Goal: Task Accomplishment & Management: Manage account settings

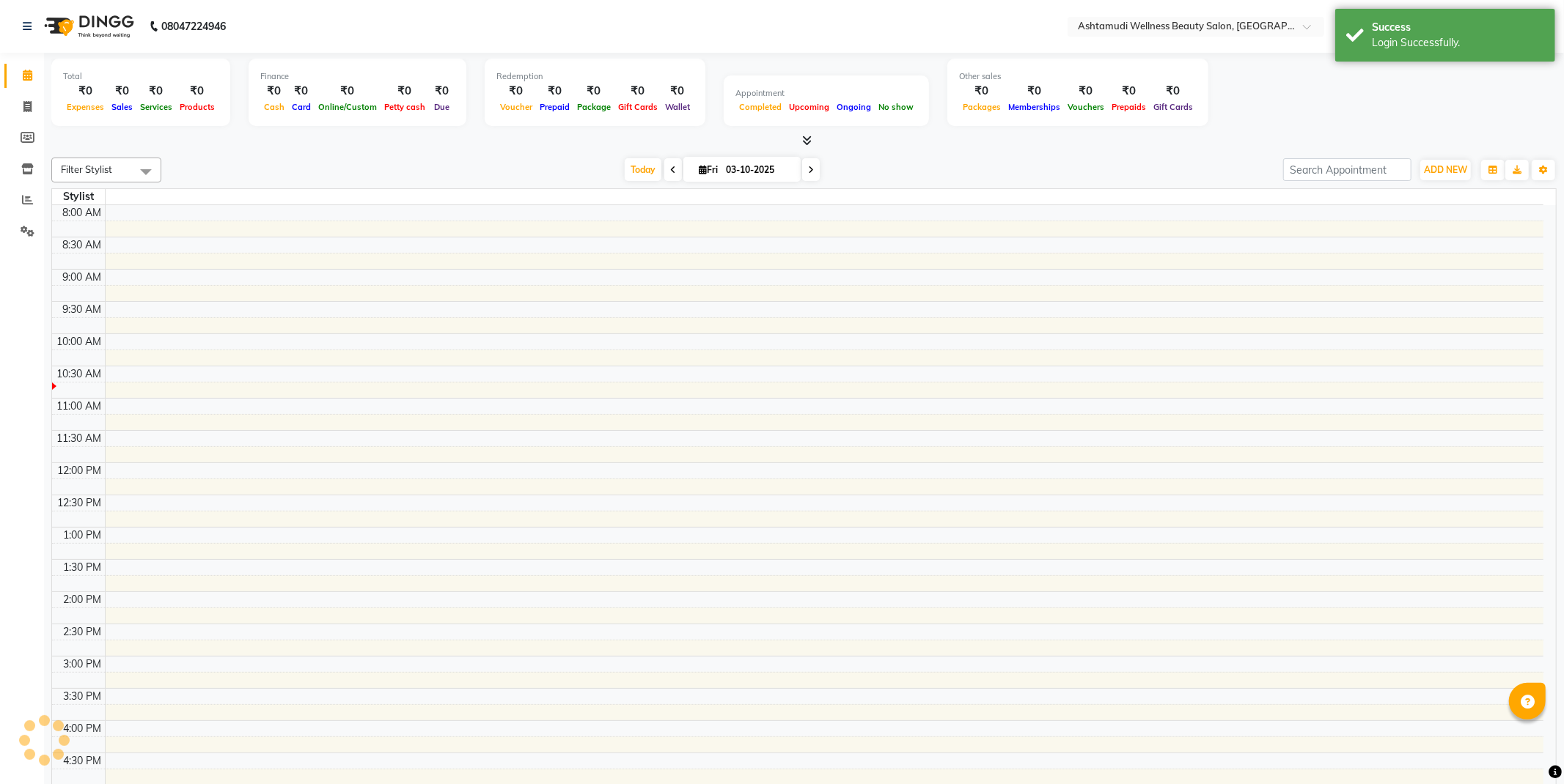
select select "en"
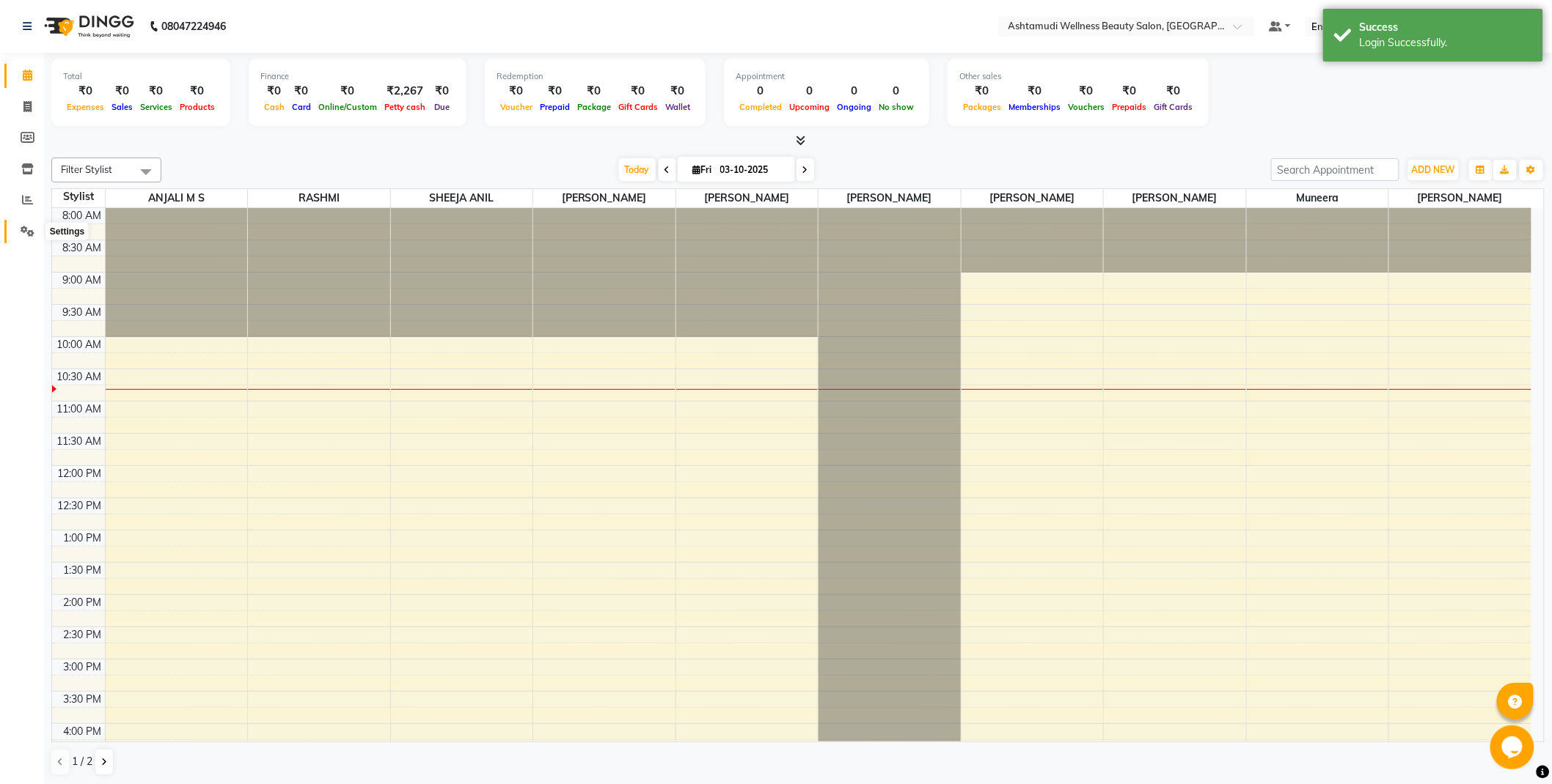
click at [35, 227] on span at bounding box center [27, 231] width 26 height 17
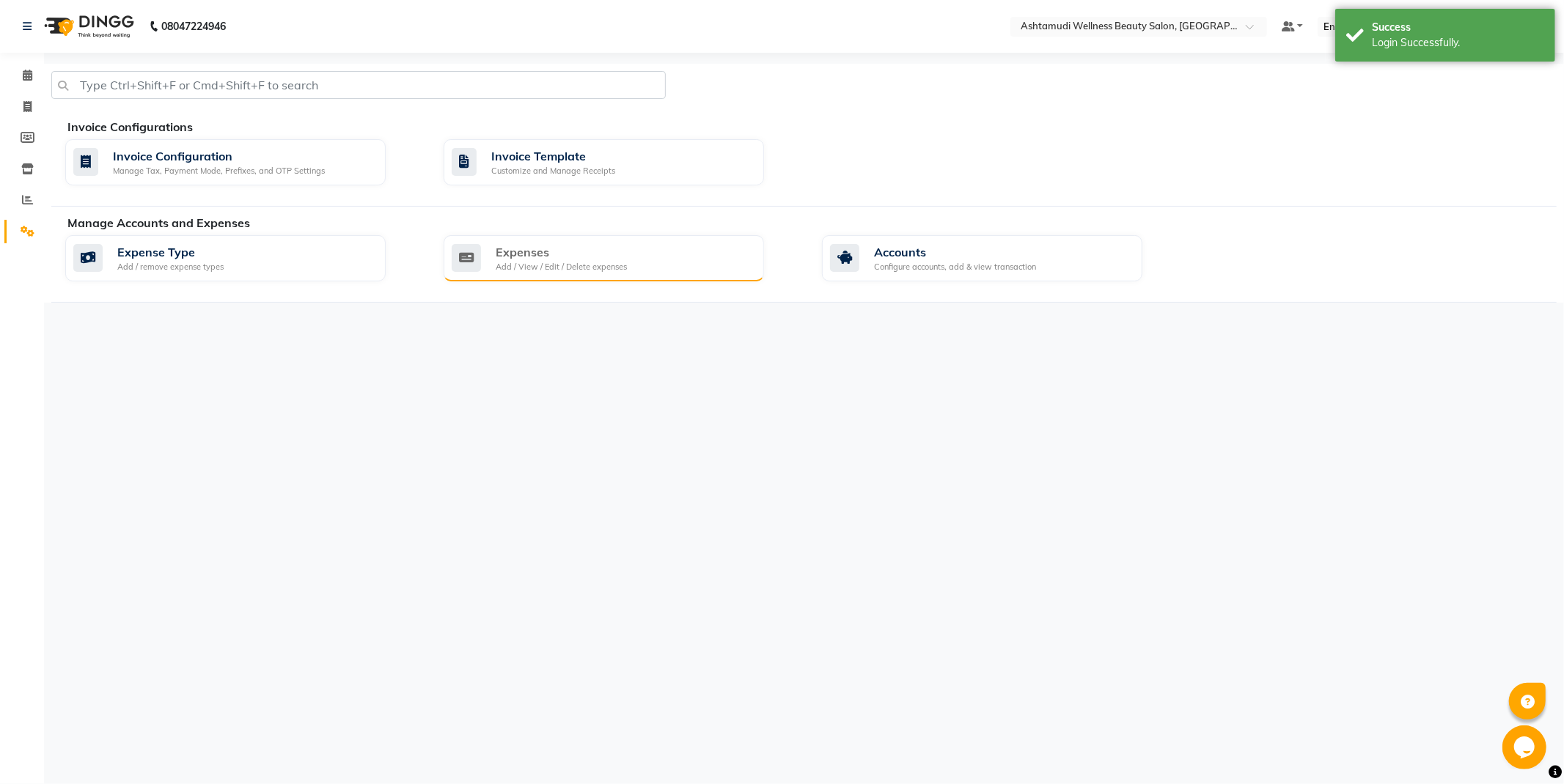
click at [618, 261] on div "Add / View / Edit / Delete expenses" at bounding box center [561, 267] width 131 height 12
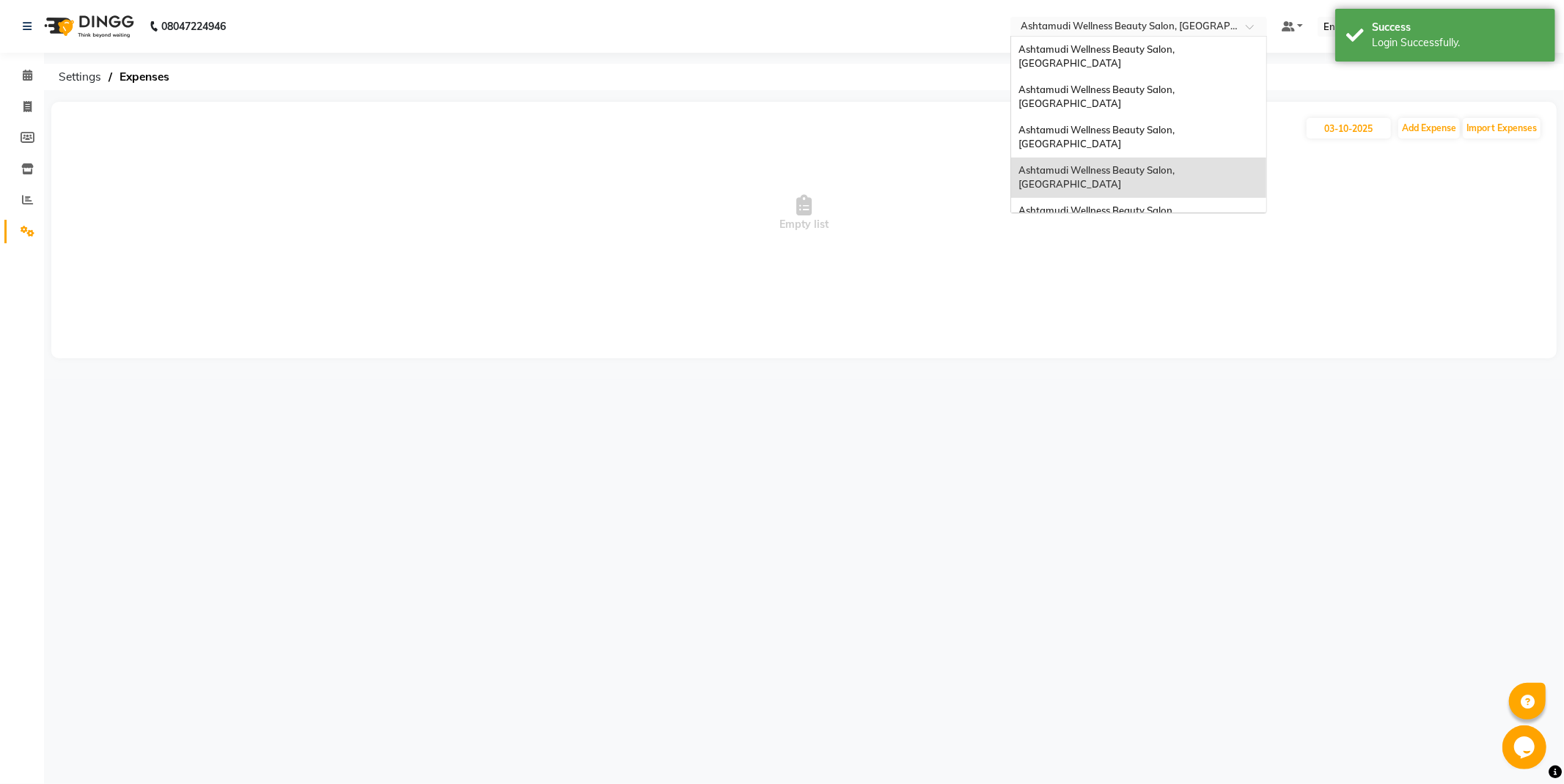
click at [1215, 23] on input "text" at bounding box center [1125, 27] width 213 height 15
click at [1177, 50] on span "Ashtamudi Wellness Beauty Salon, [GEOGRAPHIC_DATA]" at bounding box center [1098, 56] width 158 height 27
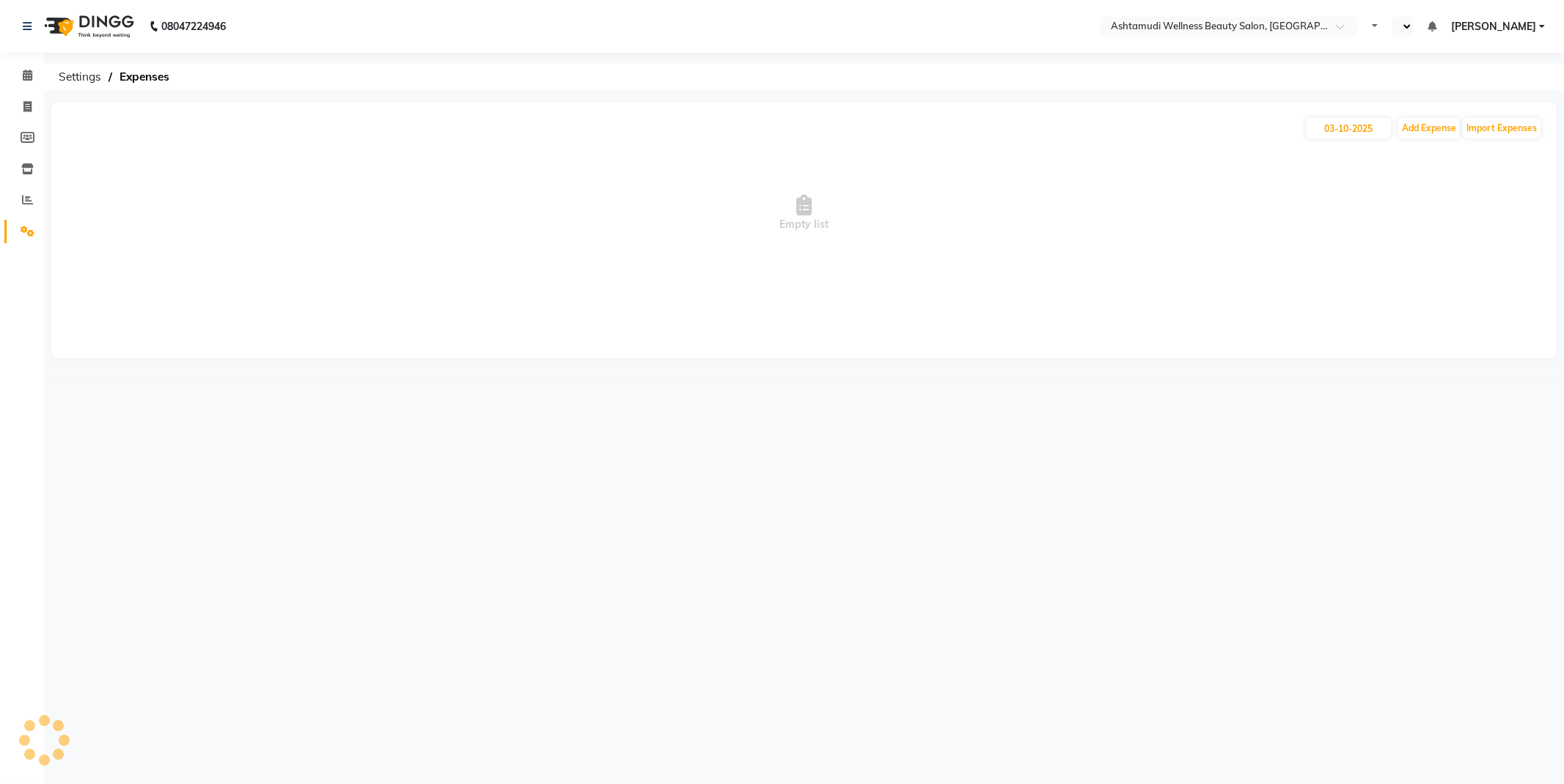
select select "en"
click at [1347, 127] on input "03-10-2025" at bounding box center [1349, 127] width 85 height 20
select select "10"
select select "2025"
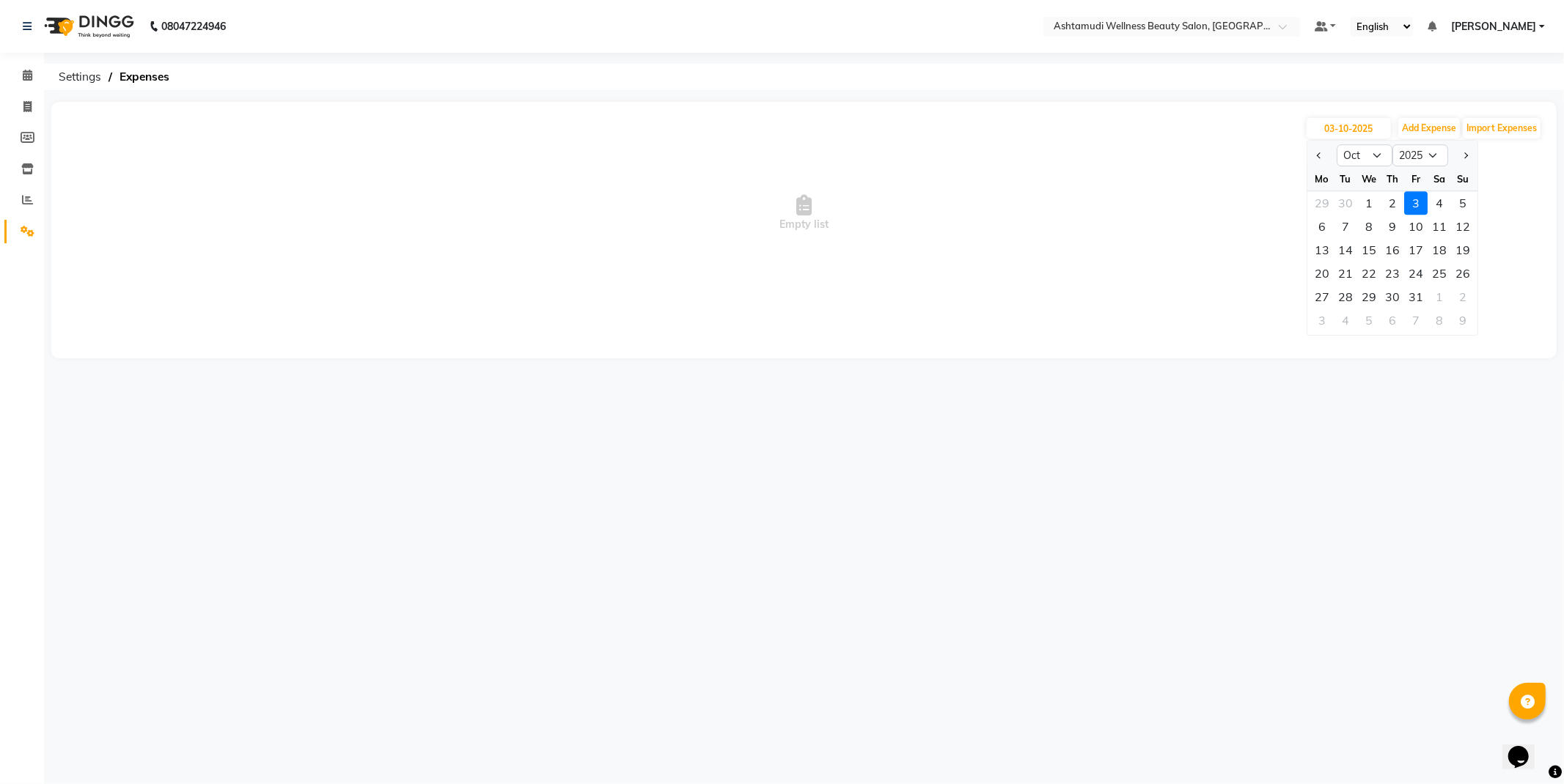
click at [1312, 150] on div at bounding box center [1322, 155] width 29 height 23
click at [1319, 152] on span "Previous month" at bounding box center [1320, 155] width 6 height 6
select select "9"
click at [1431, 272] on div "27" at bounding box center [1439, 273] width 23 height 23
type input "[DATE]"
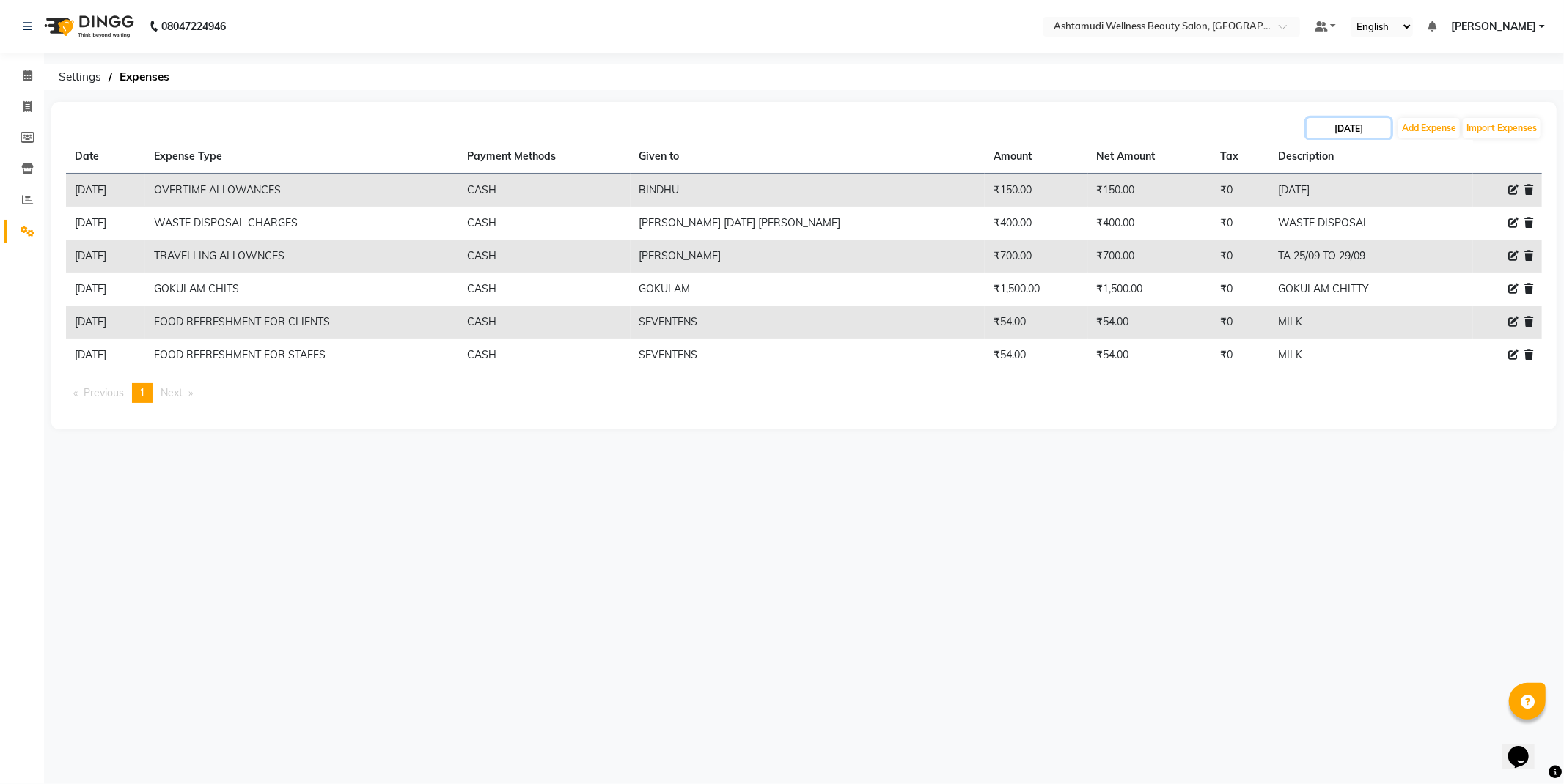
click at [1345, 135] on input "[DATE]" at bounding box center [1349, 127] width 85 height 20
select select "9"
select select "2025"
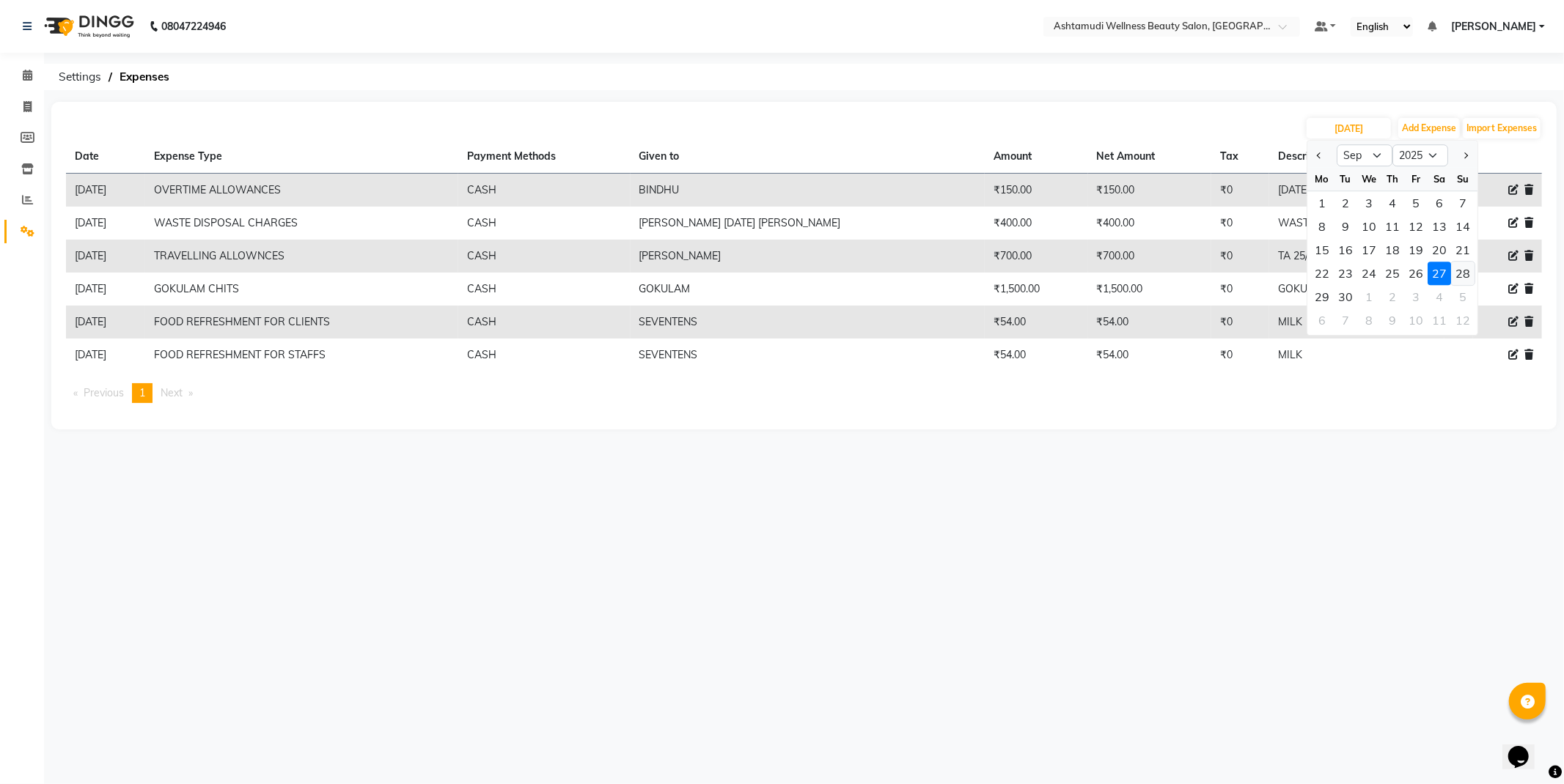
click at [1461, 267] on div "28" at bounding box center [1462, 273] width 23 height 23
type input "[DATE]"
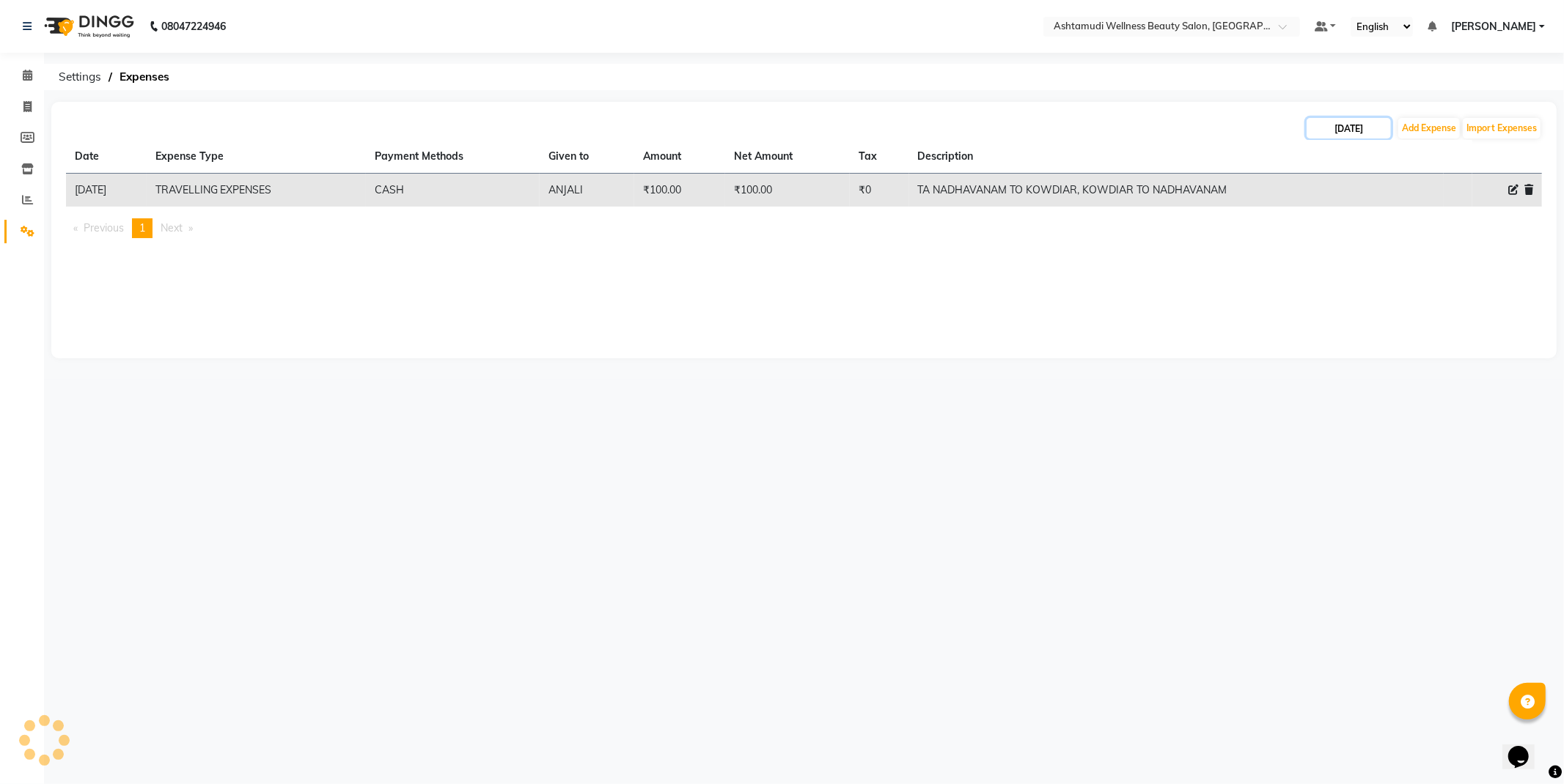
click at [1357, 129] on input "[DATE]" at bounding box center [1349, 127] width 85 height 20
select select "9"
select select "2025"
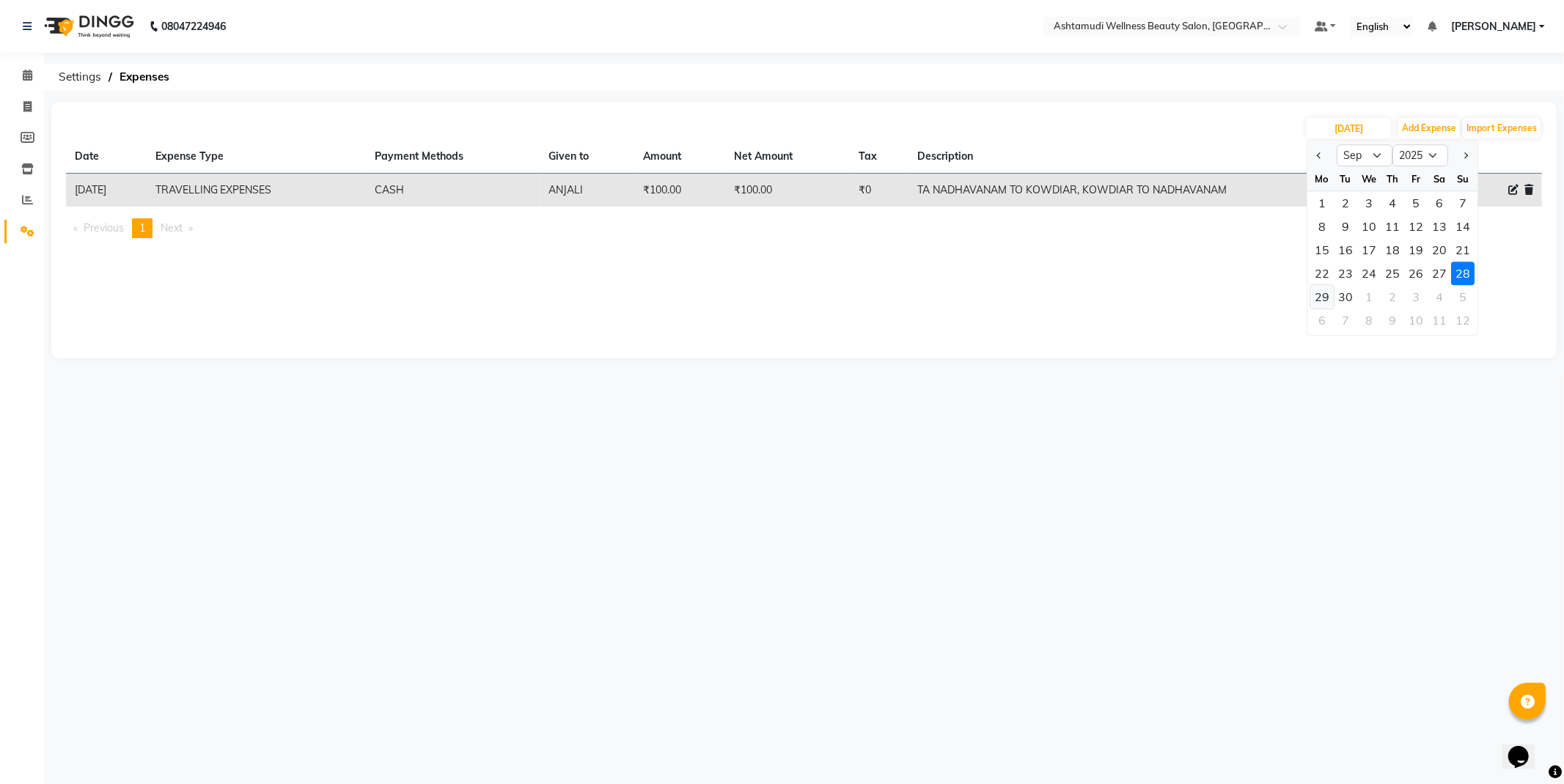
click at [1317, 295] on div "29" at bounding box center [1322, 297] width 23 height 23
type input "[DATE]"
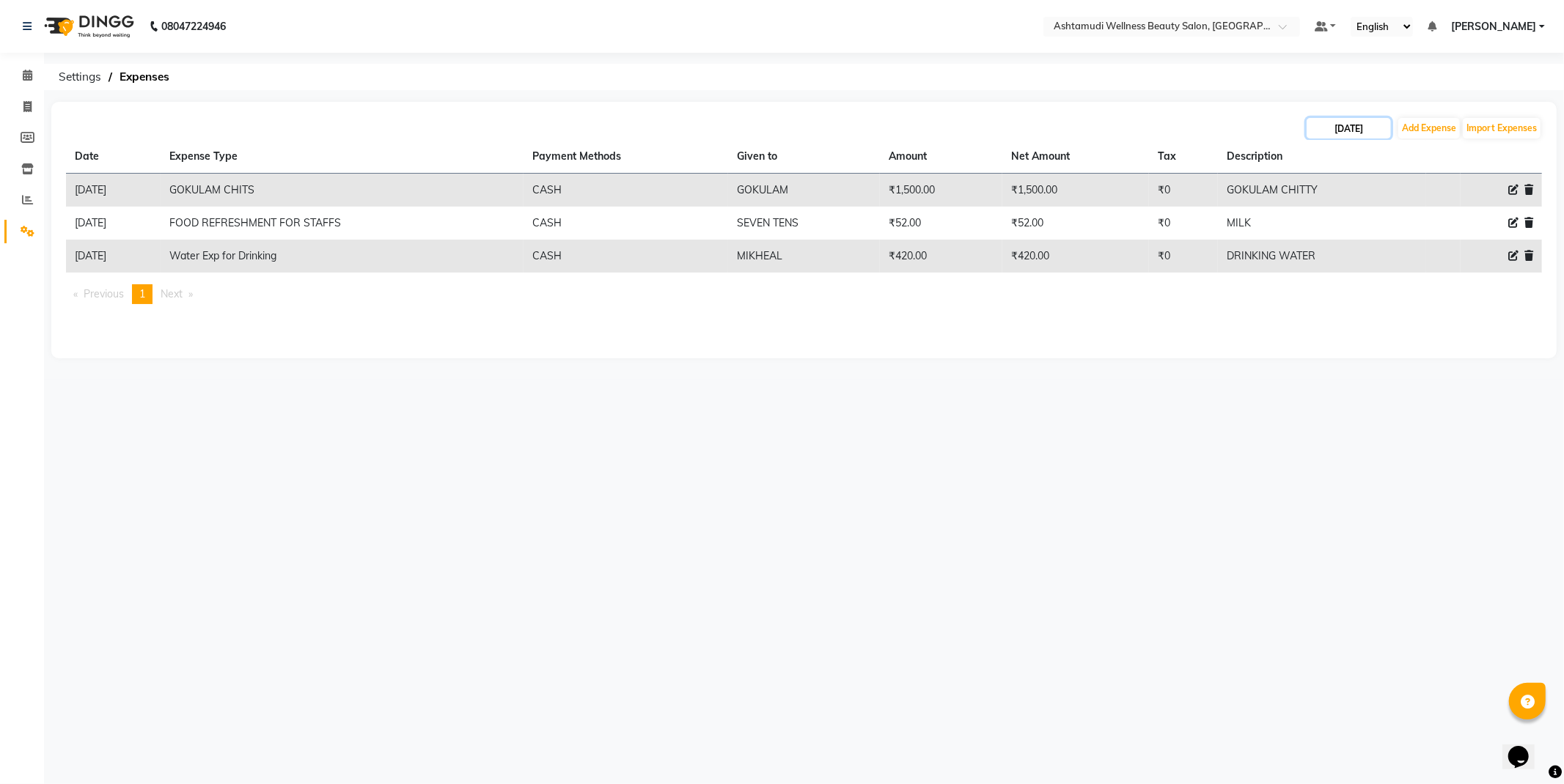
click at [1364, 134] on input "[DATE]" at bounding box center [1349, 127] width 85 height 20
select select "9"
select select "2025"
click at [1346, 297] on div "30" at bounding box center [1346, 297] width 23 height 23
type input "[DATE]"
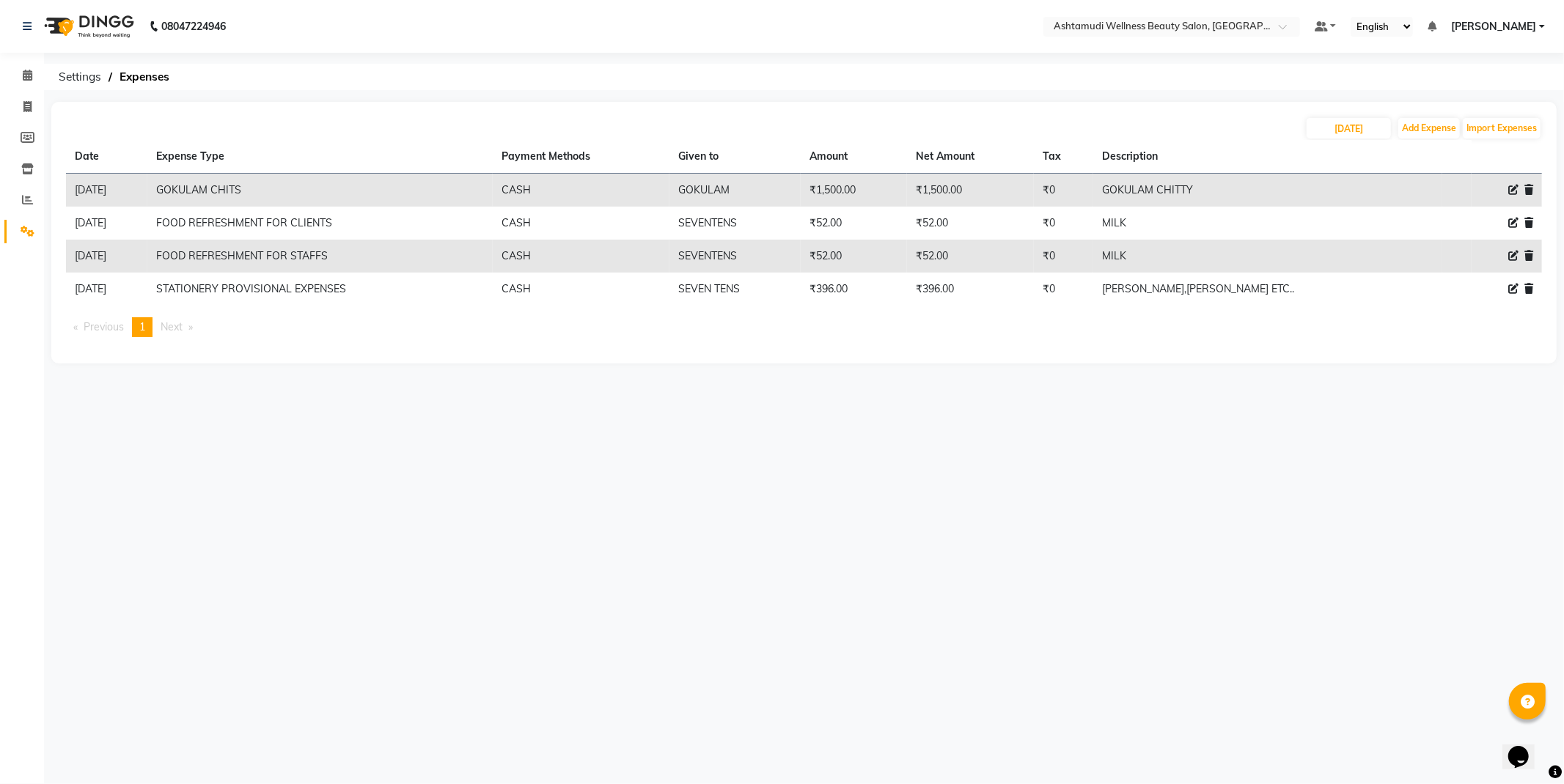
click at [1295, 13] on nav "08047224946 Select Location × Ashtamudi Wellness Beauty Salon, Kowdiar Default …" at bounding box center [782, 26] width 1564 height 52
click at [1285, 27] on div at bounding box center [1171, 27] width 256 height 15
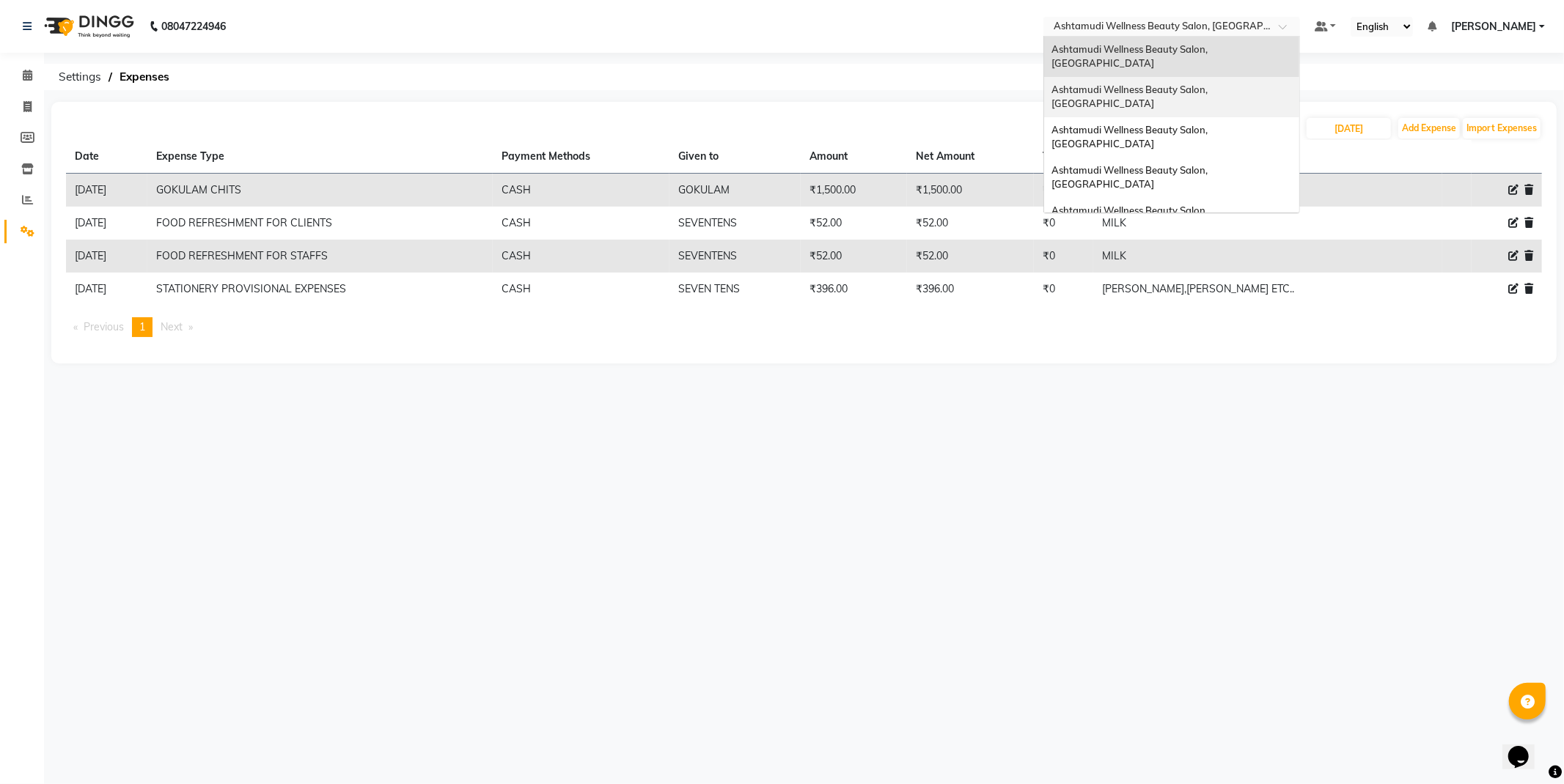
click at [1360, 107] on div "30-09-2025 Add Expense Import Expenses Date Expense Type Payment Methods Given …" at bounding box center [805, 232] width 1506 height 262
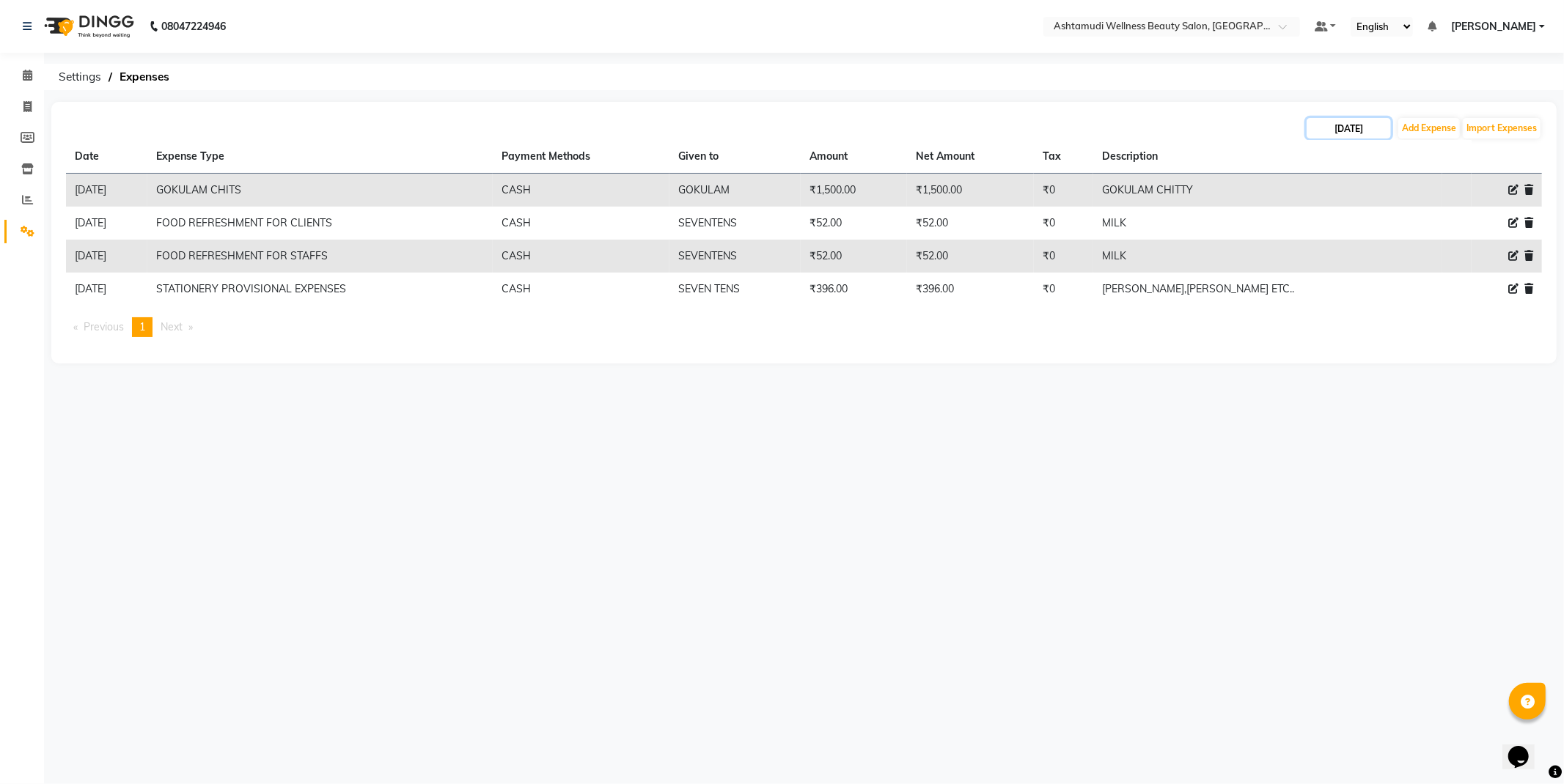
click at [1354, 134] on input "[DATE]" at bounding box center [1349, 127] width 85 height 20
select select "9"
select select "2025"
click at [1158, 332] on ul "Previous page 1 / 1 You're on page 1 Next page" at bounding box center [804, 327] width 1476 height 20
click at [1321, 127] on input "[DATE]" at bounding box center [1349, 127] width 85 height 20
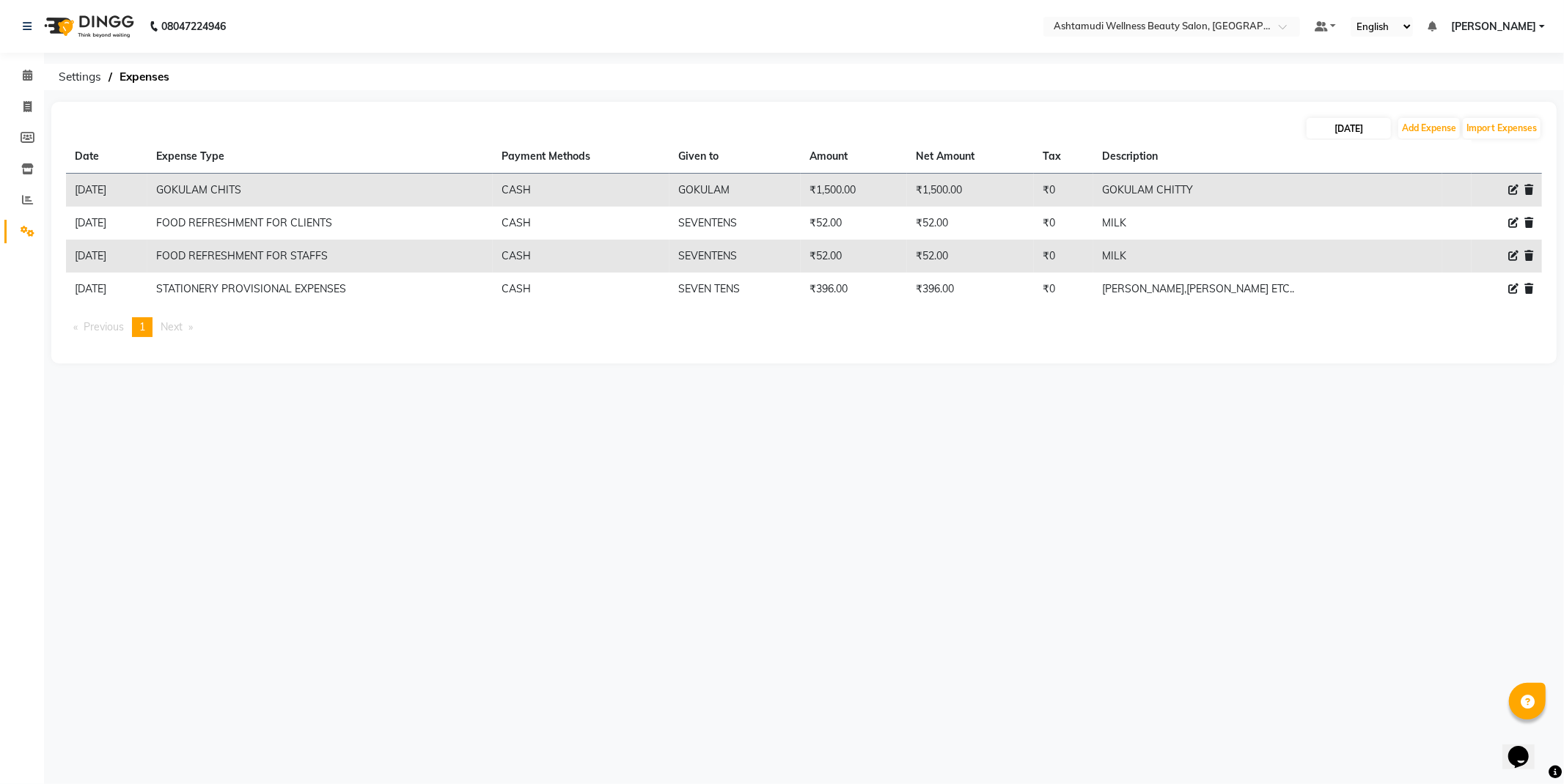
select select "9"
select select "2025"
click at [1467, 158] on button "Next month" at bounding box center [1465, 155] width 12 height 23
select select "10"
click at [1374, 203] on div "1" at bounding box center [1369, 202] width 23 height 23
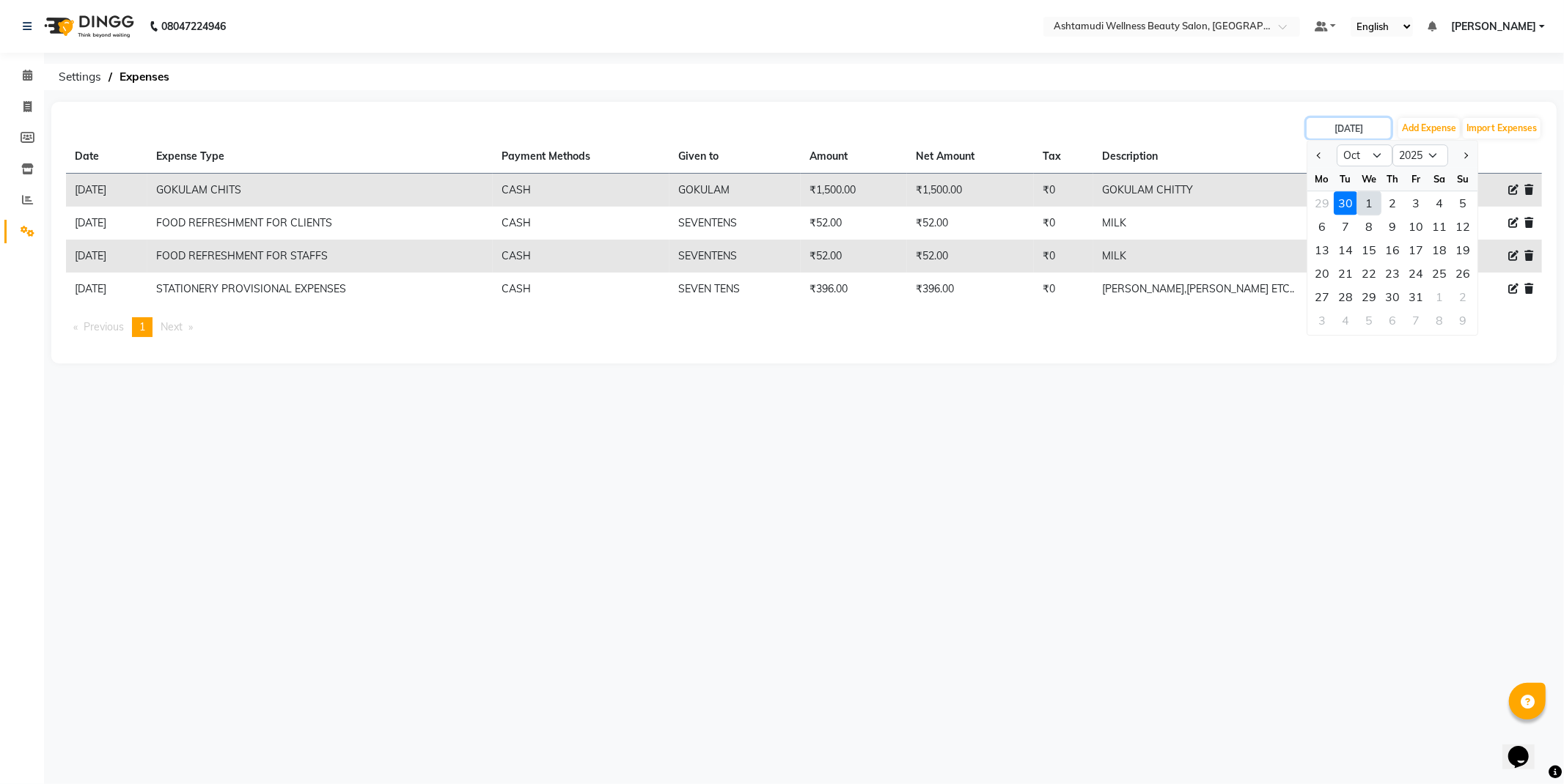
type input "01-10-2025"
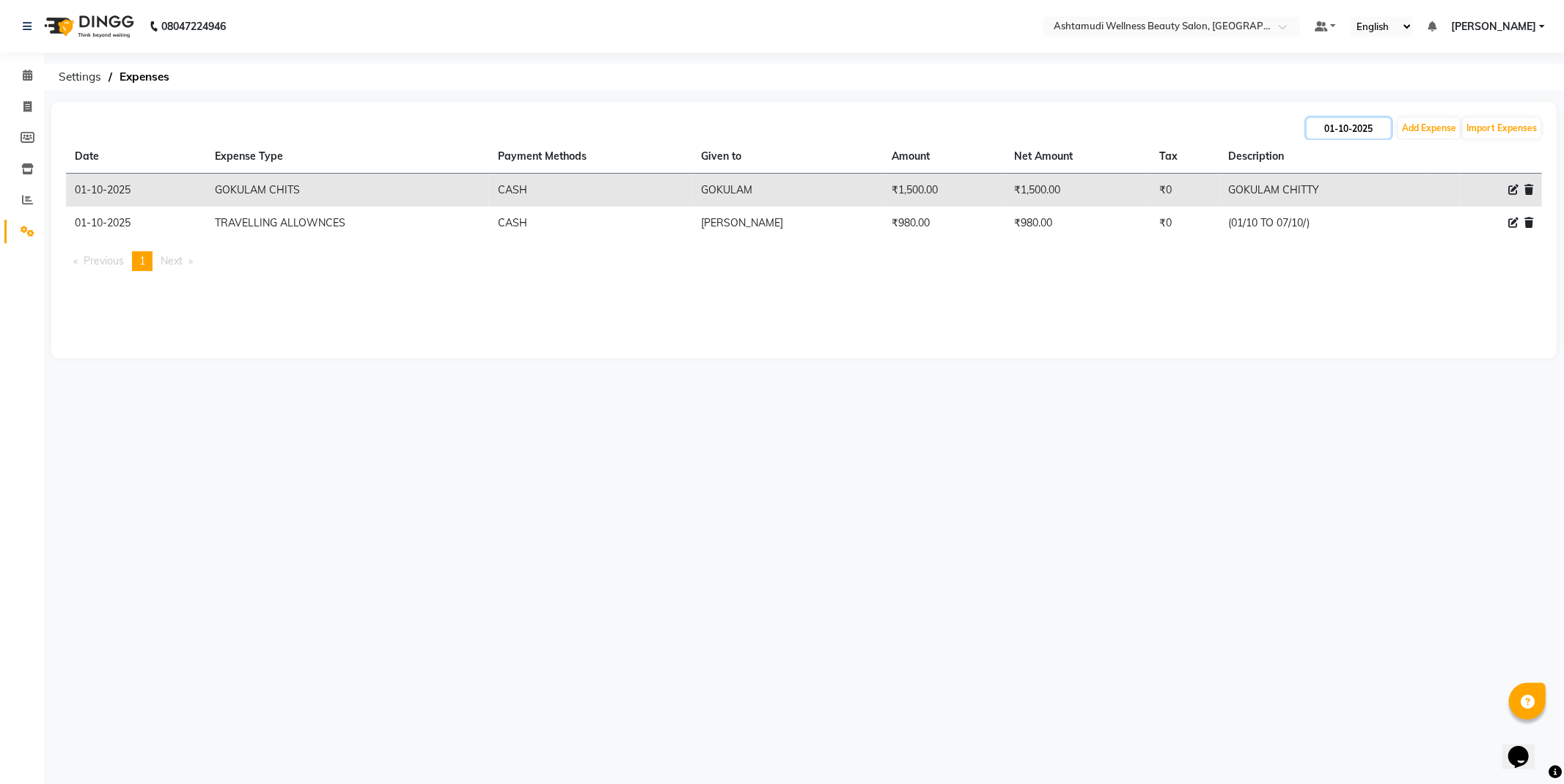
click at [1366, 127] on input "01-10-2025" at bounding box center [1349, 127] width 85 height 20
select select "10"
select select "2025"
click at [1390, 205] on div "2" at bounding box center [1392, 202] width 23 height 23
type input "02-10-2025"
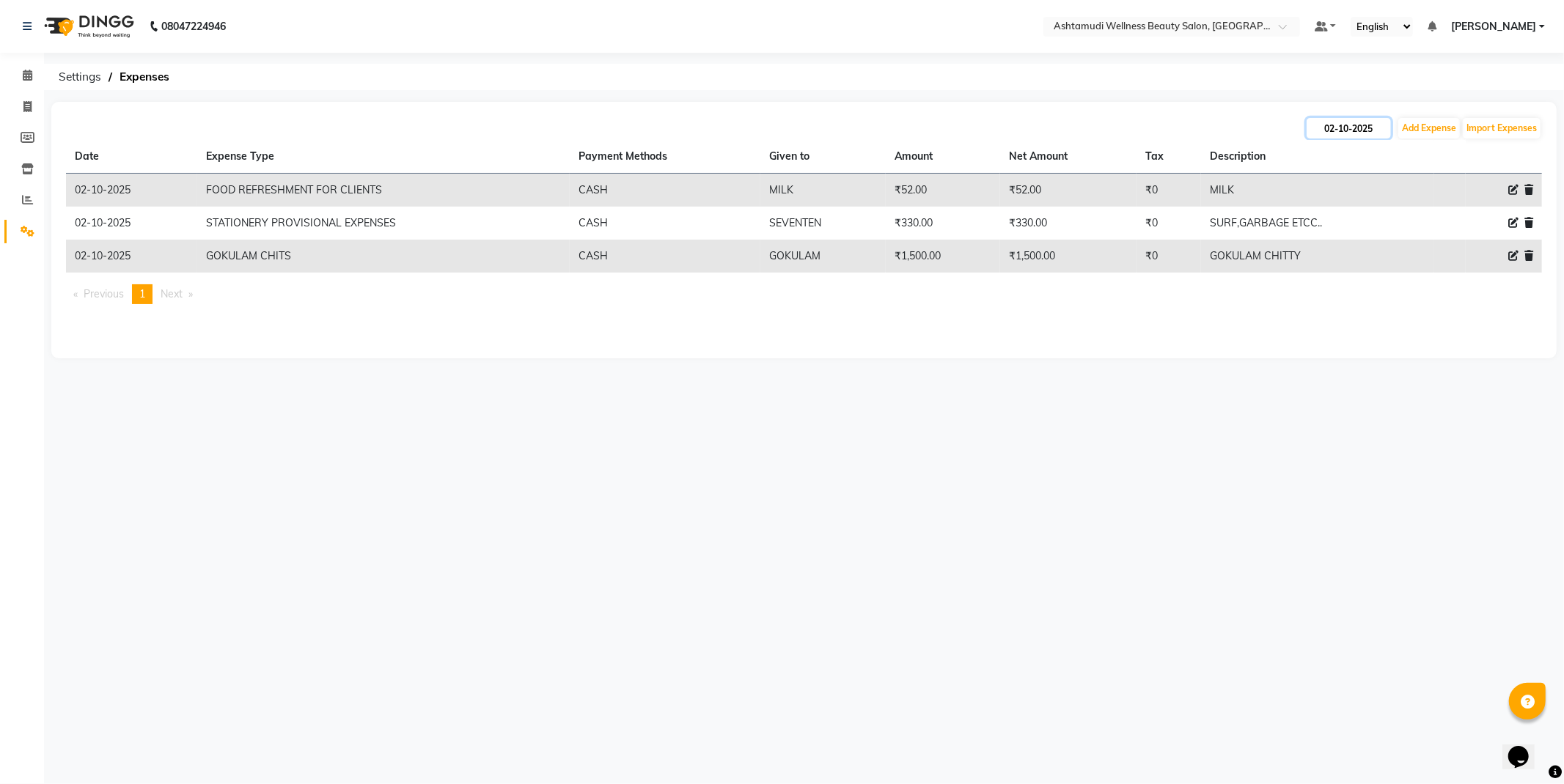
click at [1353, 129] on input "02-10-2025" at bounding box center [1349, 127] width 85 height 20
select select "10"
select select "2025"
click at [1419, 198] on div "3" at bounding box center [1416, 202] width 23 height 23
type input "03-10-2025"
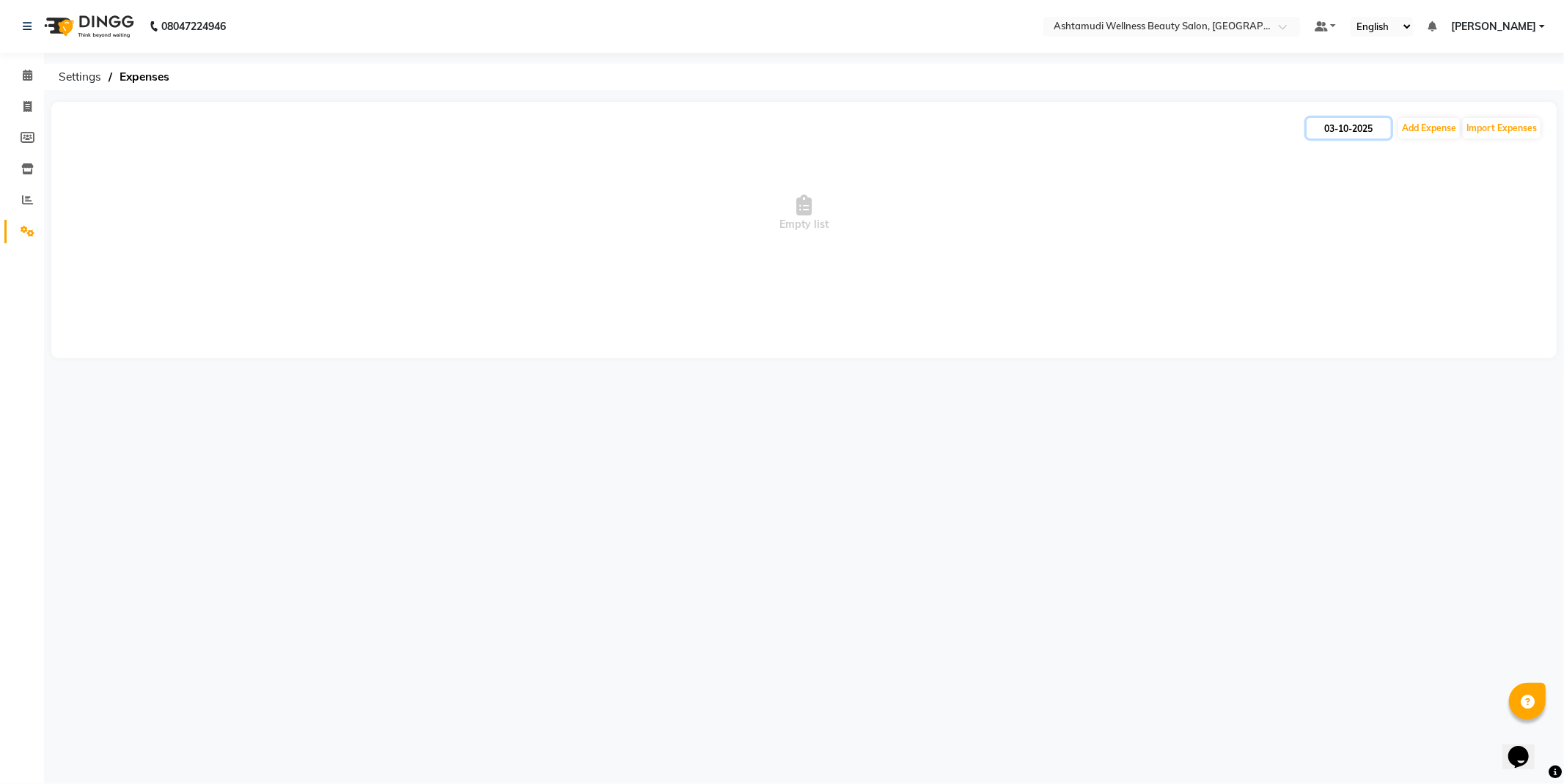
click at [1346, 127] on input "03-10-2025" at bounding box center [1349, 127] width 85 height 20
select select "10"
select select "2025"
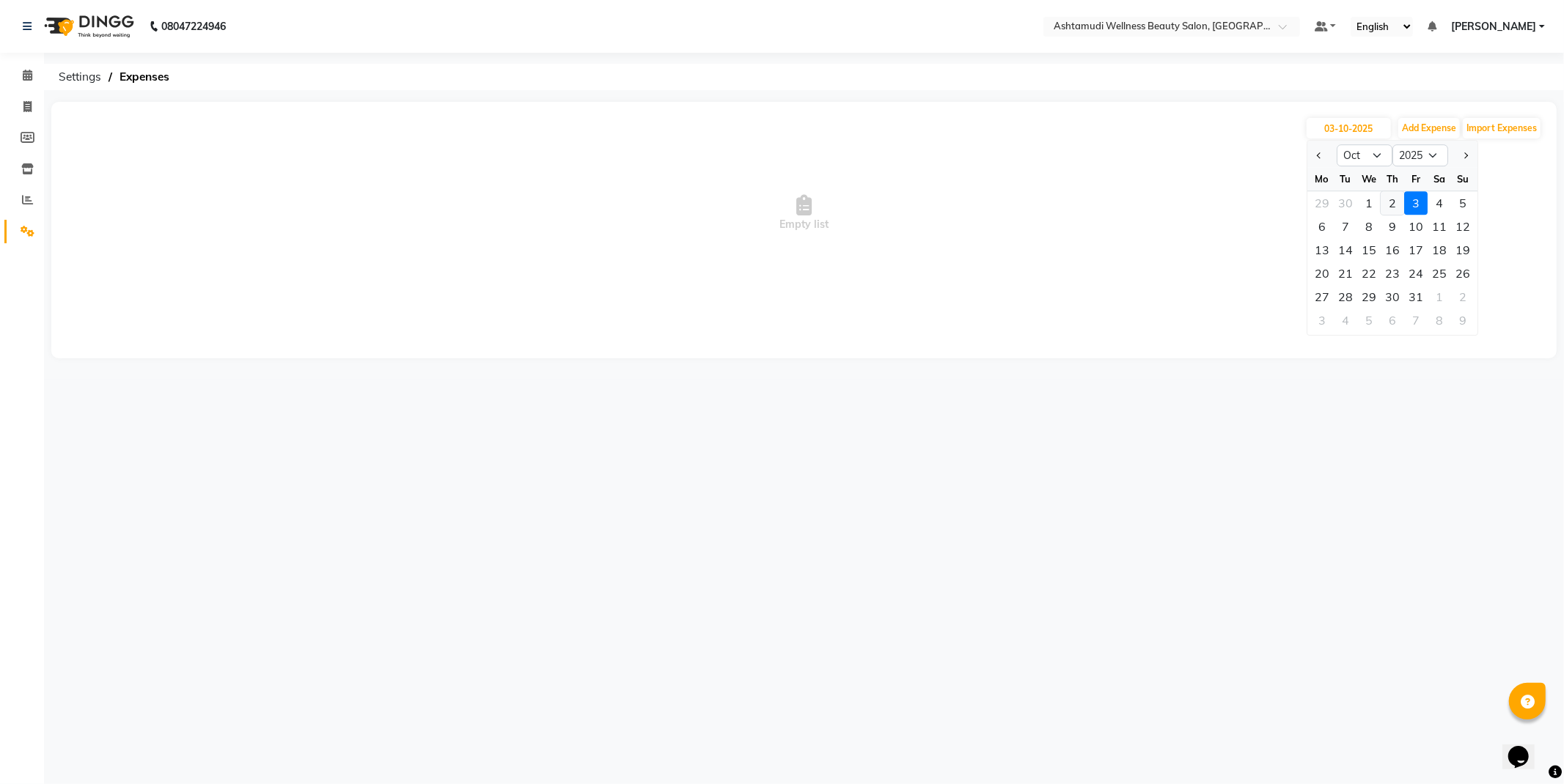
click at [1387, 207] on div "2" at bounding box center [1392, 202] width 23 height 23
type input "02-10-2025"
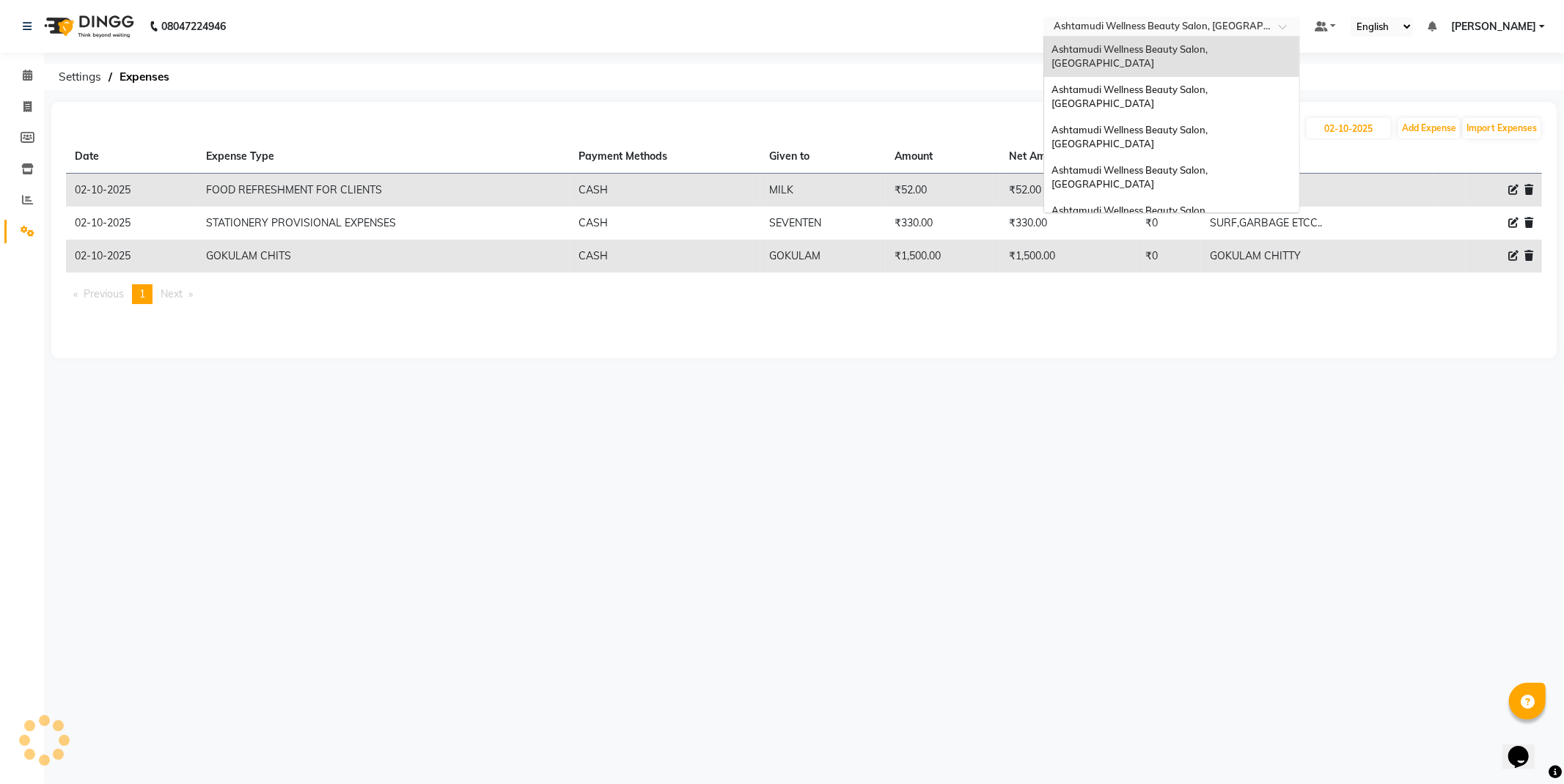
click at [1296, 23] on div at bounding box center [1171, 27] width 256 height 15
click at [1210, 84] on span "Ashtamudi Wellness Beauty Salon, Guruvayur" at bounding box center [1131, 97] width 158 height 27
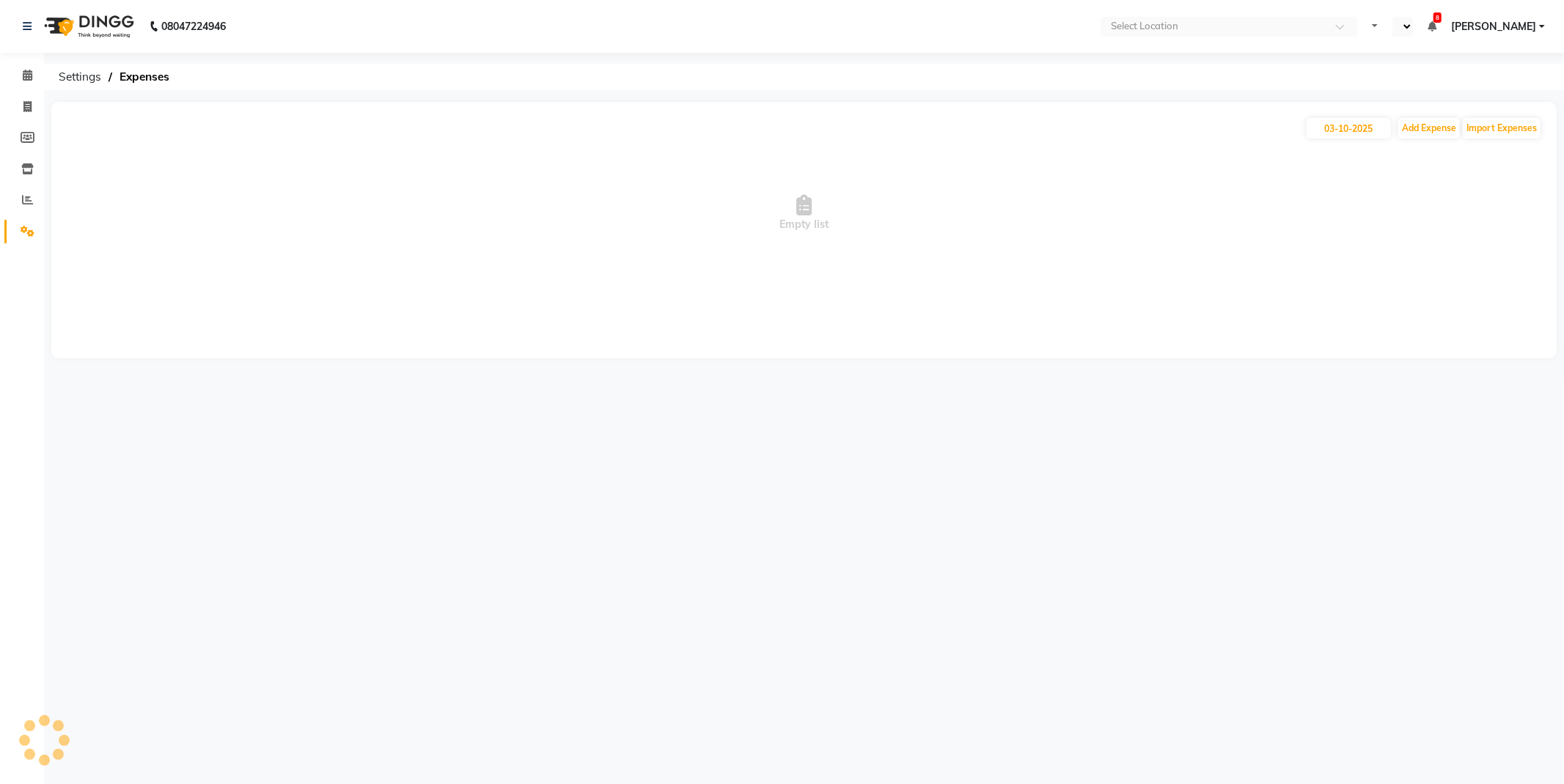
select select "en"
click at [1343, 134] on input "03-10-2025" at bounding box center [1349, 127] width 85 height 20
select select "10"
select select "2025"
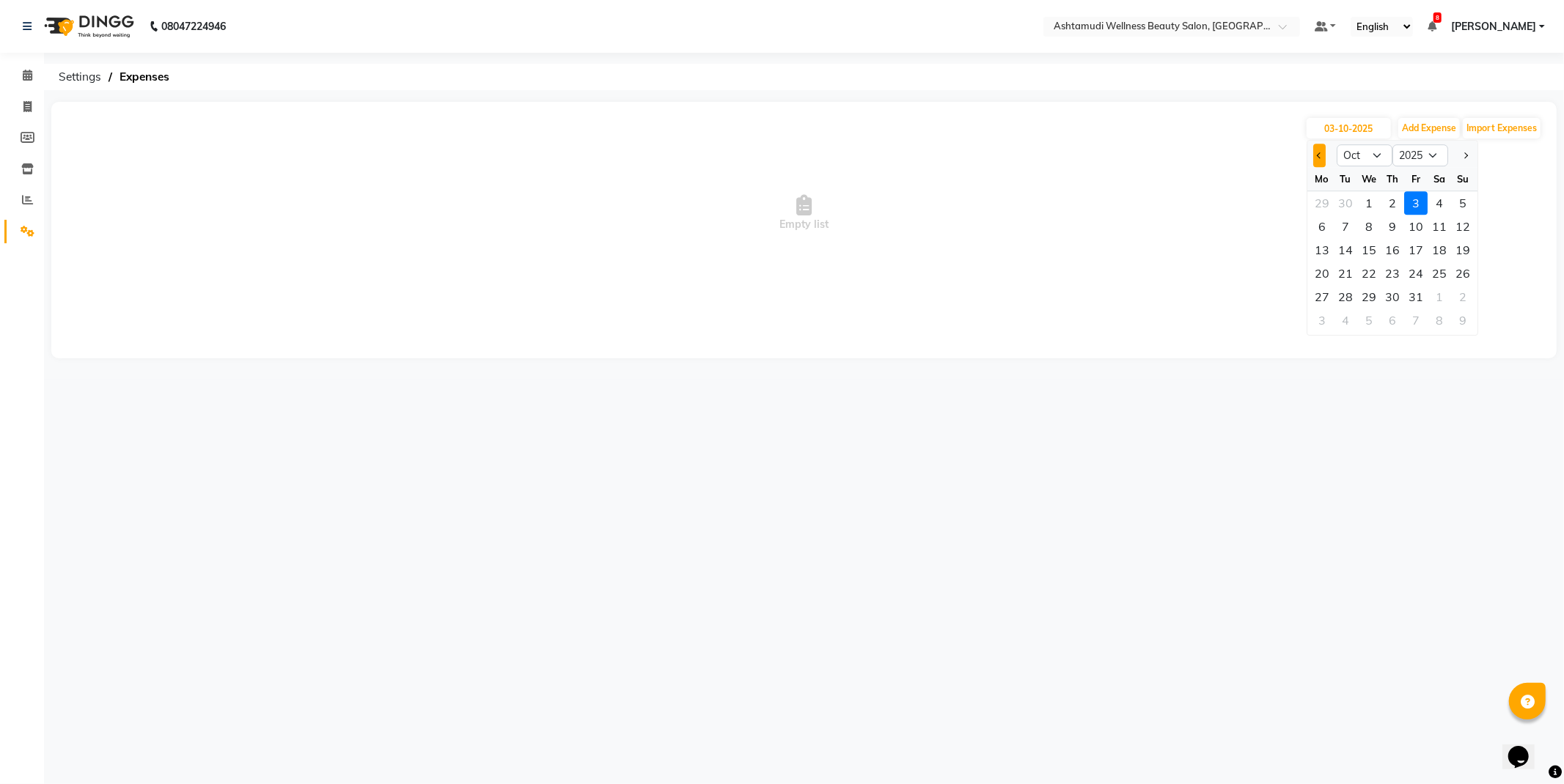
click at [1317, 156] on button "Previous month" at bounding box center [1319, 155] width 12 height 23
select select "9"
click at [1329, 291] on div "29" at bounding box center [1322, 297] width 23 height 23
type input "[DATE]"
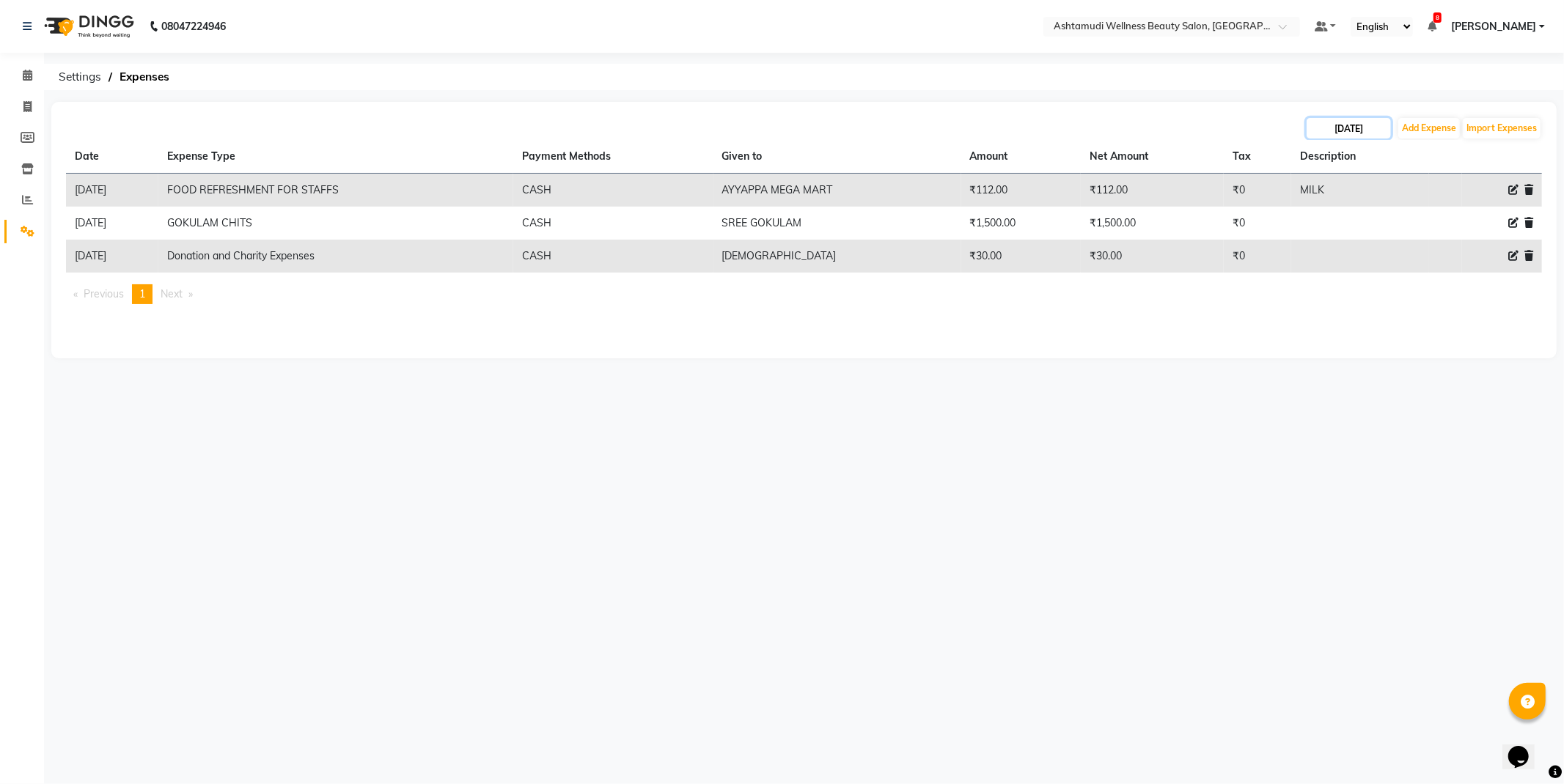
click at [1353, 129] on input "[DATE]" at bounding box center [1349, 127] width 85 height 20
select select "9"
select select "2025"
click at [1352, 290] on div "30" at bounding box center [1346, 297] width 23 height 23
type input "[DATE]"
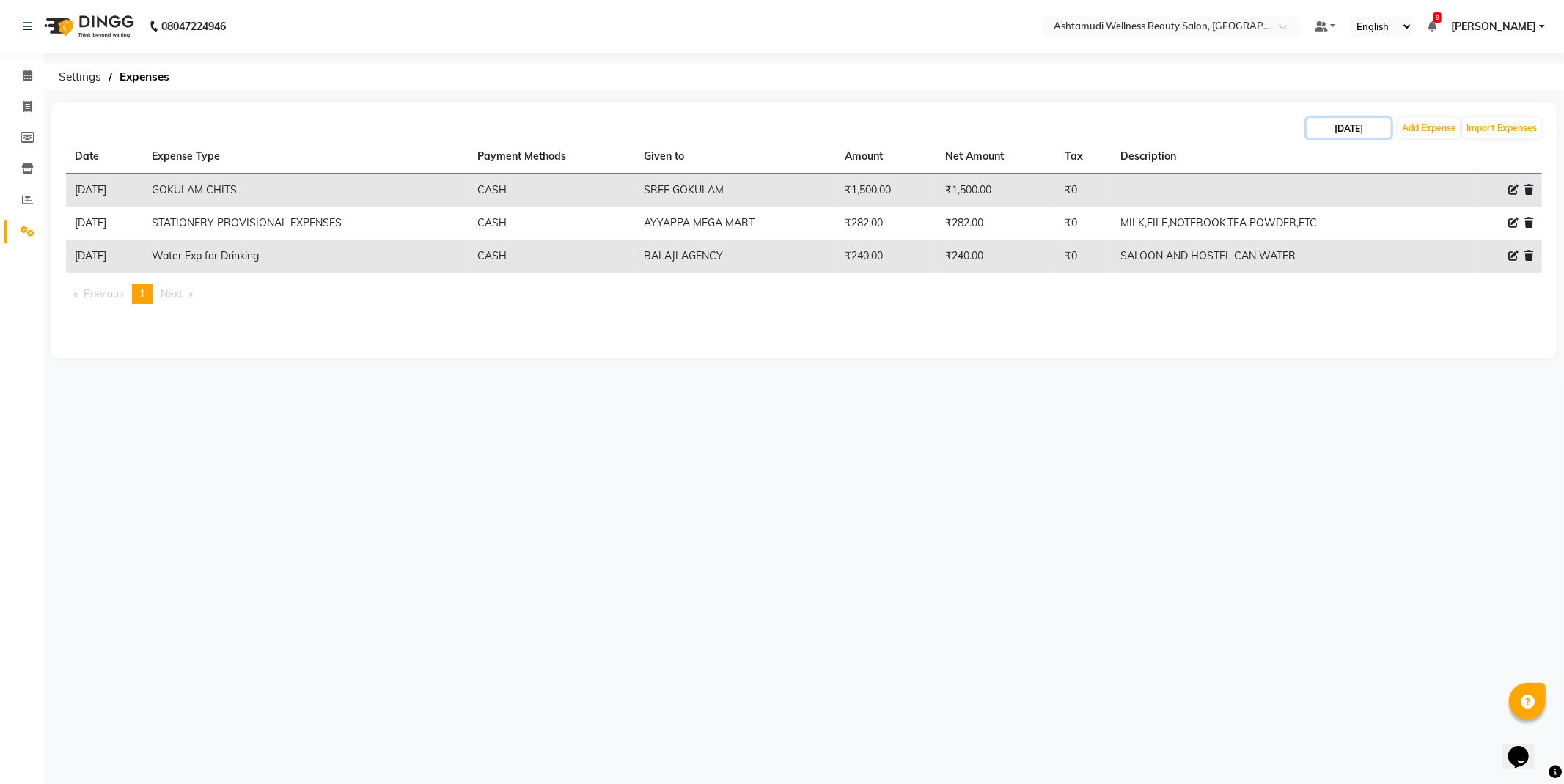
click at [1359, 133] on input "[DATE]" at bounding box center [1349, 127] width 85 height 20
select select "9"
select select "2025"
click at [1466, 155] on span "Next month" at bounding box center [1465, 155] width 6 height 6
select select "10"
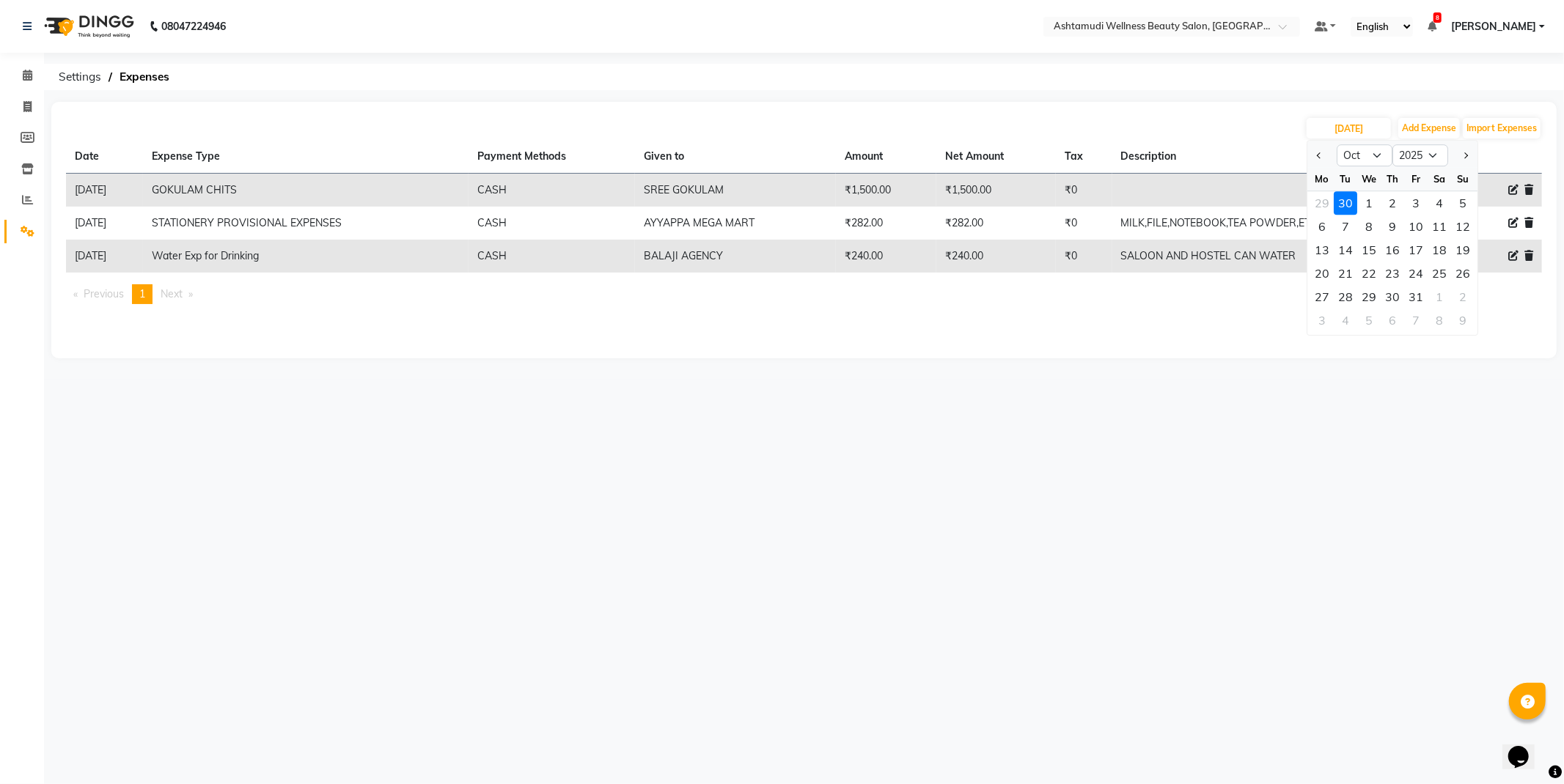
click at [1366, 199] on div "1" at bounding box center [1369, 202] width 23 height 23
type input "01-10-2025"
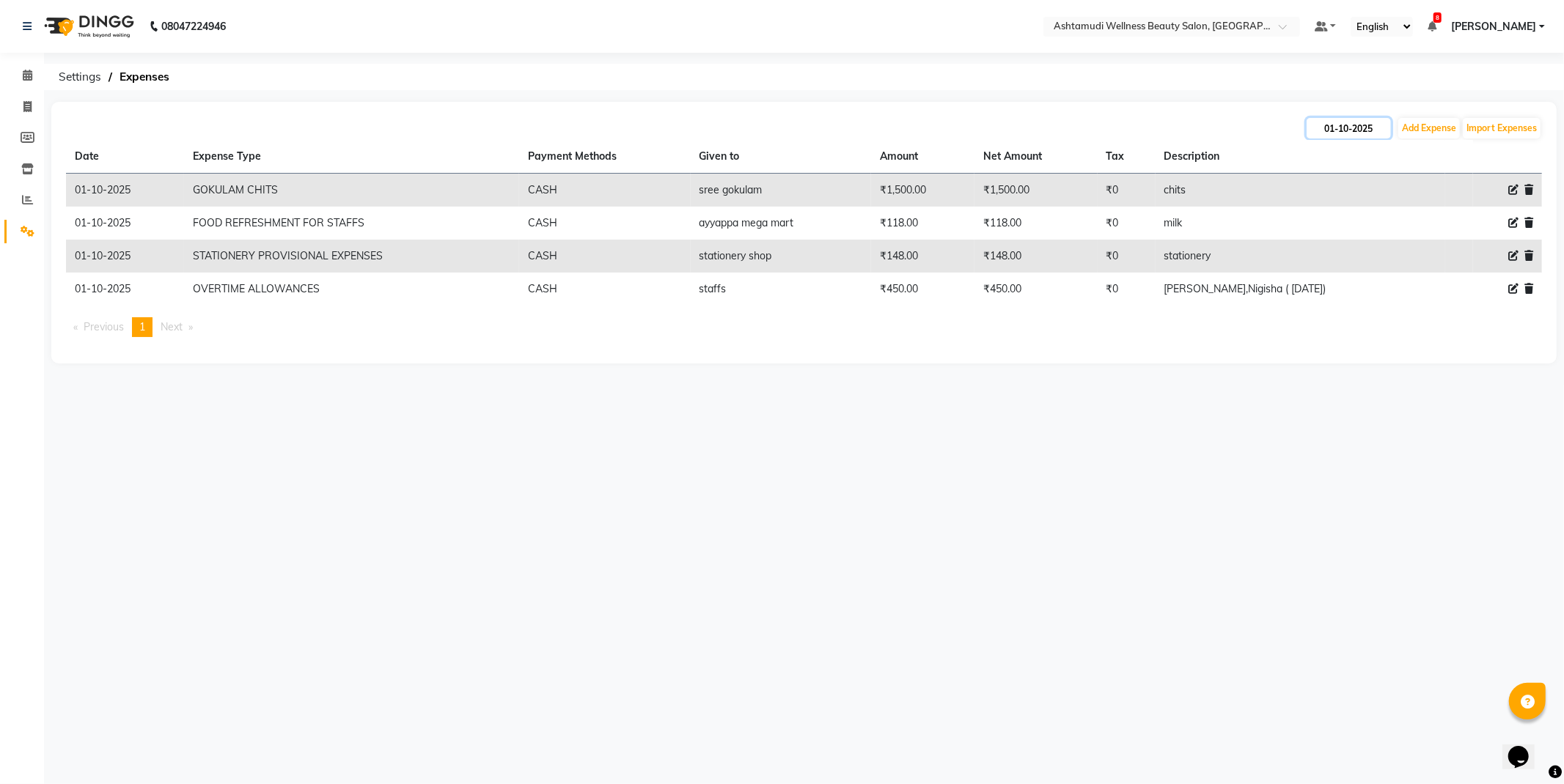
click at [1350, 123] on input "01-10-2025" at bounding box center [1349, 127] width 85 height 20
select select "10"
select select "2025"
click at [1389, 198] on div "2" at bounding box center [1392, 202] width 23 height 23
type input "02-10-2025"
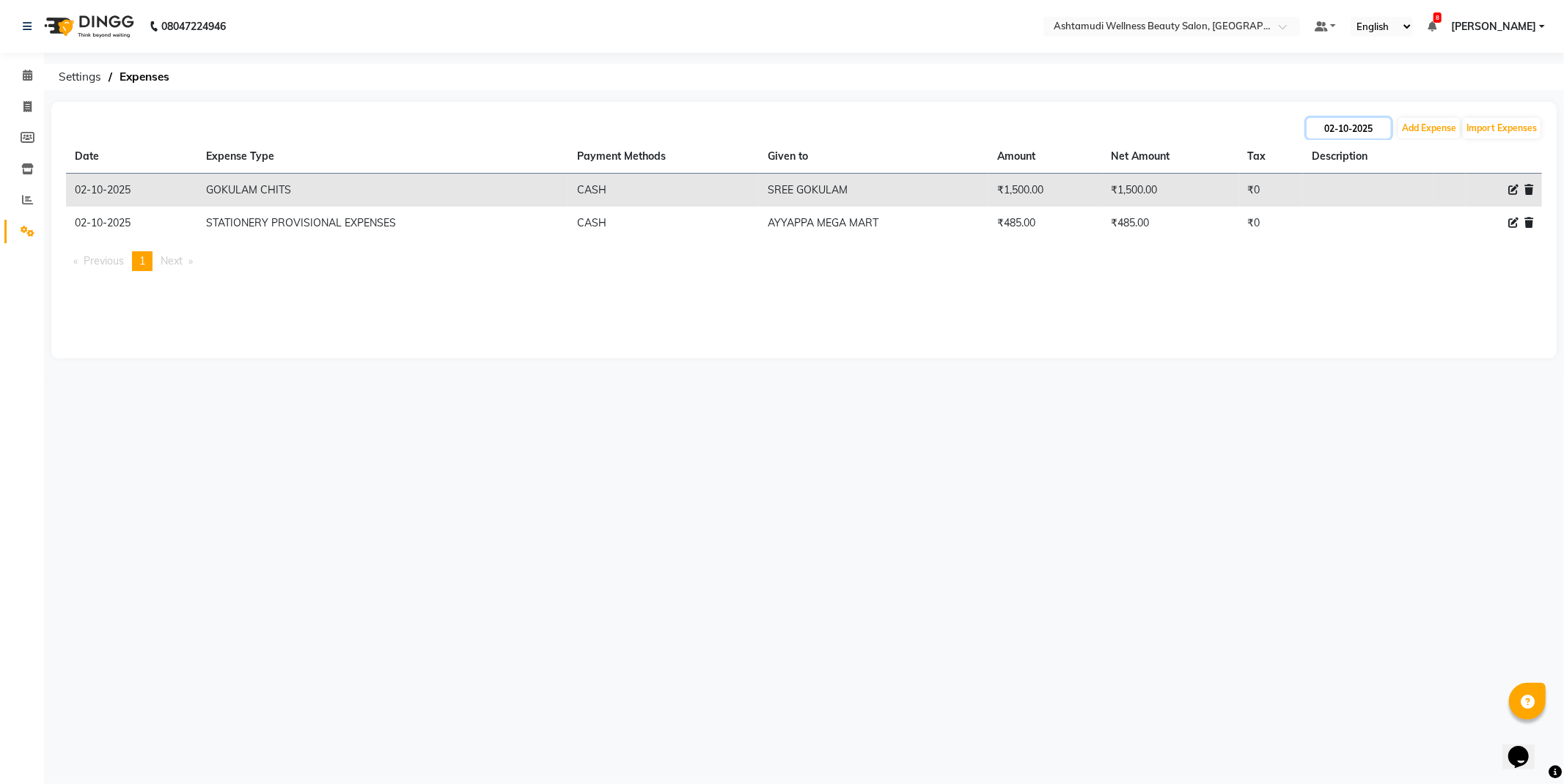
click at [1358, 122] on input "02-10-2025" at bounding box center [1349, 127] width 85 height 20
select select "10"
select select "2025"
click at [1416, 203] on div "3" at bounding box center [1416, 202] width 23 height 23
type input "03-10-2025"
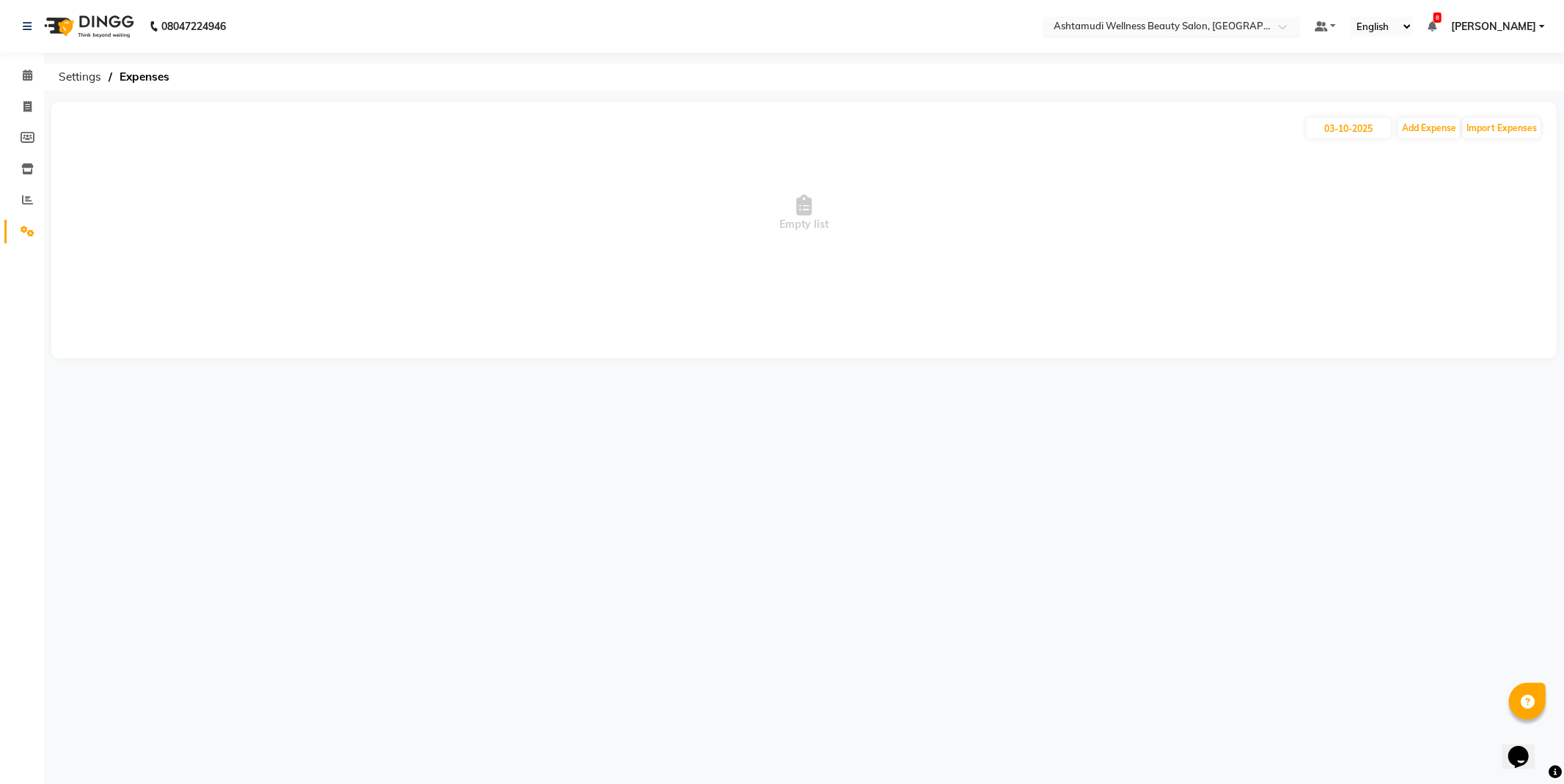
click at [1254, 27] on input "text" at bounding box center [1158, 27] width 213 height 15
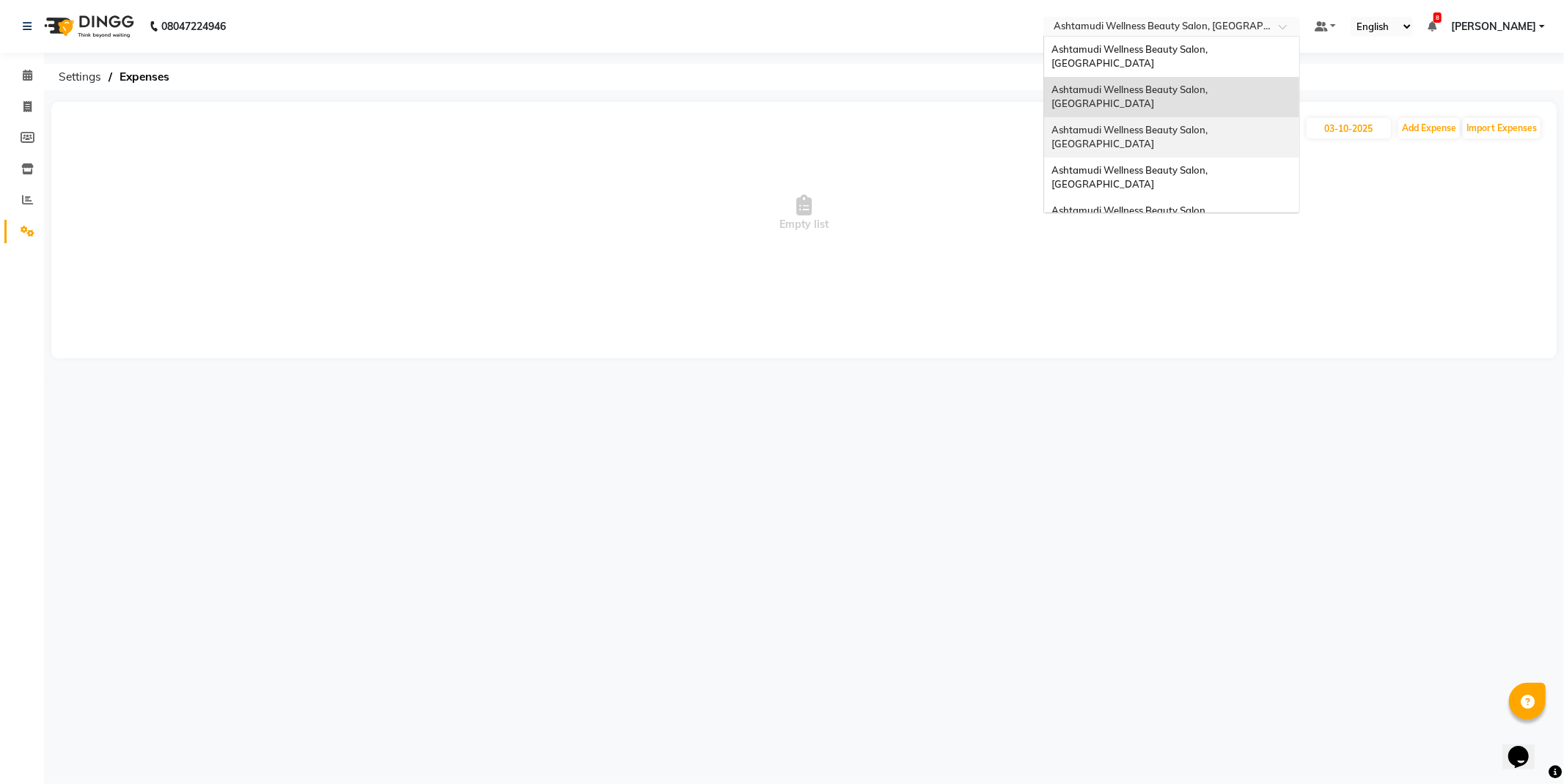
click at [1210, 124] on span "Ashtamudi Wellness Beauty Salon, [GEOGRAPHIC_DATA]" at bounding box center [1131, 137] width 158 height 27
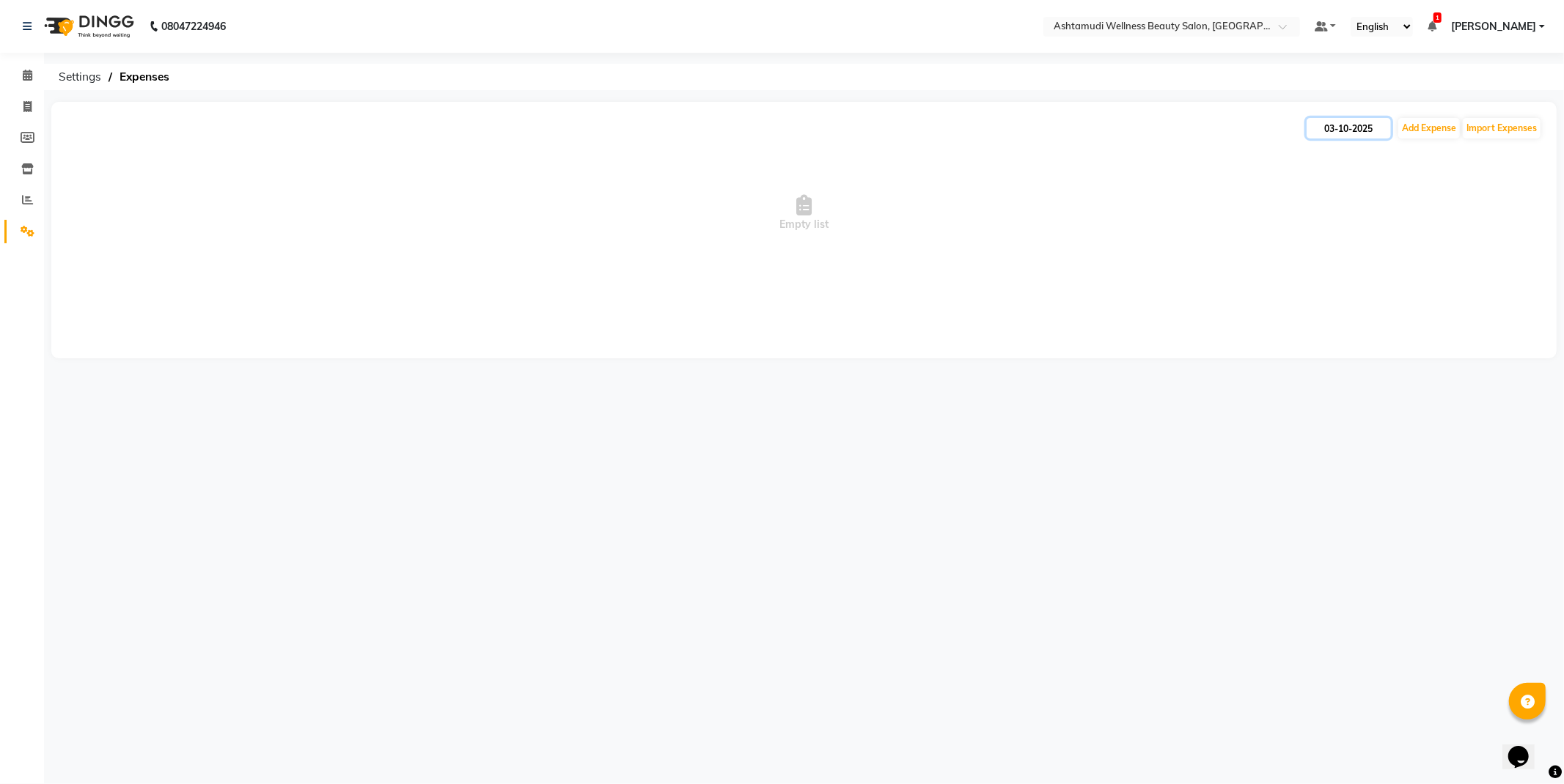
click at [1361, 122] on input "03-10-2025" at bounding box center [1349, 127] width 85 height 20
select select "10"
select select "2025"
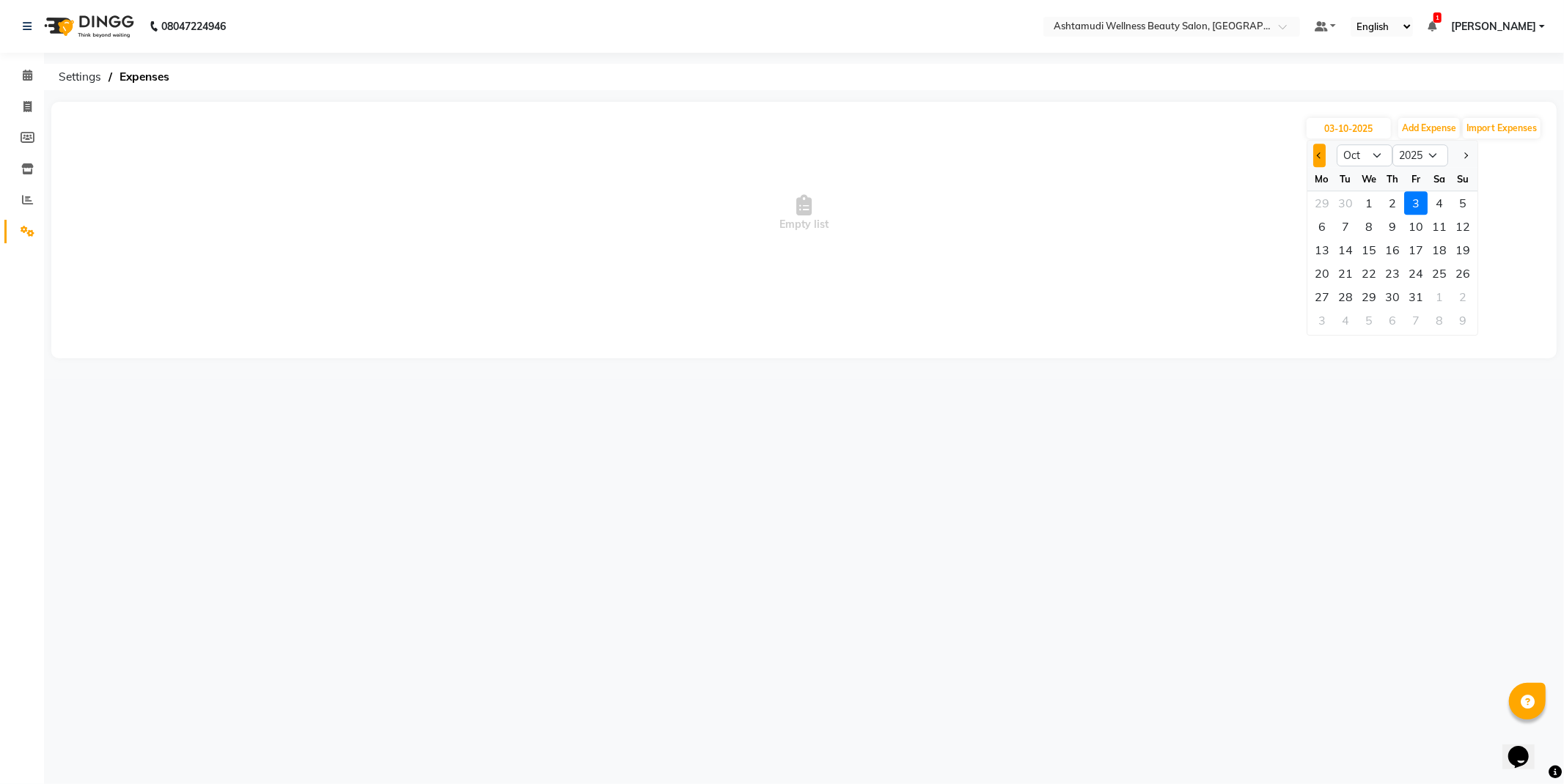
click at [1320, 159] on button "Previous month" at bounding box center [1319, 155] width 12 height 23
select select "9"
click at [1431, 273] on div "27" at bounding box center [1439, 273] width 23 height 23
type input "[DATE]"
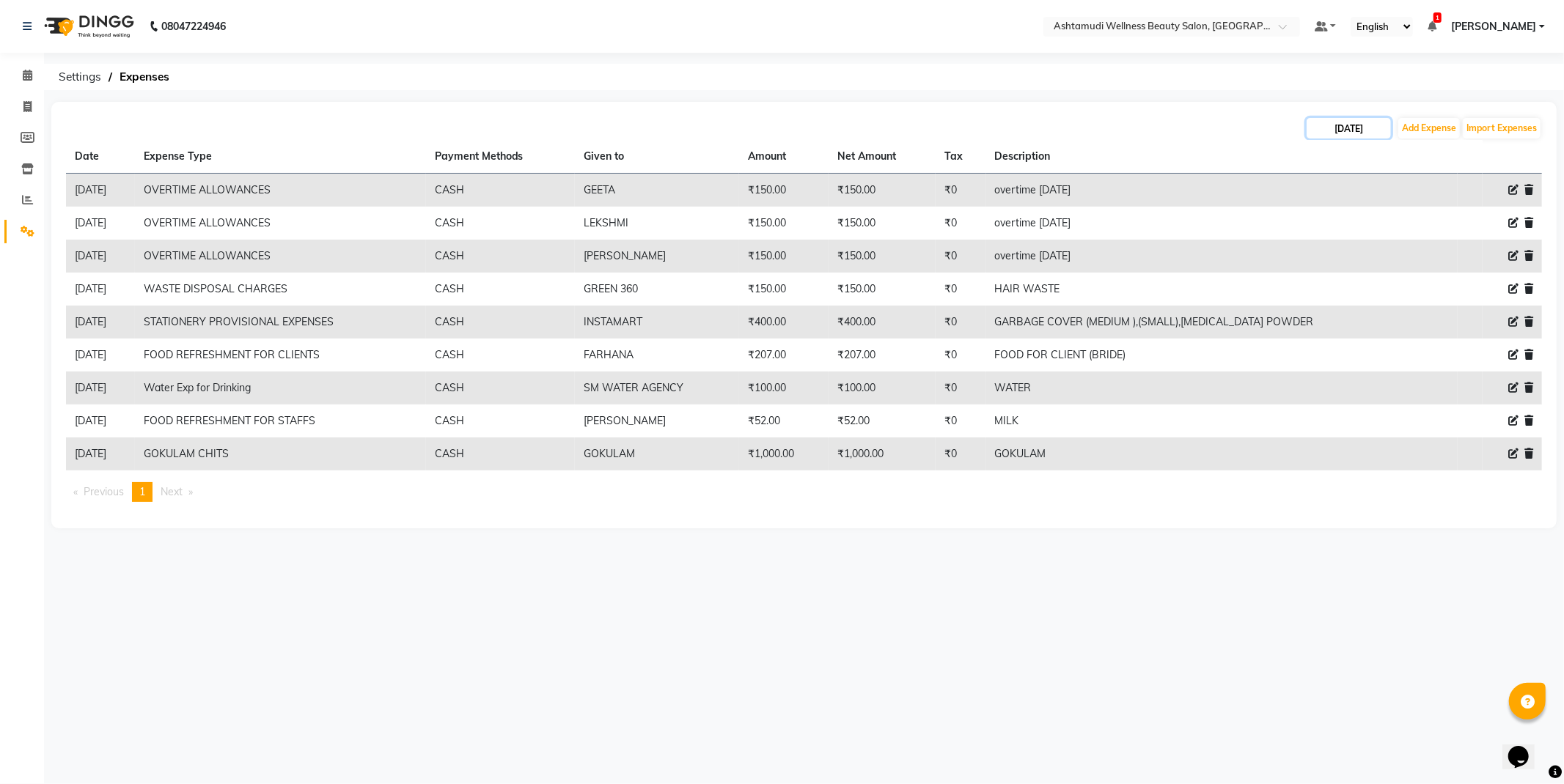
click at [1355, 130] on input "[DATE]" at bounding box center [1349, 127] width 85 height 20
select select "9"
select select "2025"
click at [1467, 279] on div "28" at bounding box center [1462, 273] width 23 height 23
type input "[DATE]"
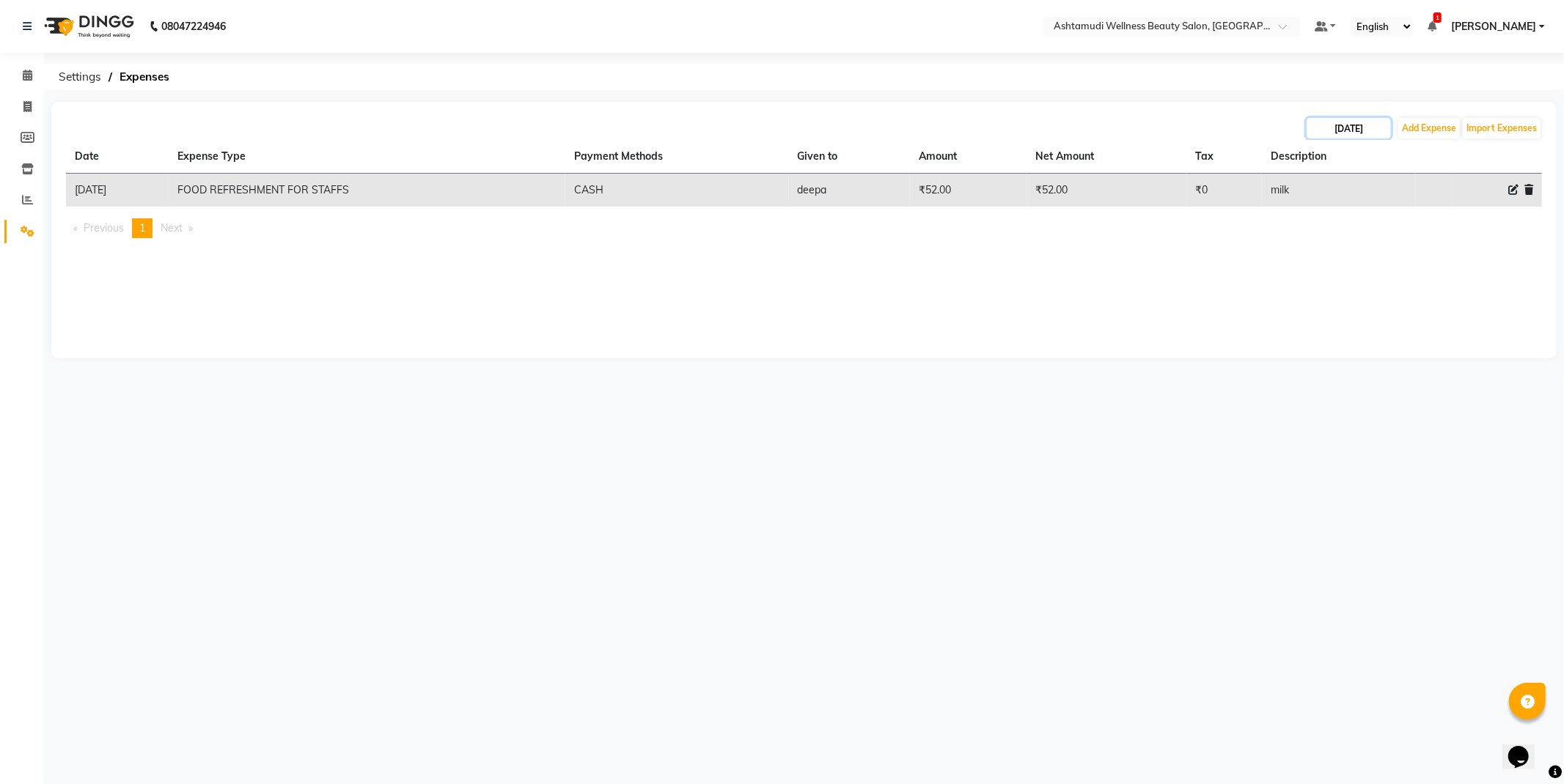
click at [1348, 120] on input "[DATE]" at bounding box center [1349, 127] width 85 height 20
select select "9"
select select "2025"
click at [1315, 297] on div "29" at bounding box center [1322, 297] width 23 height 23
type input "[DATE]"
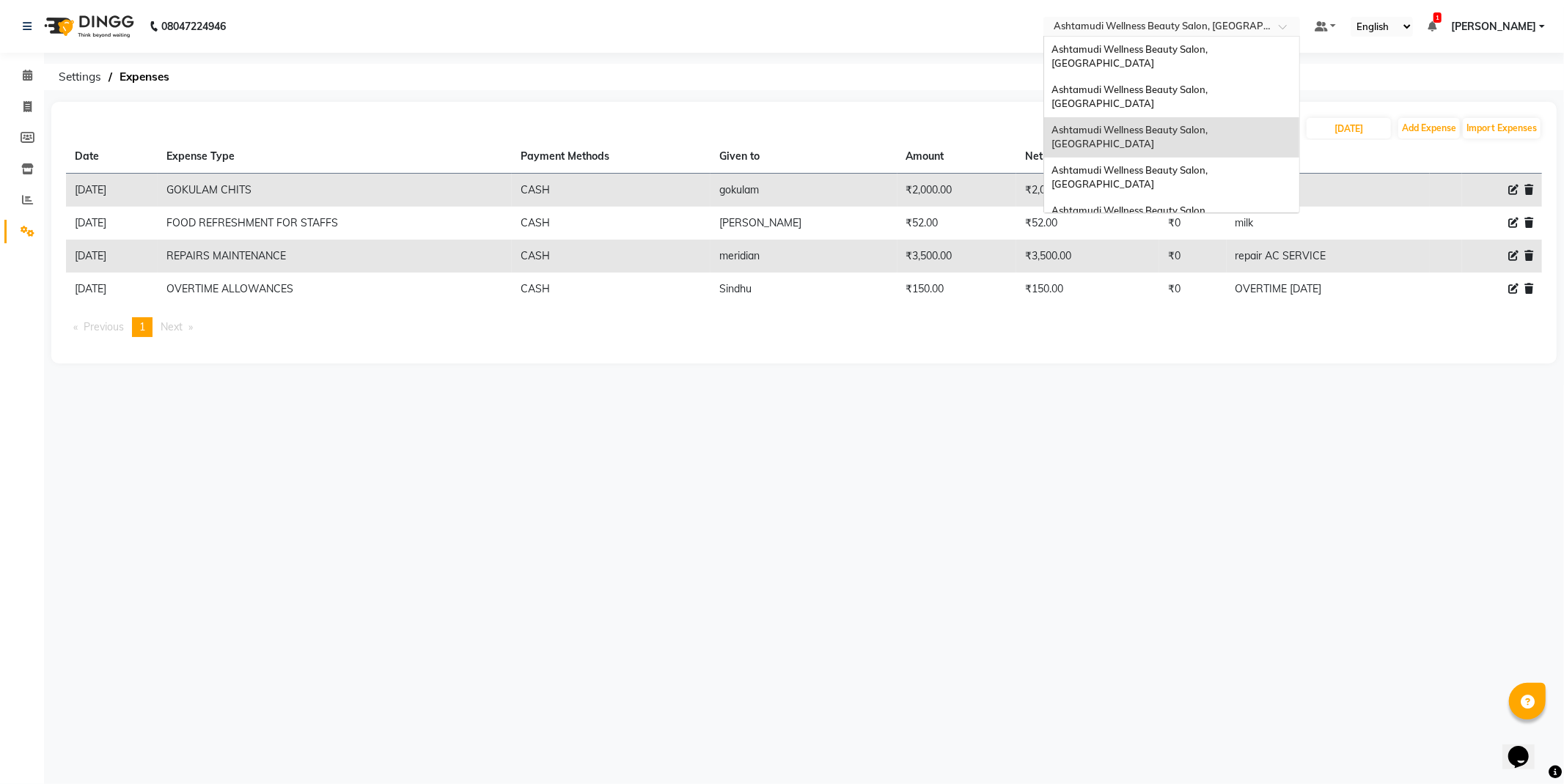
click at [1263, 30] on input "text" at bounding box center [1158, 27] width 213 height 15
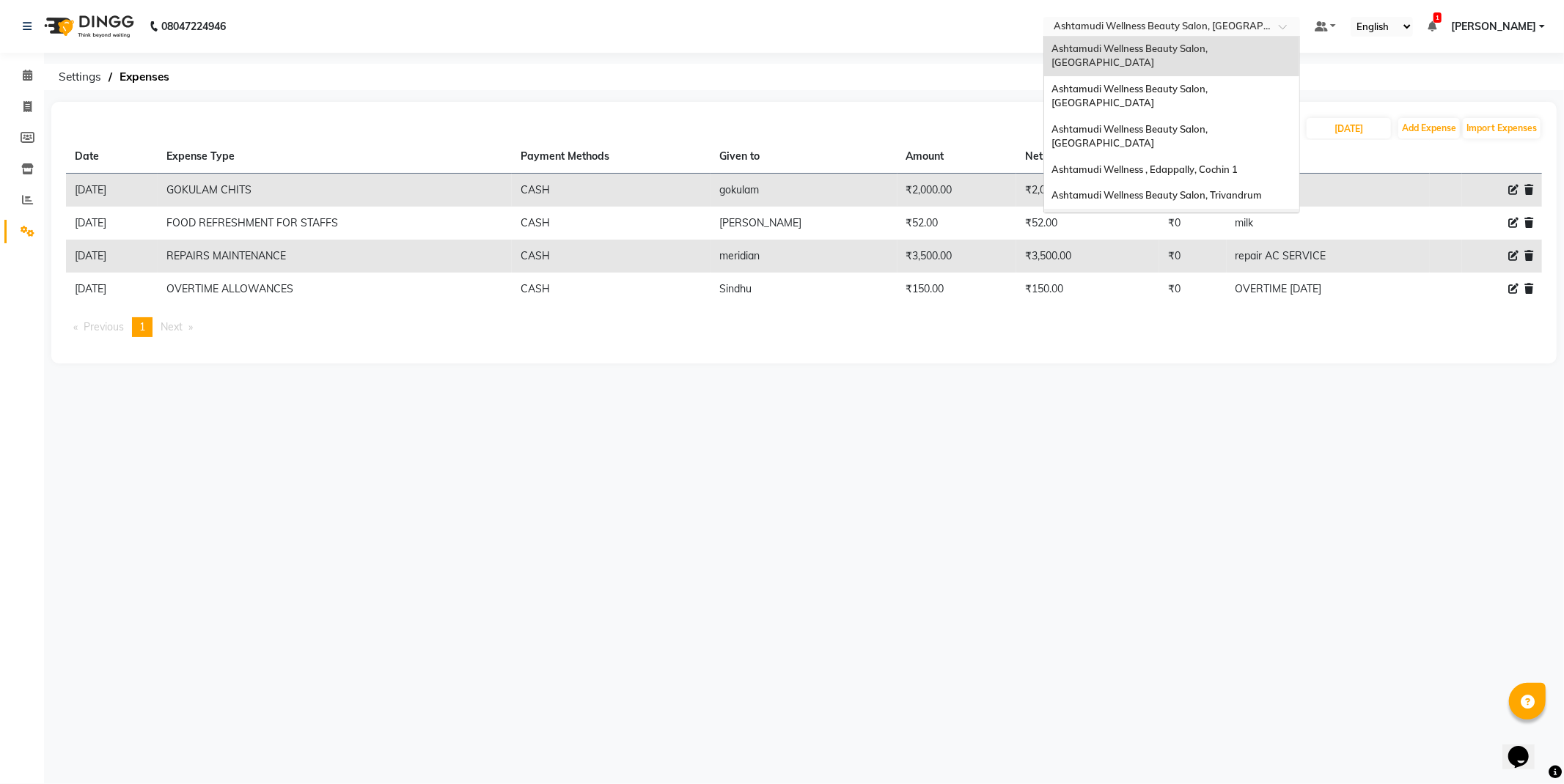
click at [1210, 215] on span "Ashtamudi Wellness Beauty Salon, [GEOGRAPHIC_DATA]" at bounding box center [1131, 228] width 158 height 27
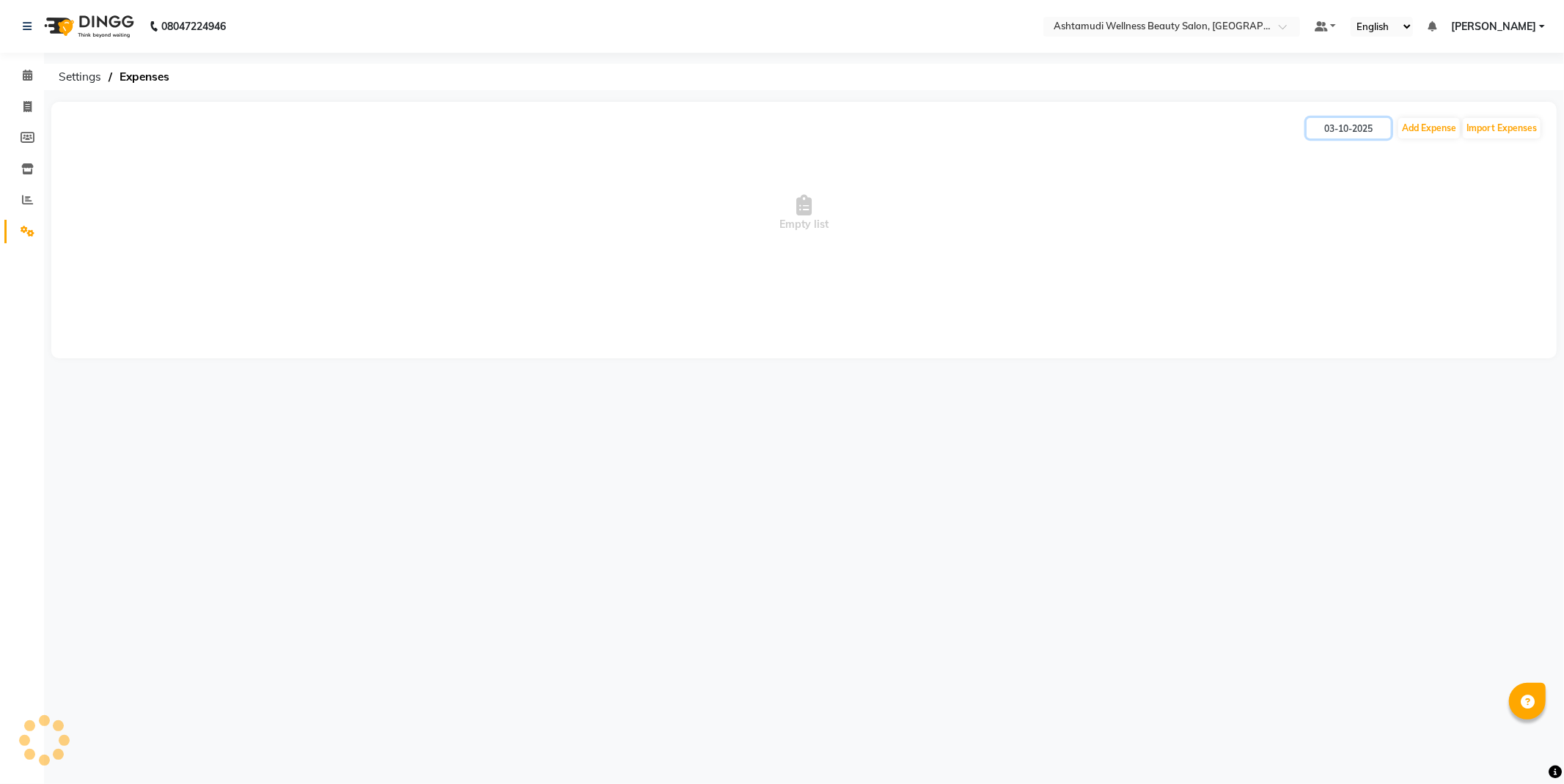
click at [1345, 126] on input "03-10-2025" at bounding box center [1349, 127] width 85 height 20
select select "10"
select select "2025"
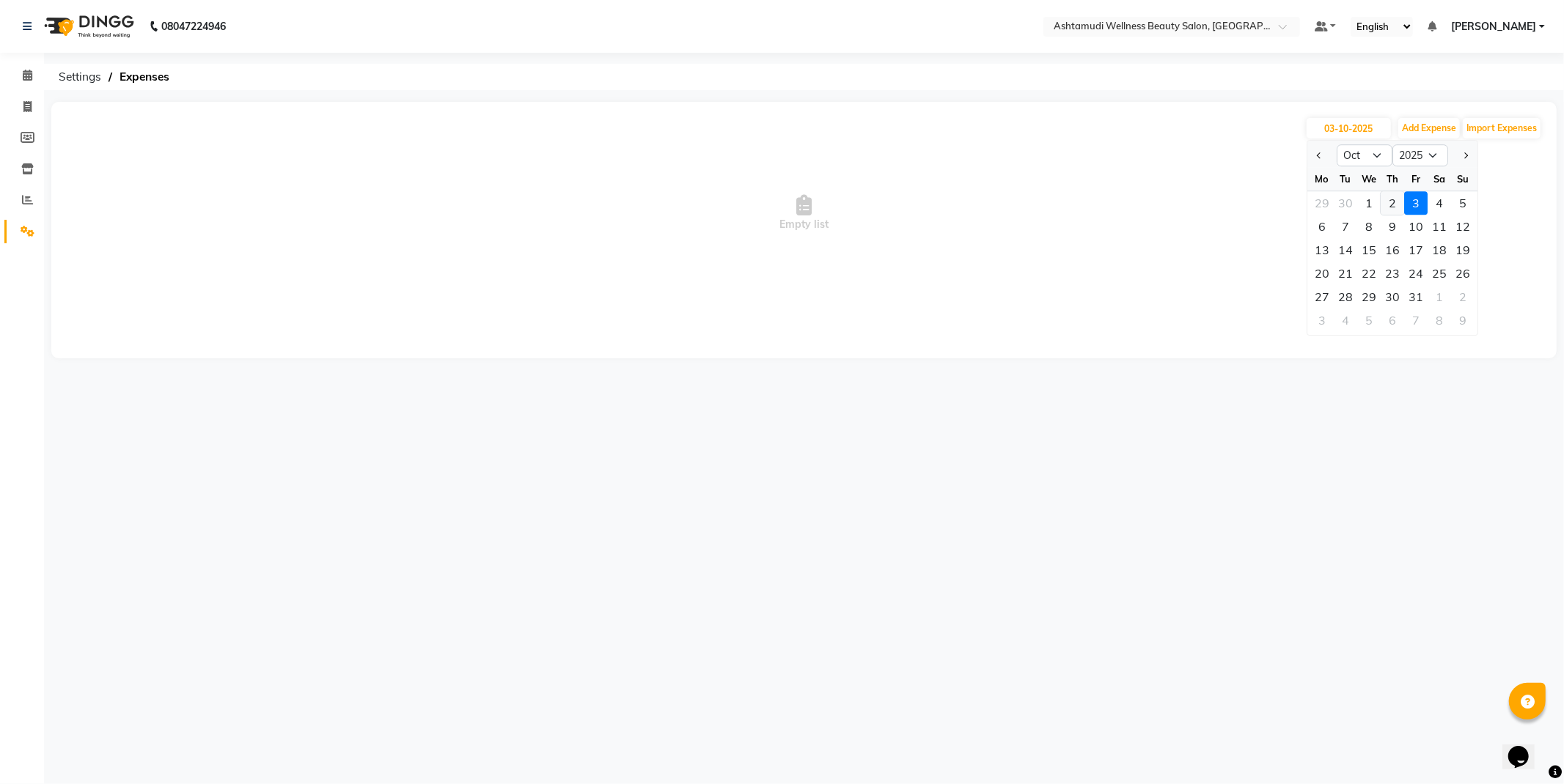
click at [1399, 192] on div "2" at bounding box center [1392, 202] width 23 height 23
type input "02-10-2025"
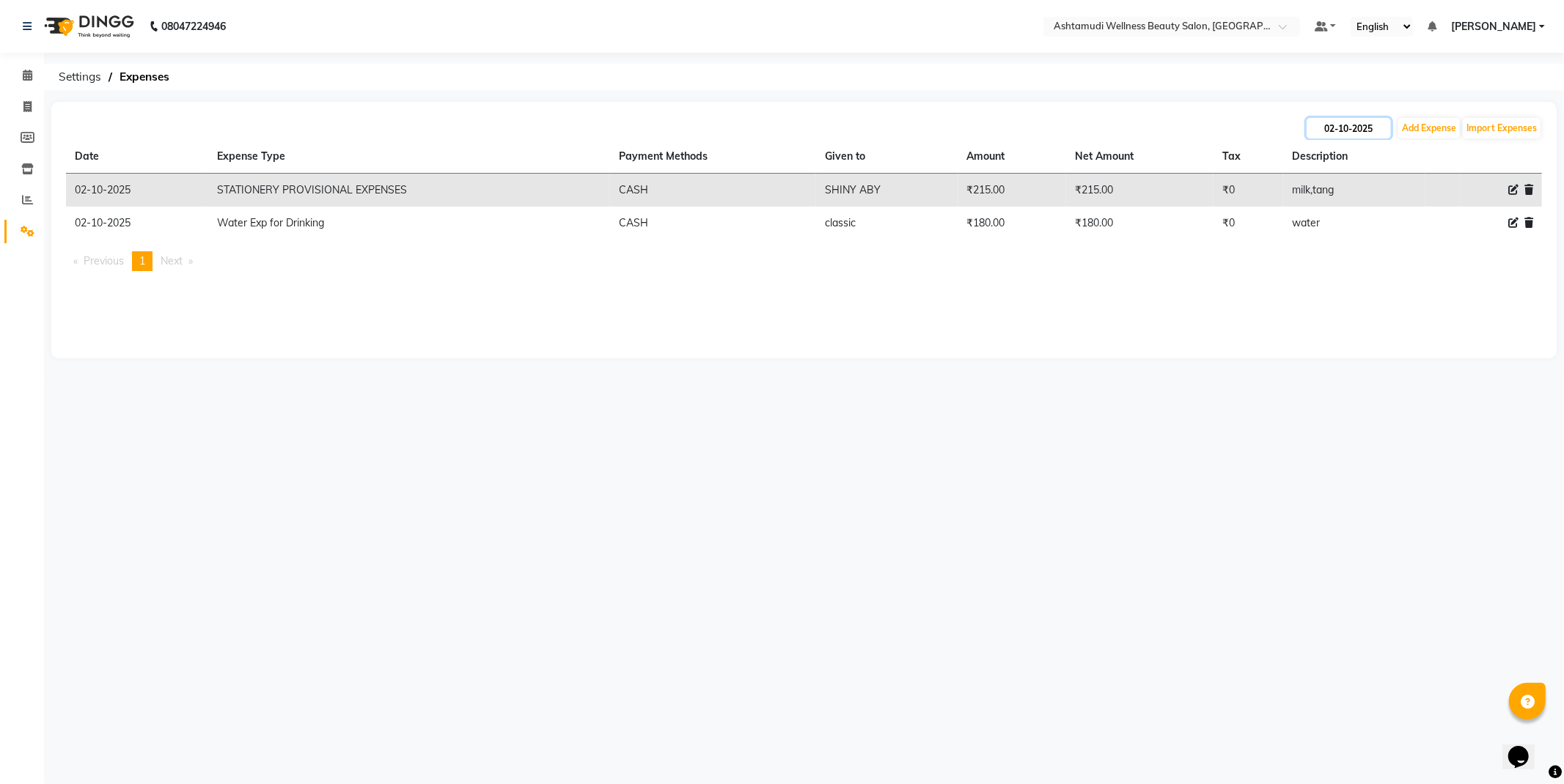
click at [1366, 119] on input "02-10-2025" at bounding box center [1349, 127] width 85 height 20
select select "10"
select select "2025"
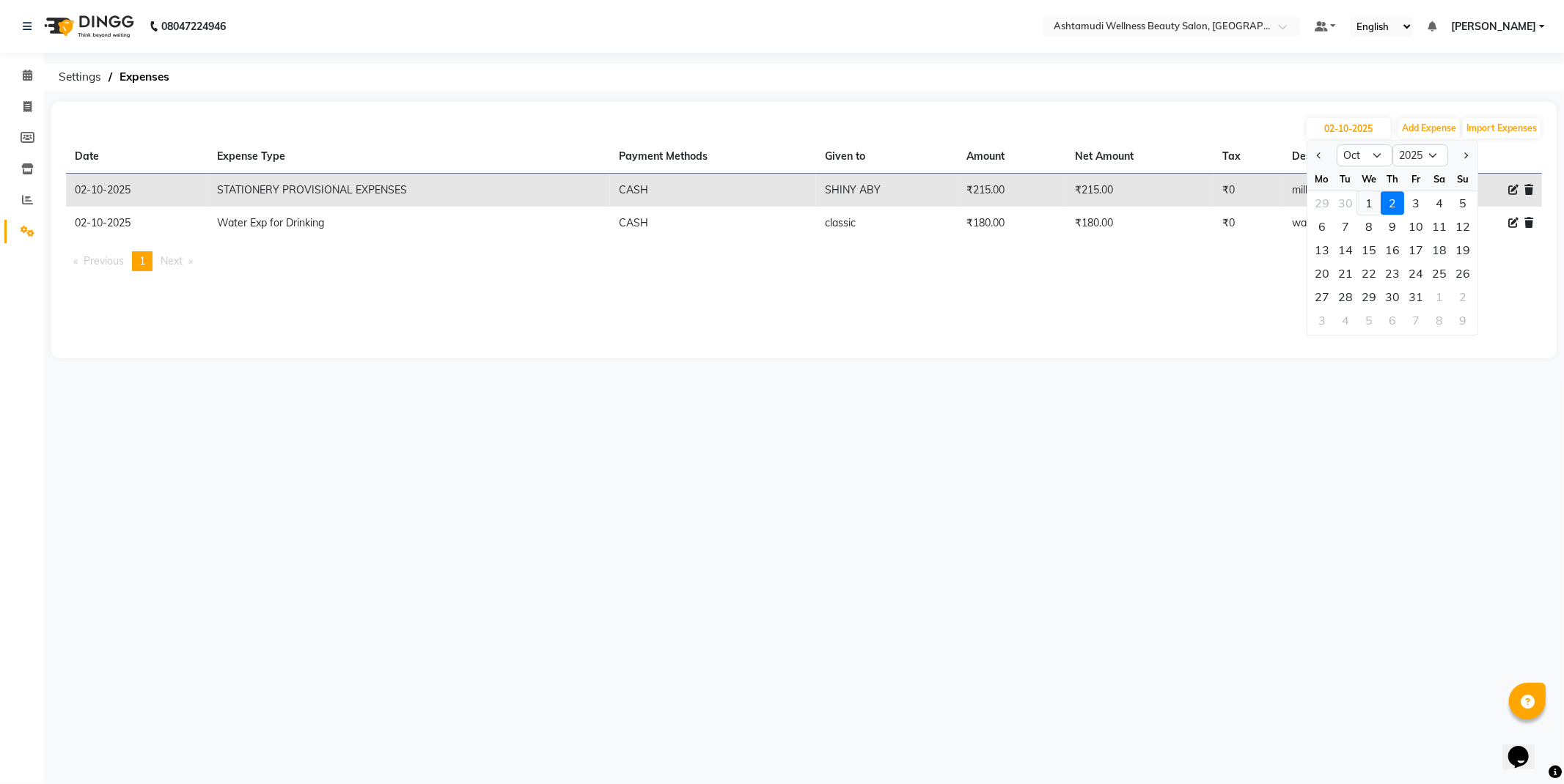
click at [1366, 192] on div "1" at bounding box center [1369, 202] width 23 height 23
type input "01-10-2025"
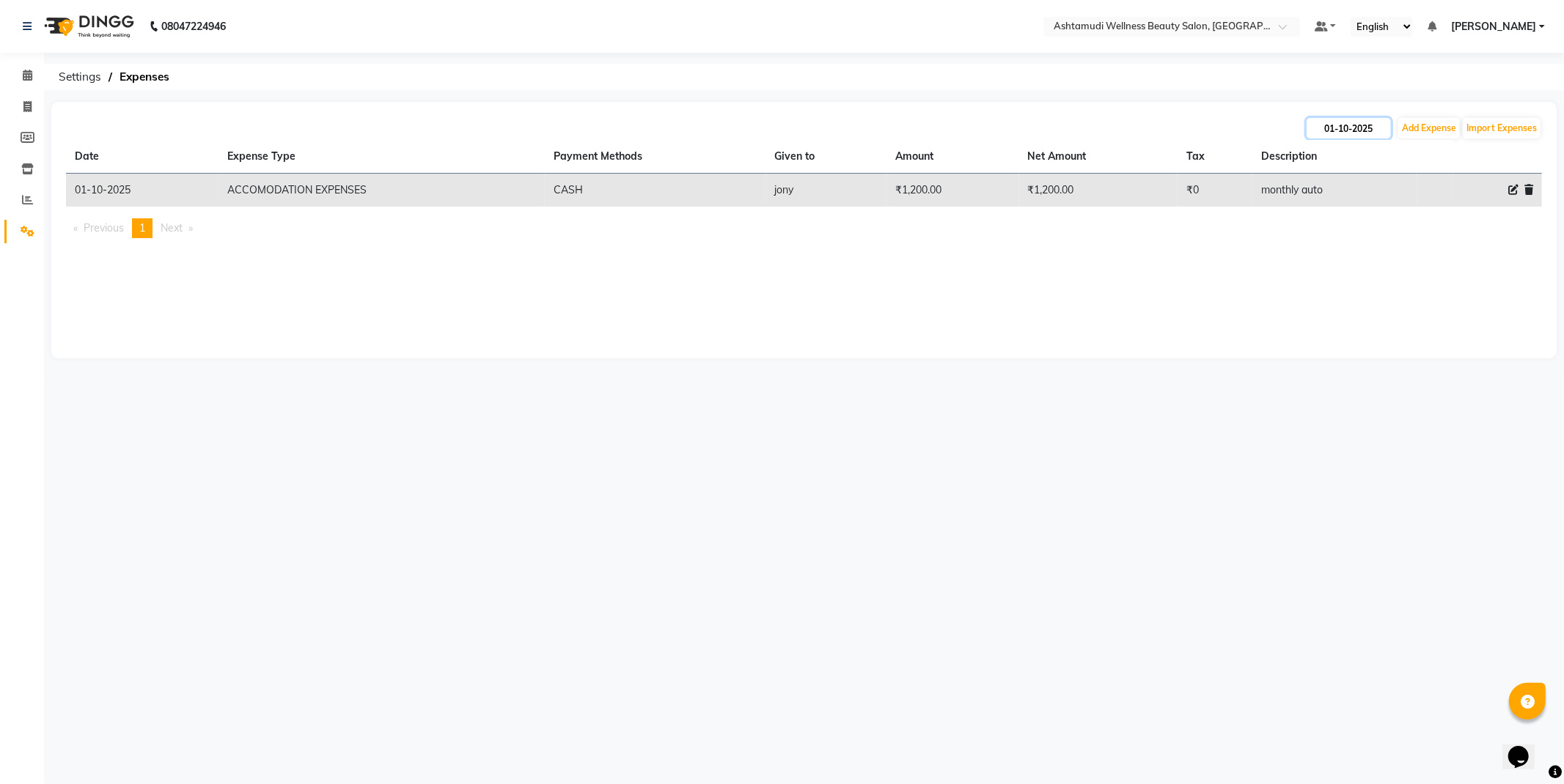
click at [1338, 131] on input "01-10-2025" at bounding box center [1349, 127] width 85 height 20
select select "10"
select select "2025"
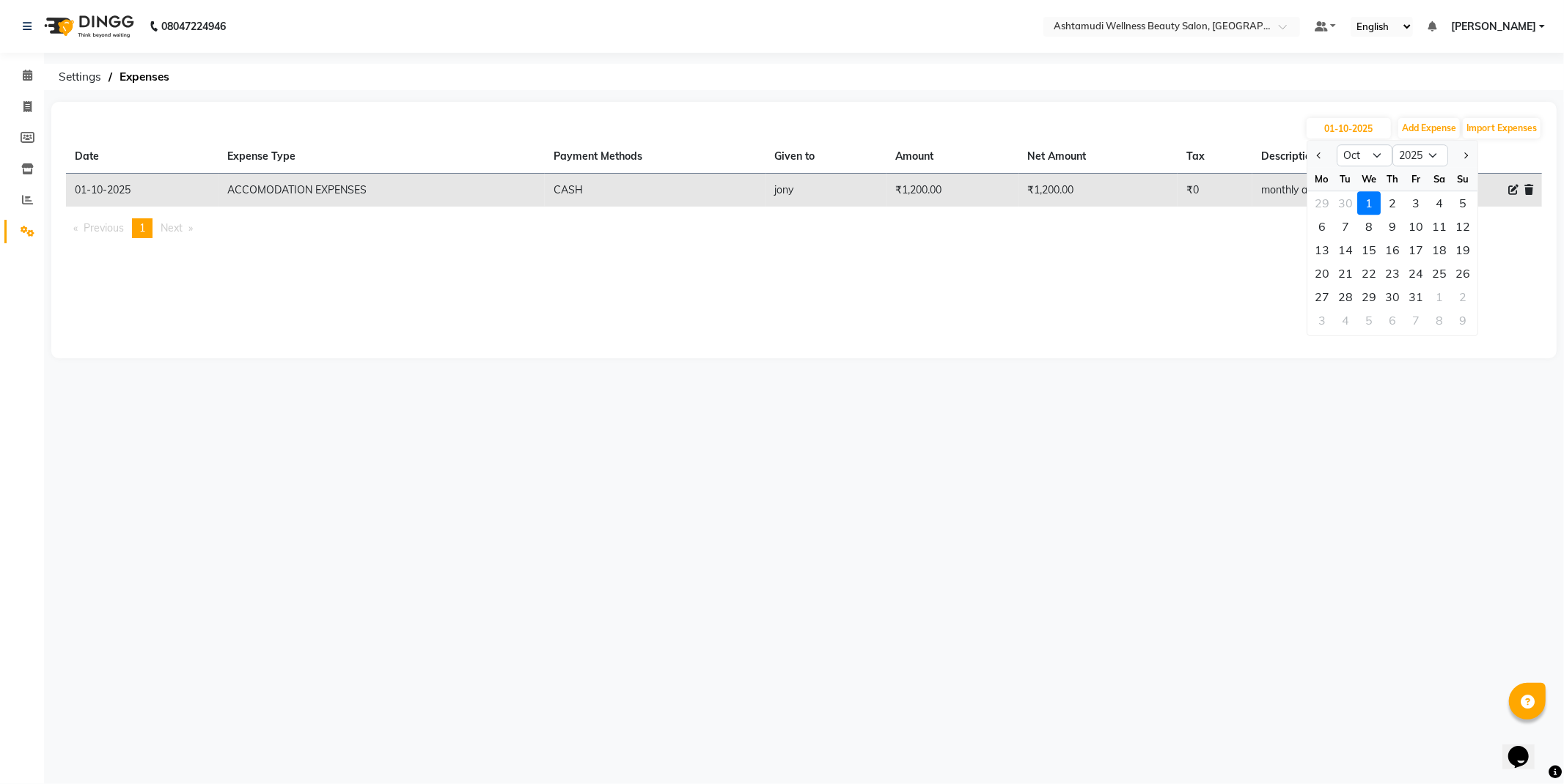
click at [1310, 156] on div at bounding box center [1322, 155] width 29 height 23
click at [1312, 154] on div at bounding box center [1322, 155] width 29 height 23
click at [1317, 152] on button "Previous month" at bounding box center [1319, 155] width 12 height 23
select select "9"
click at [1338, 295] on div "30" at bounding box center [1346, 297] width 23 height 23
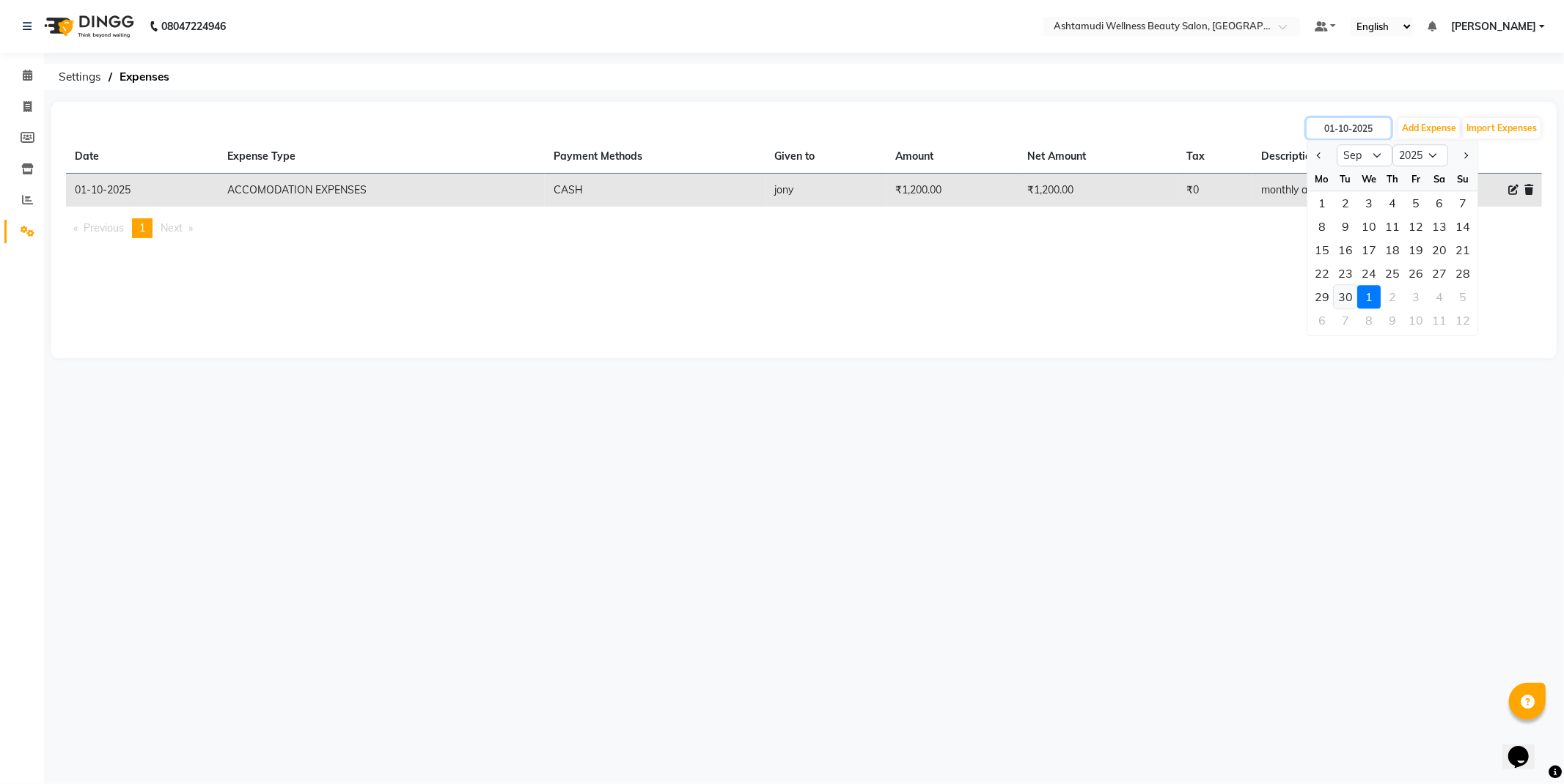
type input "[DATE]"
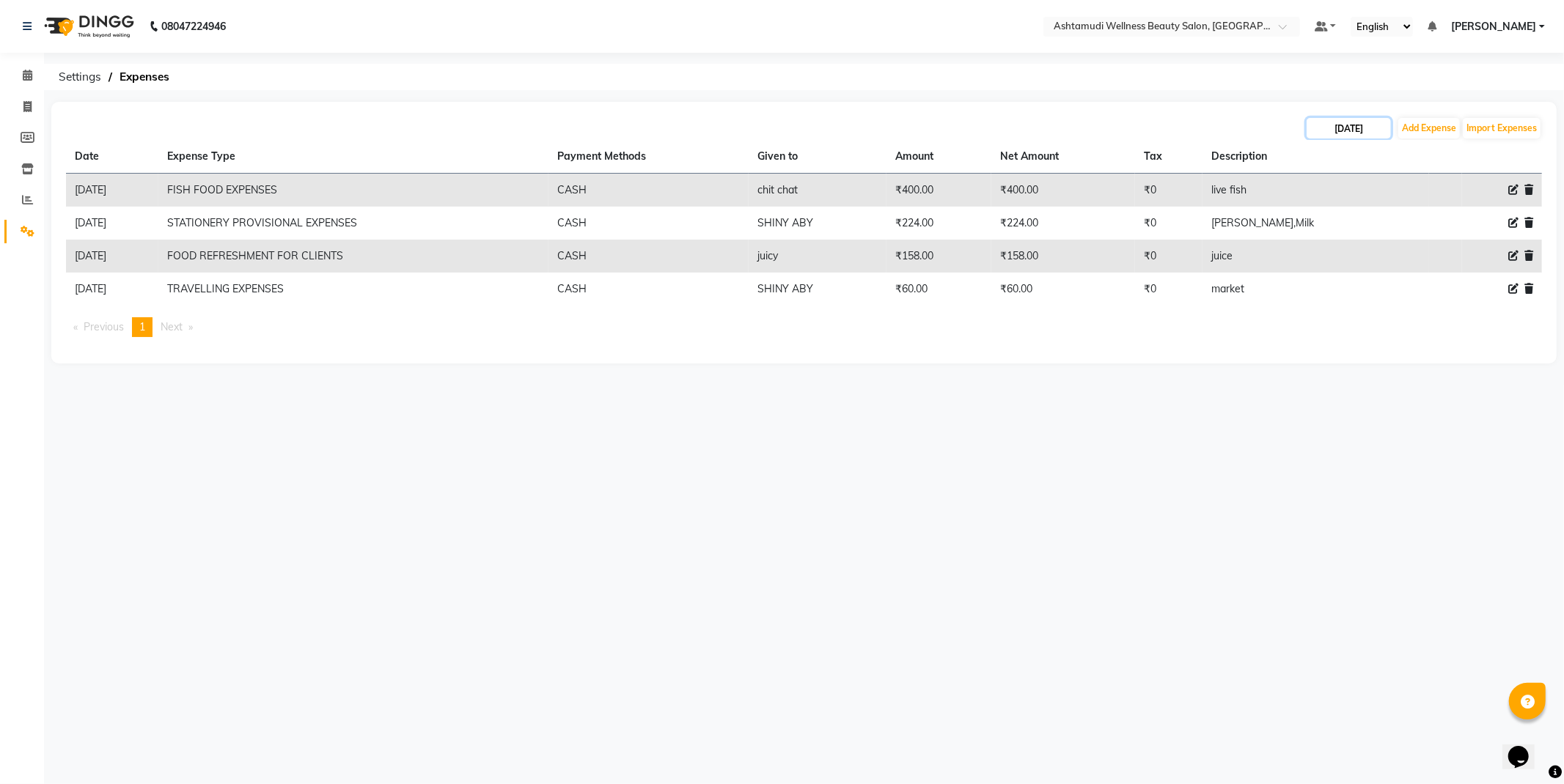
click at [1320, 127] on input "[DATE]" at bounding box center [1349, 127] width 85 height 20
select select "9"
select select "2025"
click at [1321, 288] on div "29" at bounding box center [1322, 297] width 23 height 23
type input "[DATE]"
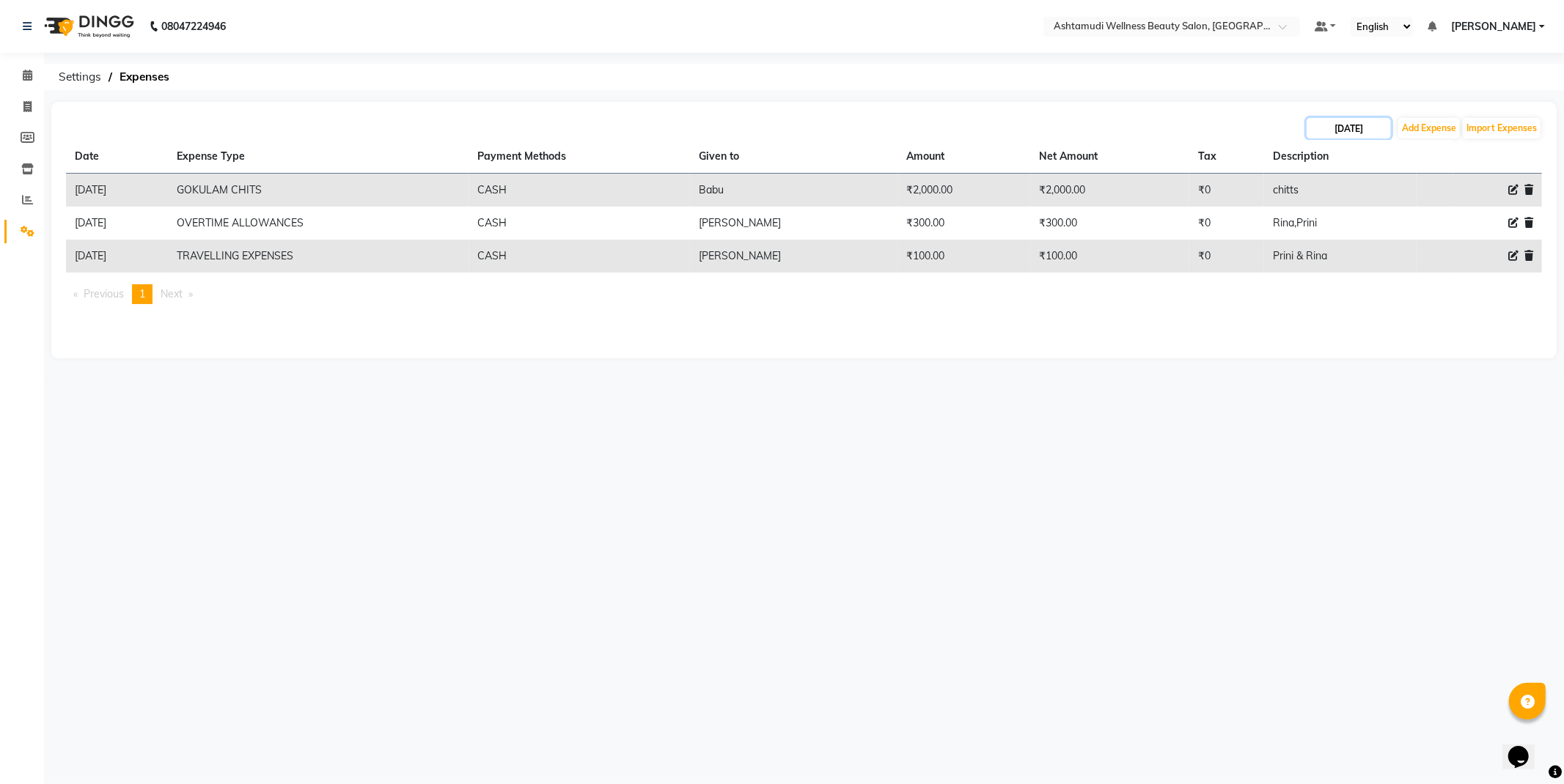
click at [1332, 118] on input "[DATE]" at bounding box center [1349, 127] width 85 height 20
select select "9"
select select "2025"
click at [1470, 273] on div "28" at bounding box center [1462, 273] width 23 height 23
type input "[DATE]"
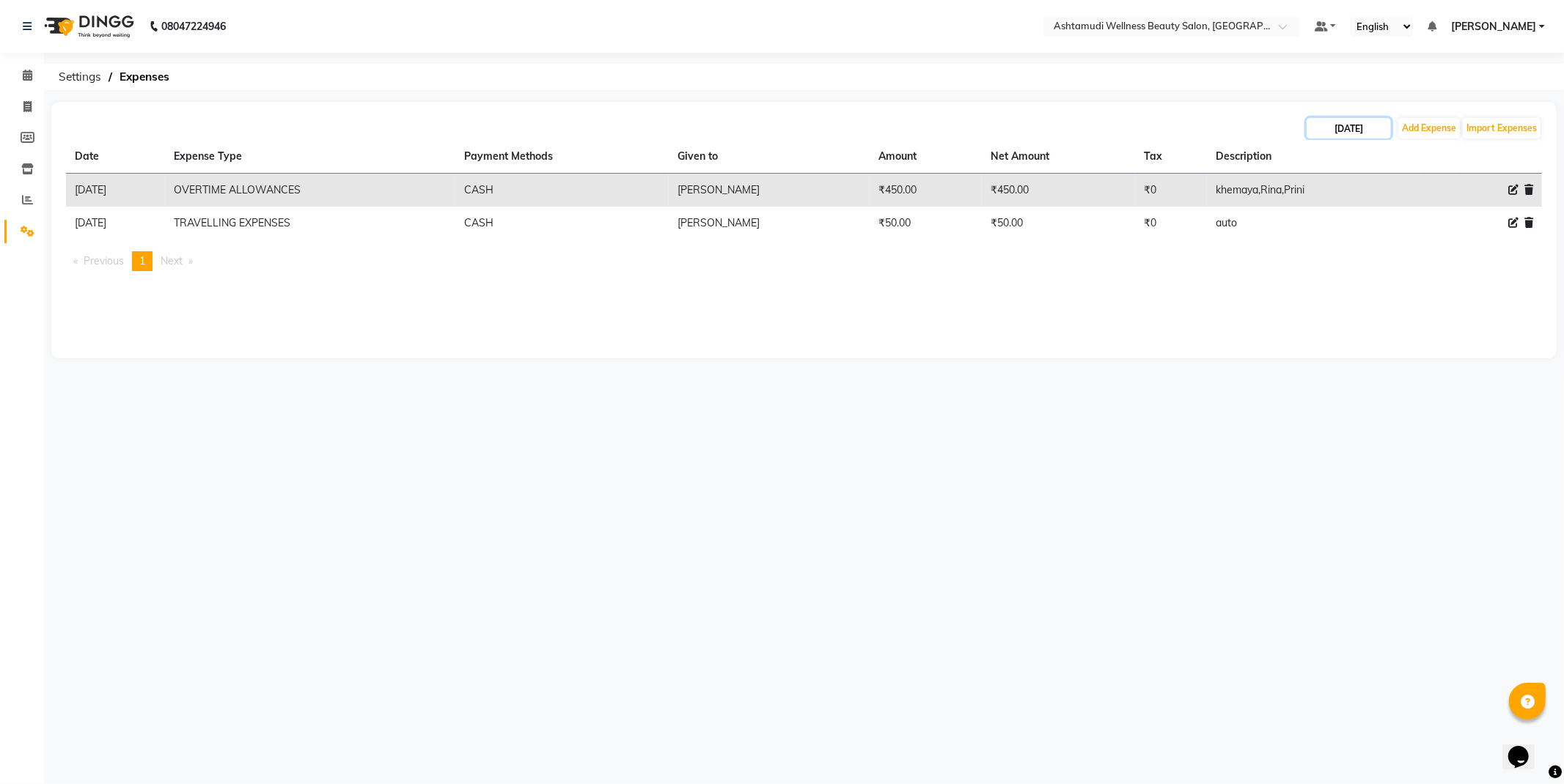
click at [1355, 129] on input "[DATE]" at bounding box center [1349, 127] width 85 height 20
select select "9"
select select "2025"
click at [1324, 297] on div "29" at bounding box center [1322, 297] width 23 height 23
type input "[DATE]"
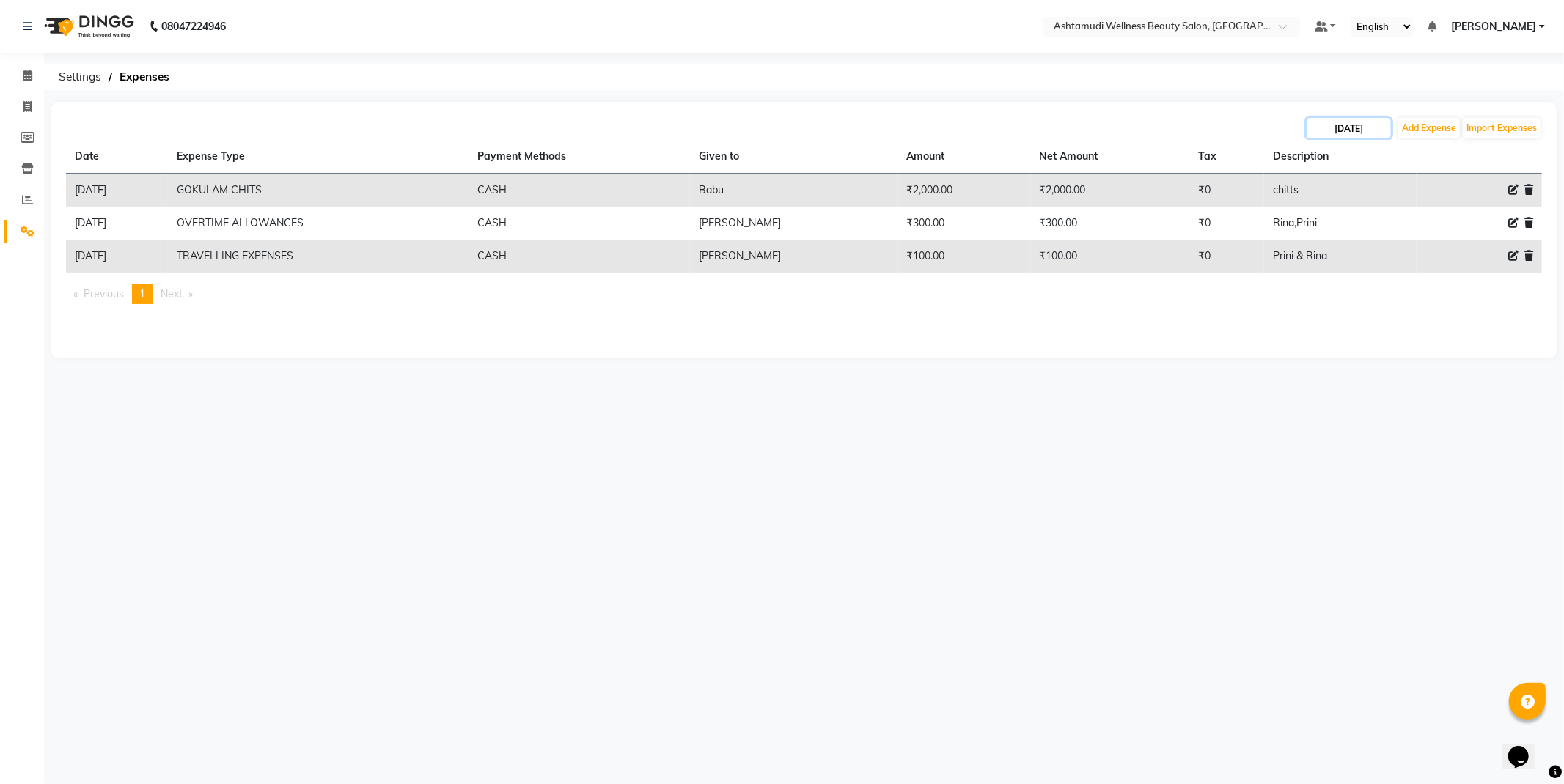
click at [1360, 134] on input "[DATE]" at bounding box center [1349, 127] width 85 height 20
select select "9"
select select "2025"
click at [1342, 293] on div "30" at bounding box center [1346, 297] width 23 height 23
type input "[DATE]"
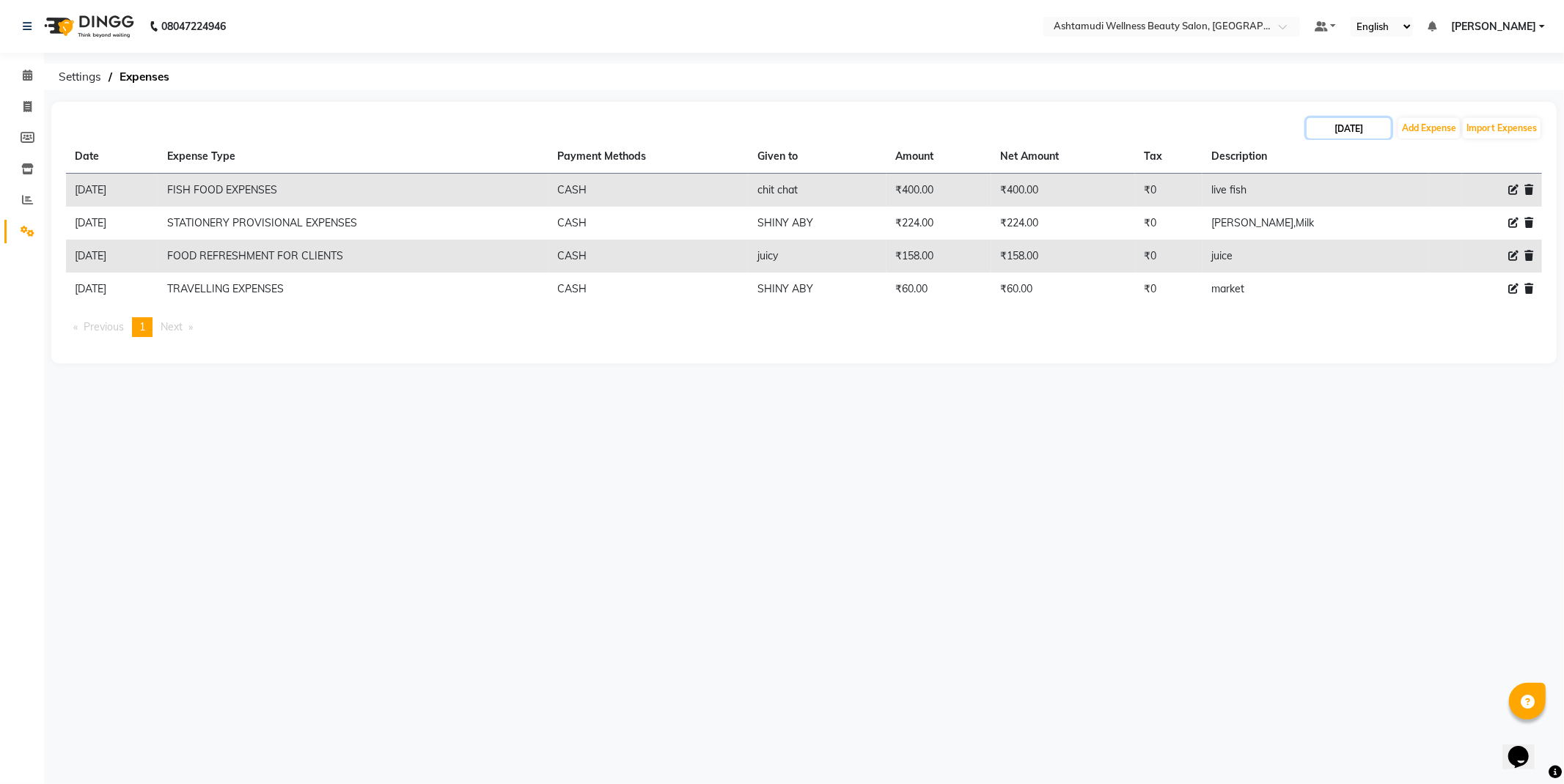
click at [1374, 127] on input "[DATE]" at bounding box center [1349, 127] width 85 height 20
select select "9"
select select "2025"
click at [1466, 152] on span "Next month" at bounding box center [1465, 155] width 6 height 6
select select "10"
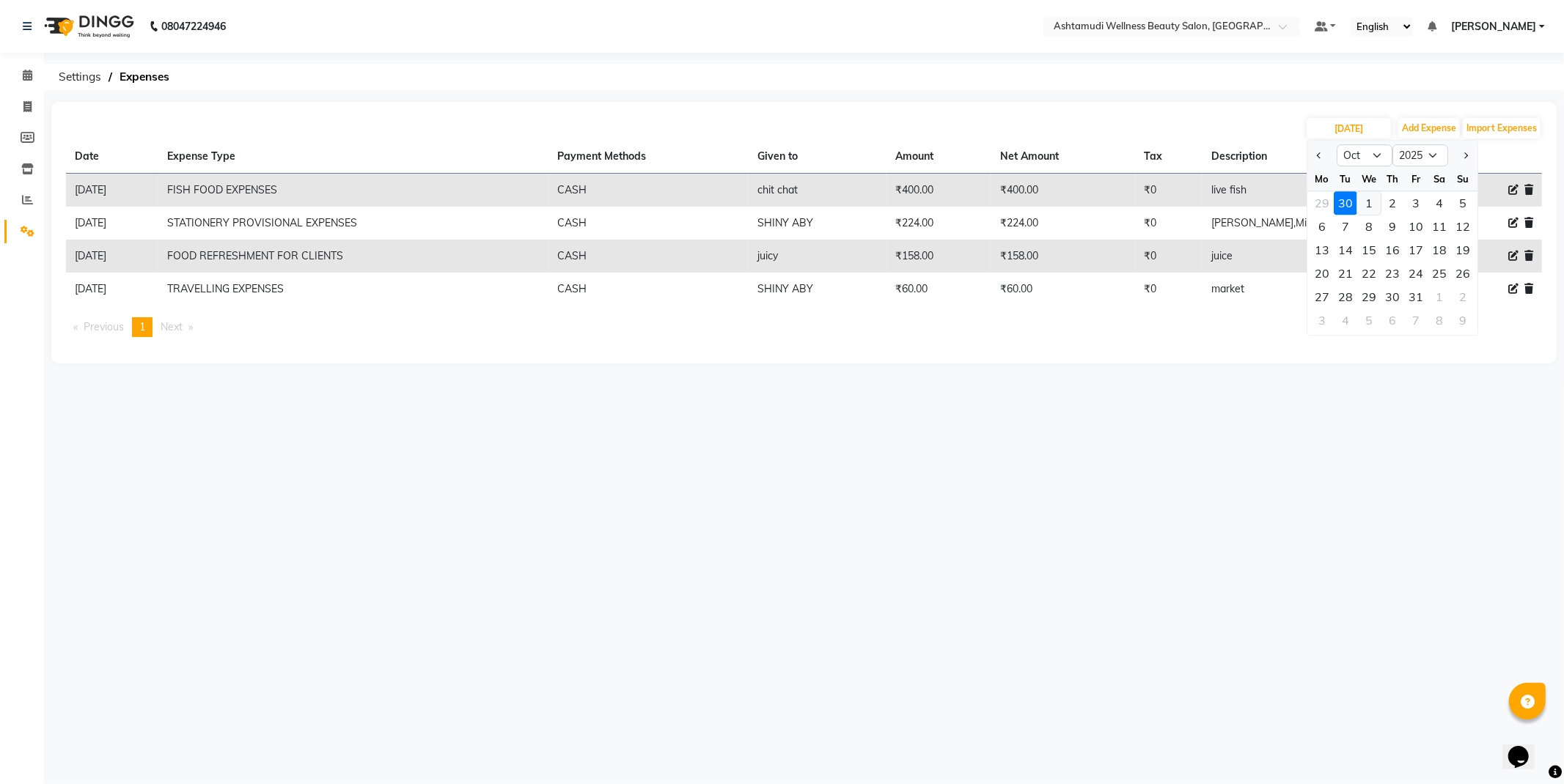
click at [1368, 199] on div "1" at bounding box center [1369, 202] width 23 height 23
type input "01-10-2025"
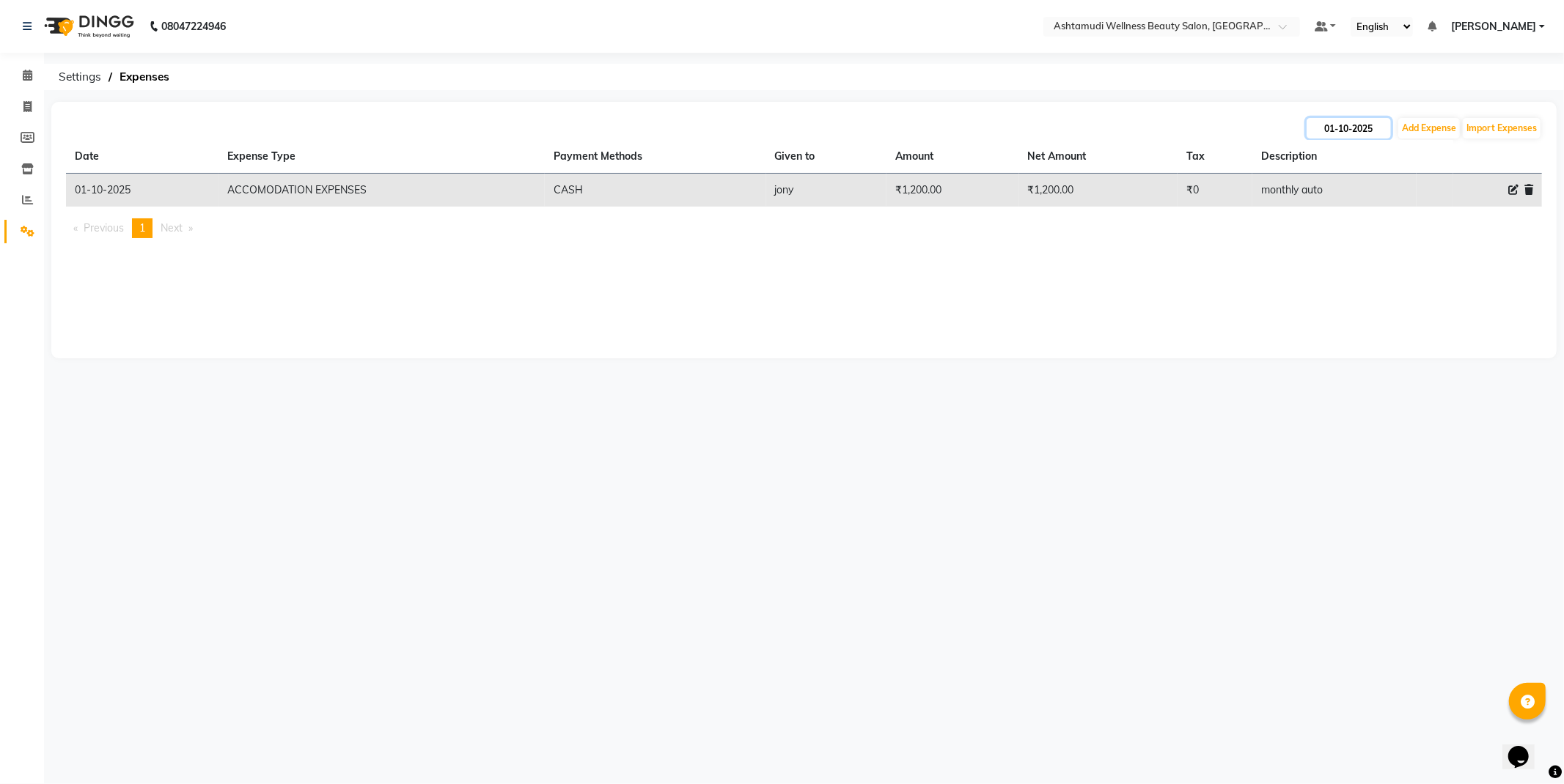
click at [1359, 130] on input "01-10-2025" at bounding box center [1349, 127] width 85 height 20
select select "10"
select select "2025"
click at [1385, 200] on div "2" at bounding box center [1392, 202] width 23 height 23
type input "02-10-2025"
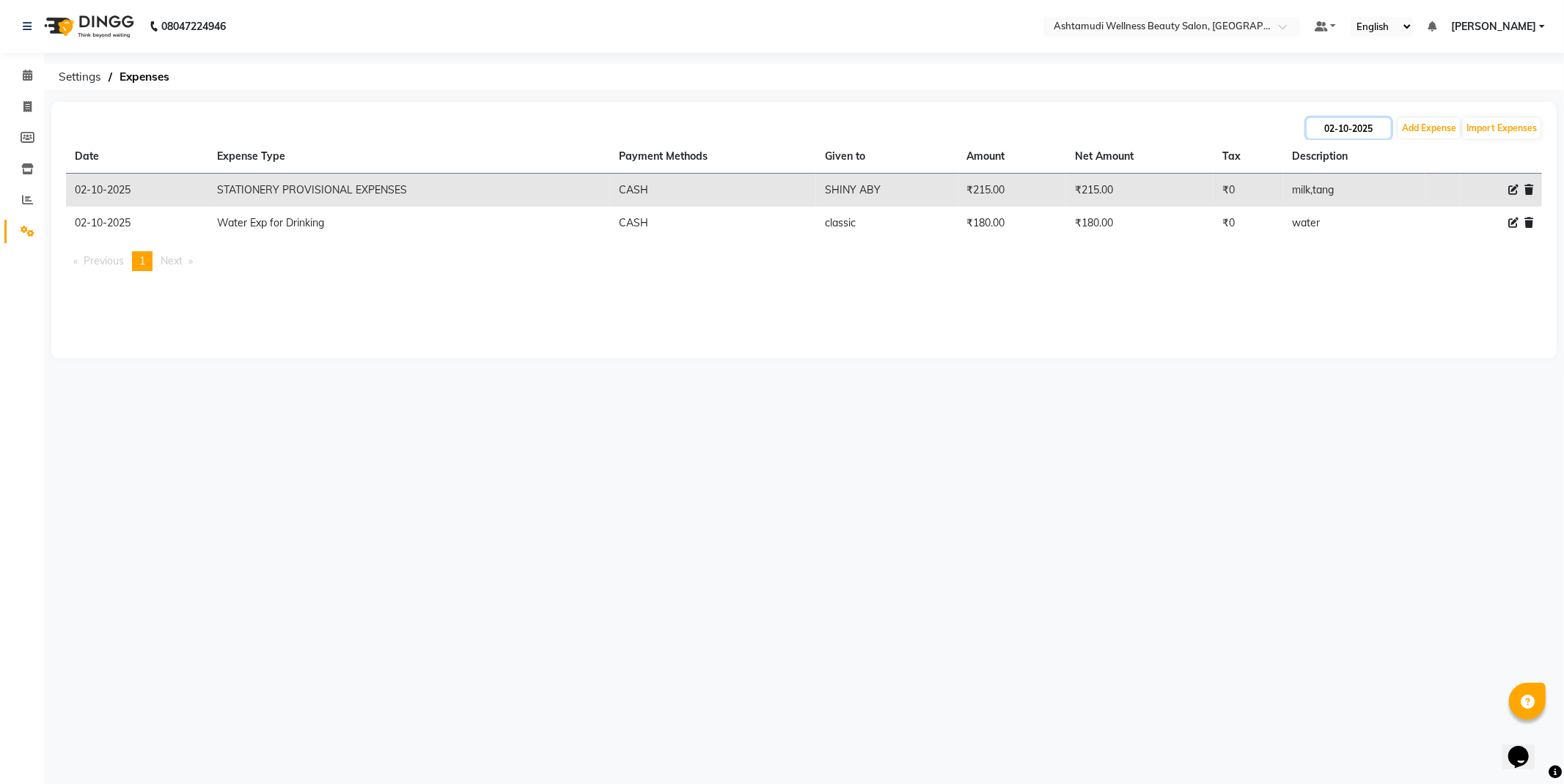
click at [1359, 127] on input "02-10-2025" at bounding box center [1349, 127] width 85 height 20
select select "10"
select select "2025"
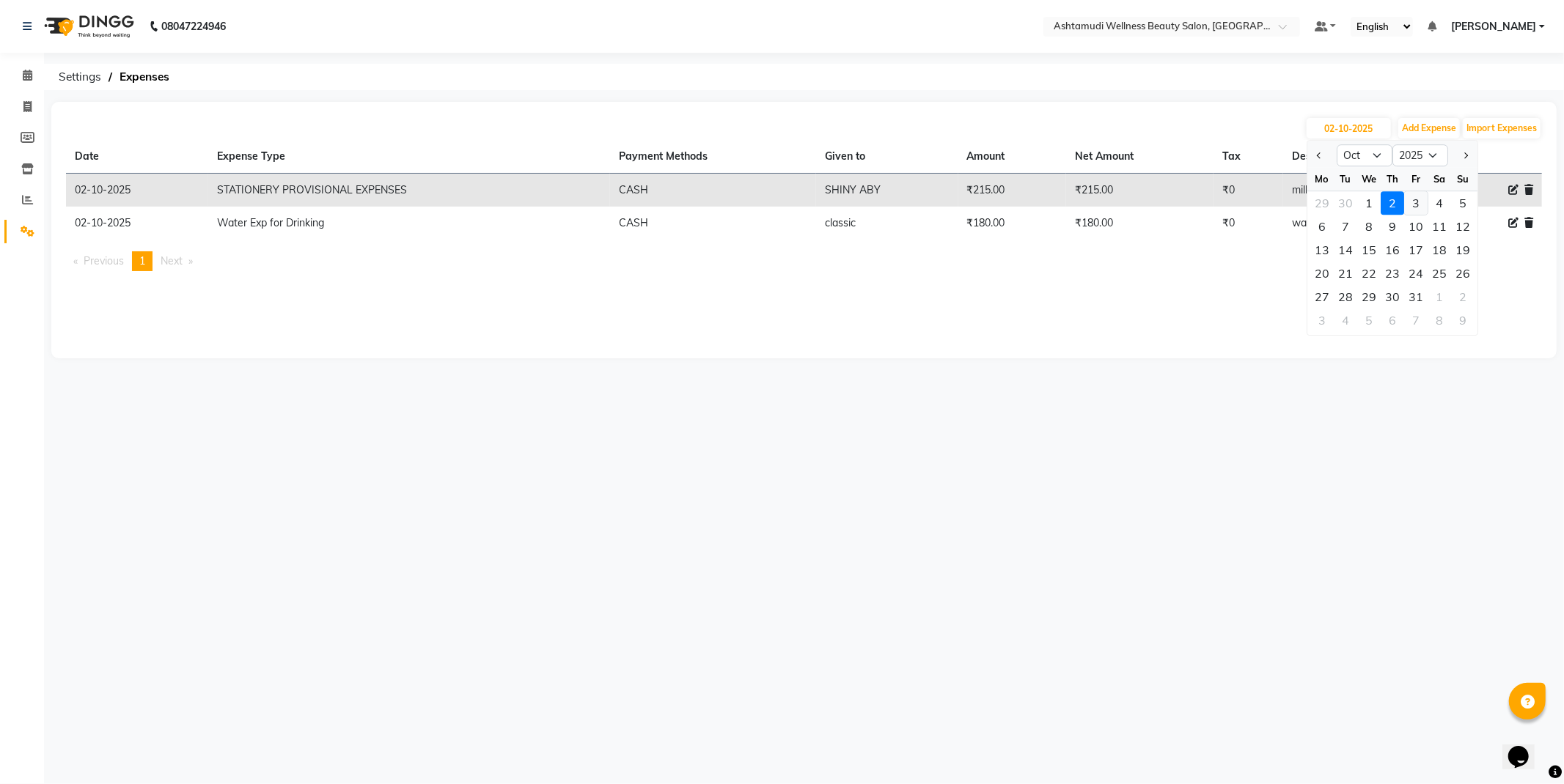
click at [1409, 207] on div "3" at bounding box center [1416, 202] width 23 height 23
type input "03-10-2025"
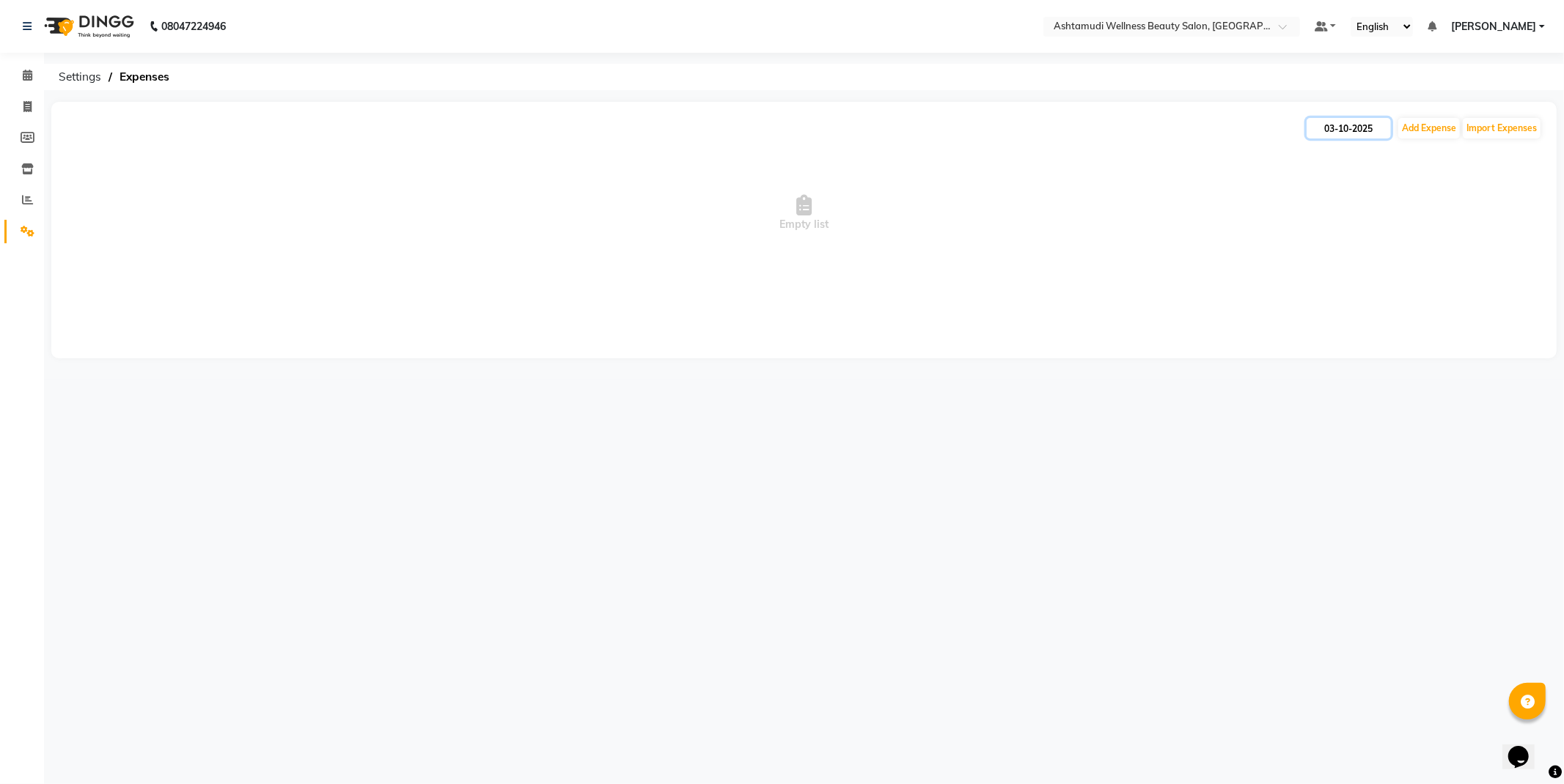
click at [1354, 123] on input "03-10-2025" at bounding box center [1349, 127] width 85 height 20
select select "10"
select select "2025"
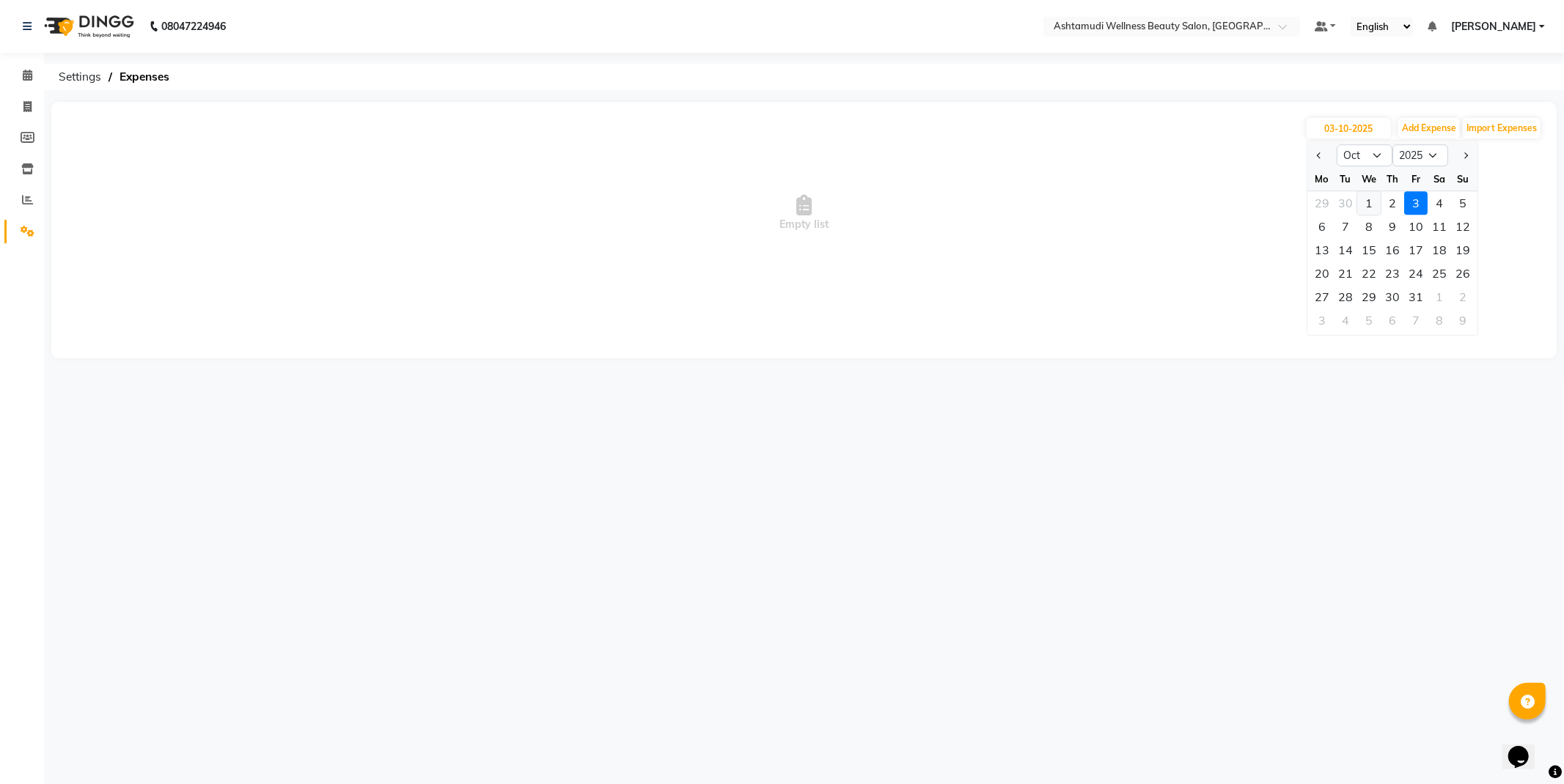
click at [1371, 195] on div "1" at bounding box center [1369, 202] width 23 height 23
type input "01-10-2025"
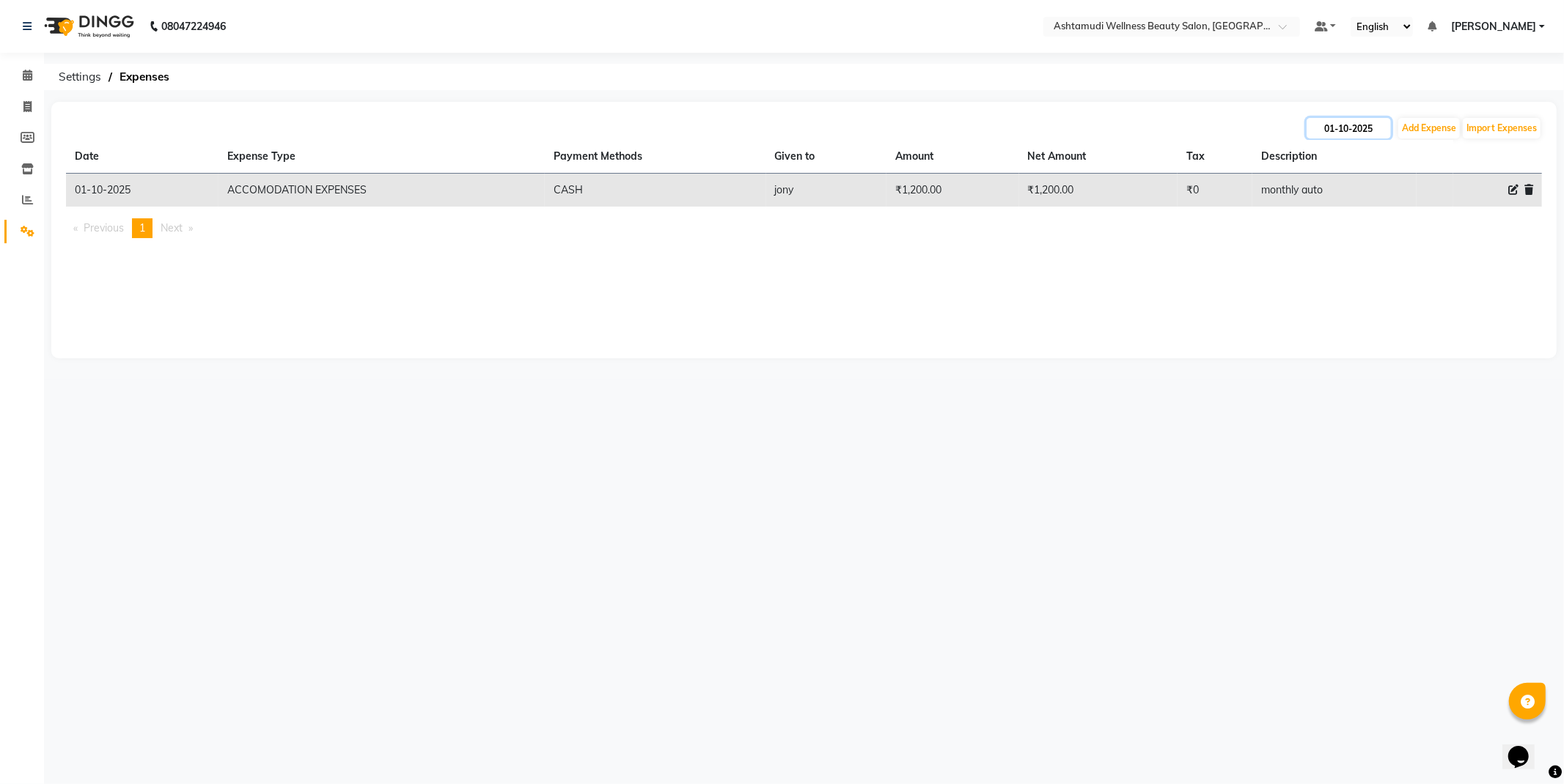
click at [1350, 132] on input "01-10-2025" at bounding box center [1349, 127] width 85 height 20
select select "10"
select select "2025"
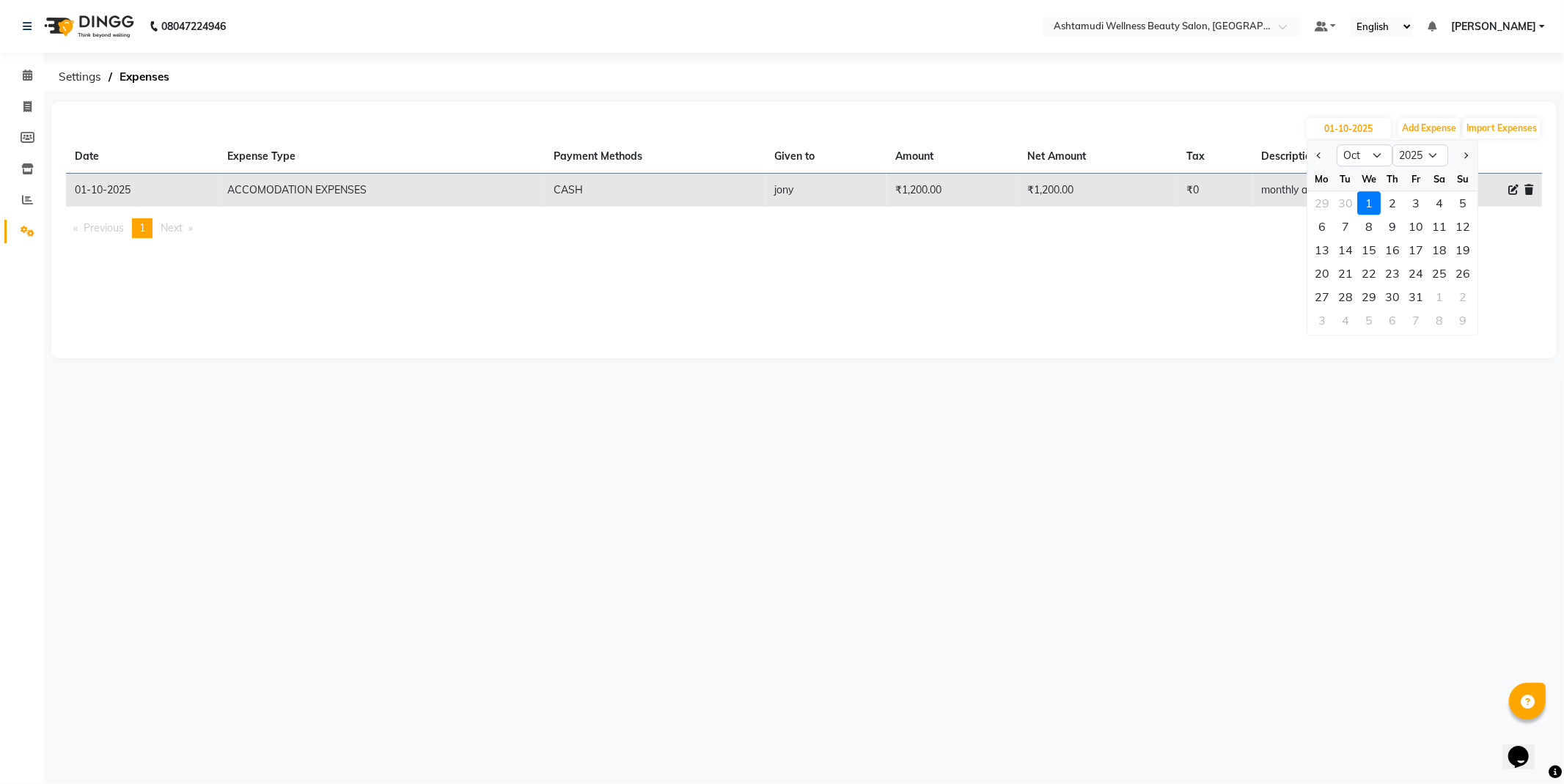
click at [1392, 201] on div "2" at bounding box center [1392, 202] width 23 height 23
type input "02-10-2025"
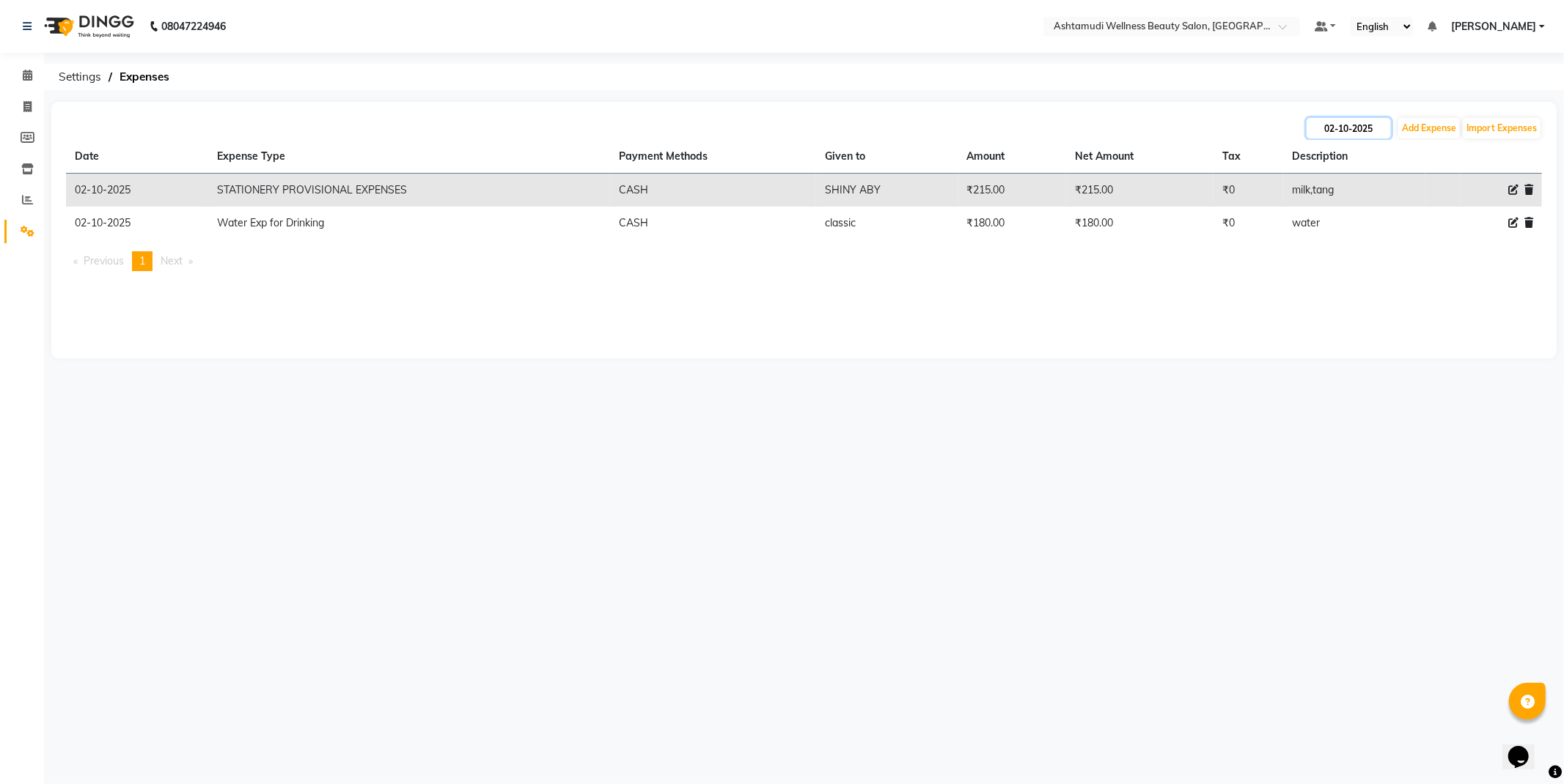
click at [1354, 128] on input "02-10-2025" at bounding box center [1349, 127] width 85 height 20
select select "10"
select select "2025"
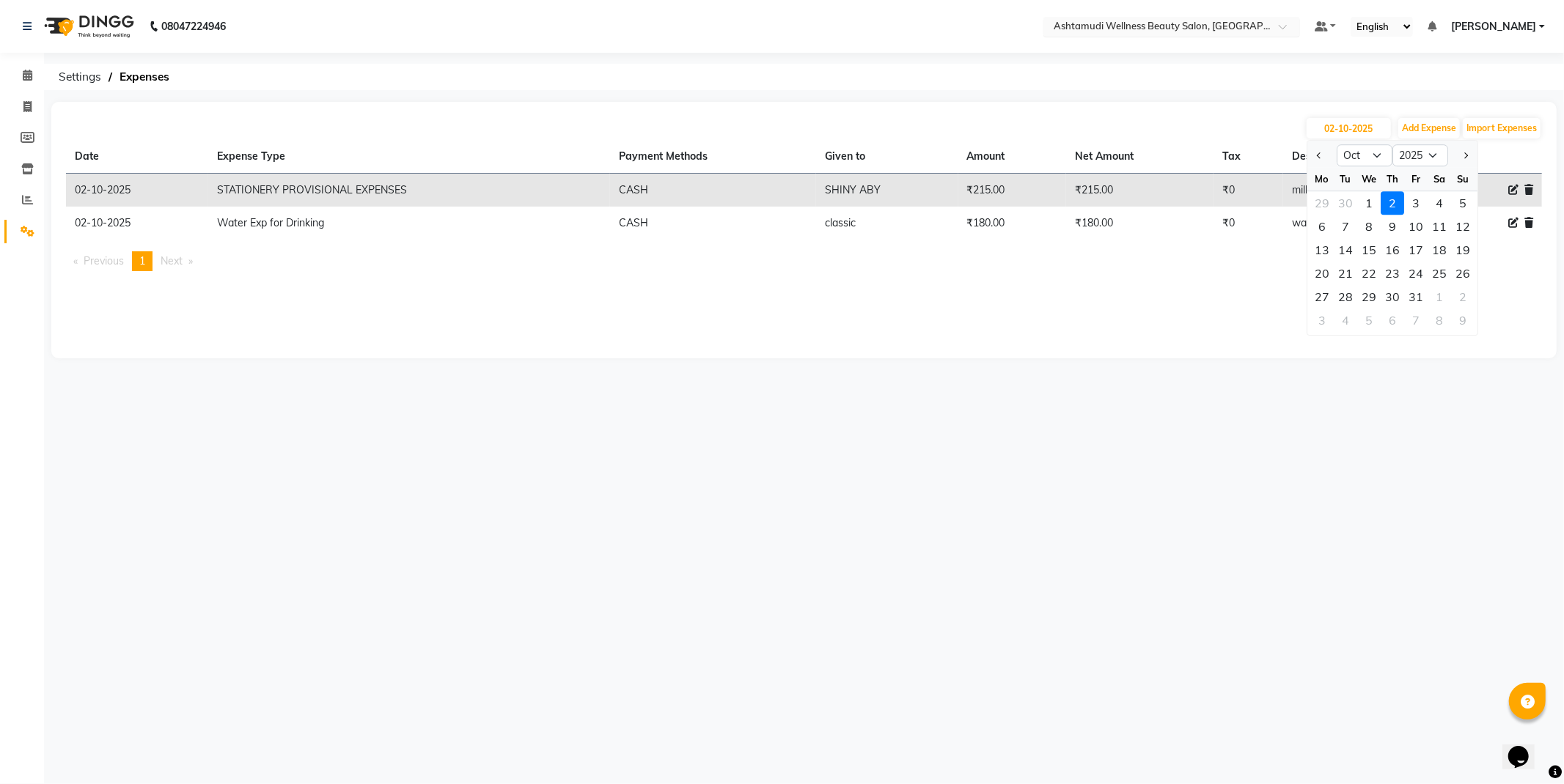
click at [1263, 25] on input "text" at bounding box center [1158, 27] width 213 height 15
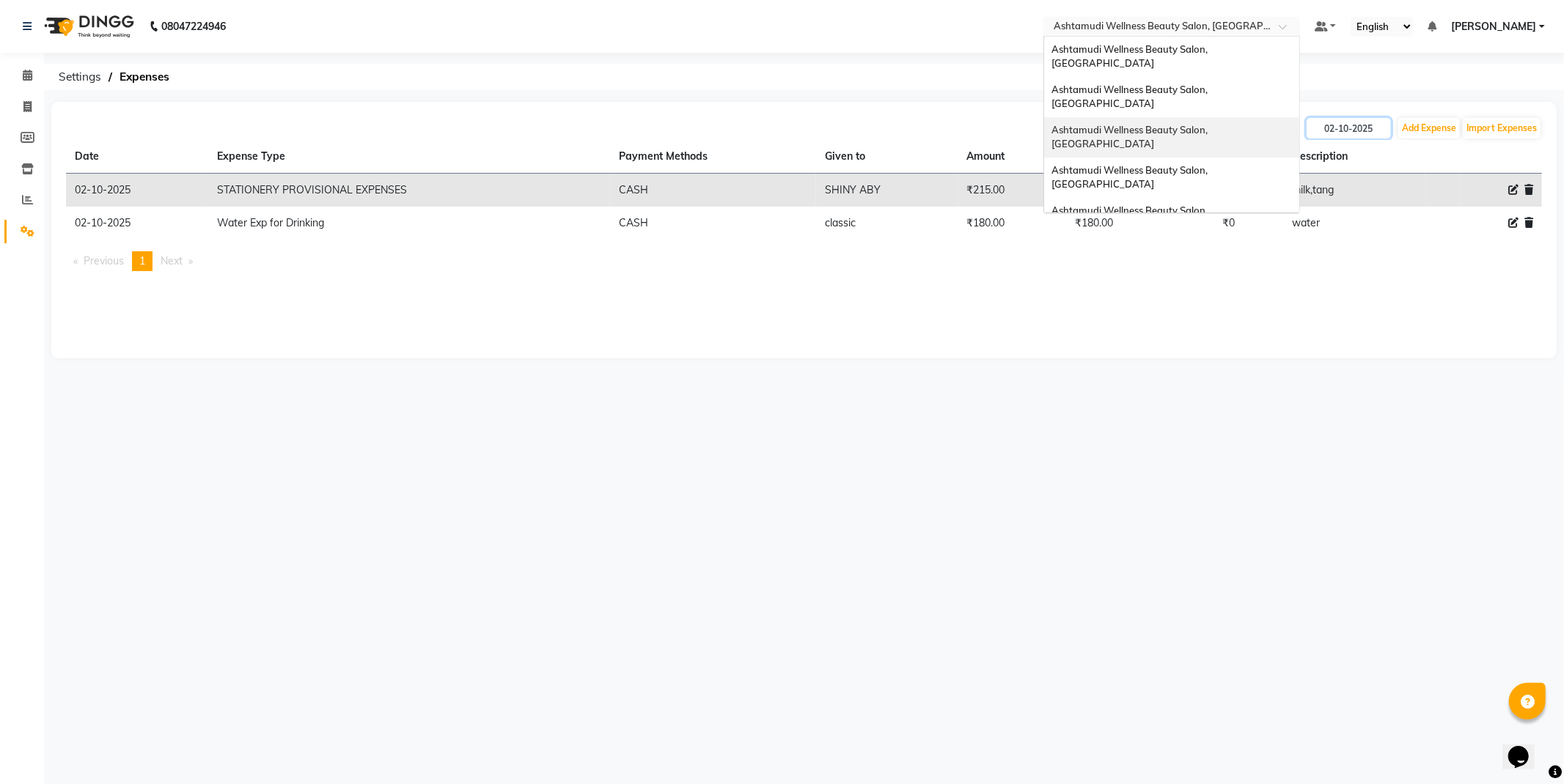
click at [1249, 118] on div "Ashtamudi Wellness Beauty Salon, Kazakoottam" at bounding box center [1171, 138] width 256 height 40
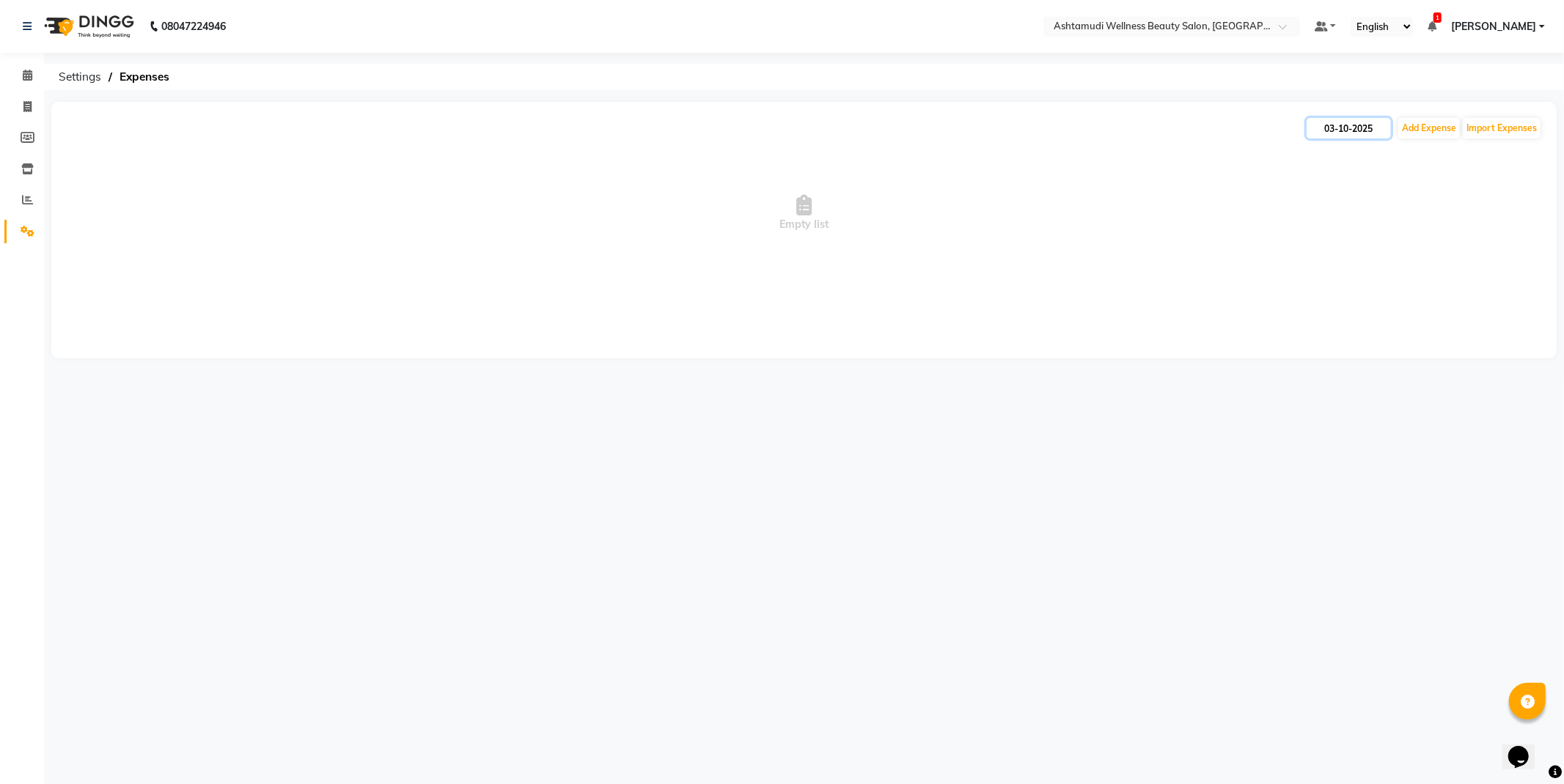
click at [1354, 130] on input "03-10-2025" at bounding box center [1349, 127] width 85 height 20
select select "10"
select select "2025"
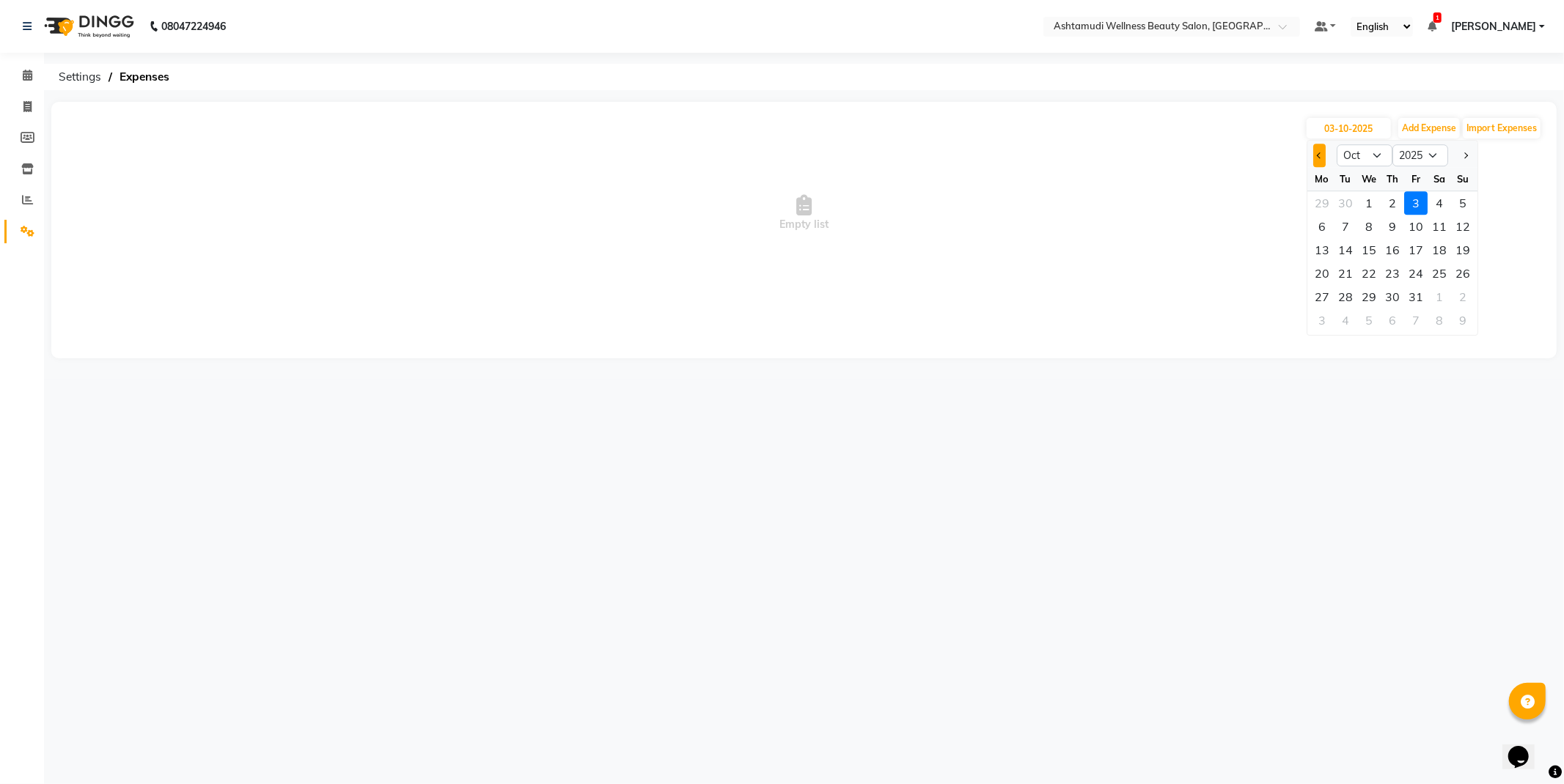
click at [1319, 157] on button "Previous month" at bounding box center [1319, 155] width 12 height 23
select select "9"
click at [1324, 293] on div "29" at bounding box center [1322, 297] width 23 height 23
type input "[DATE]"
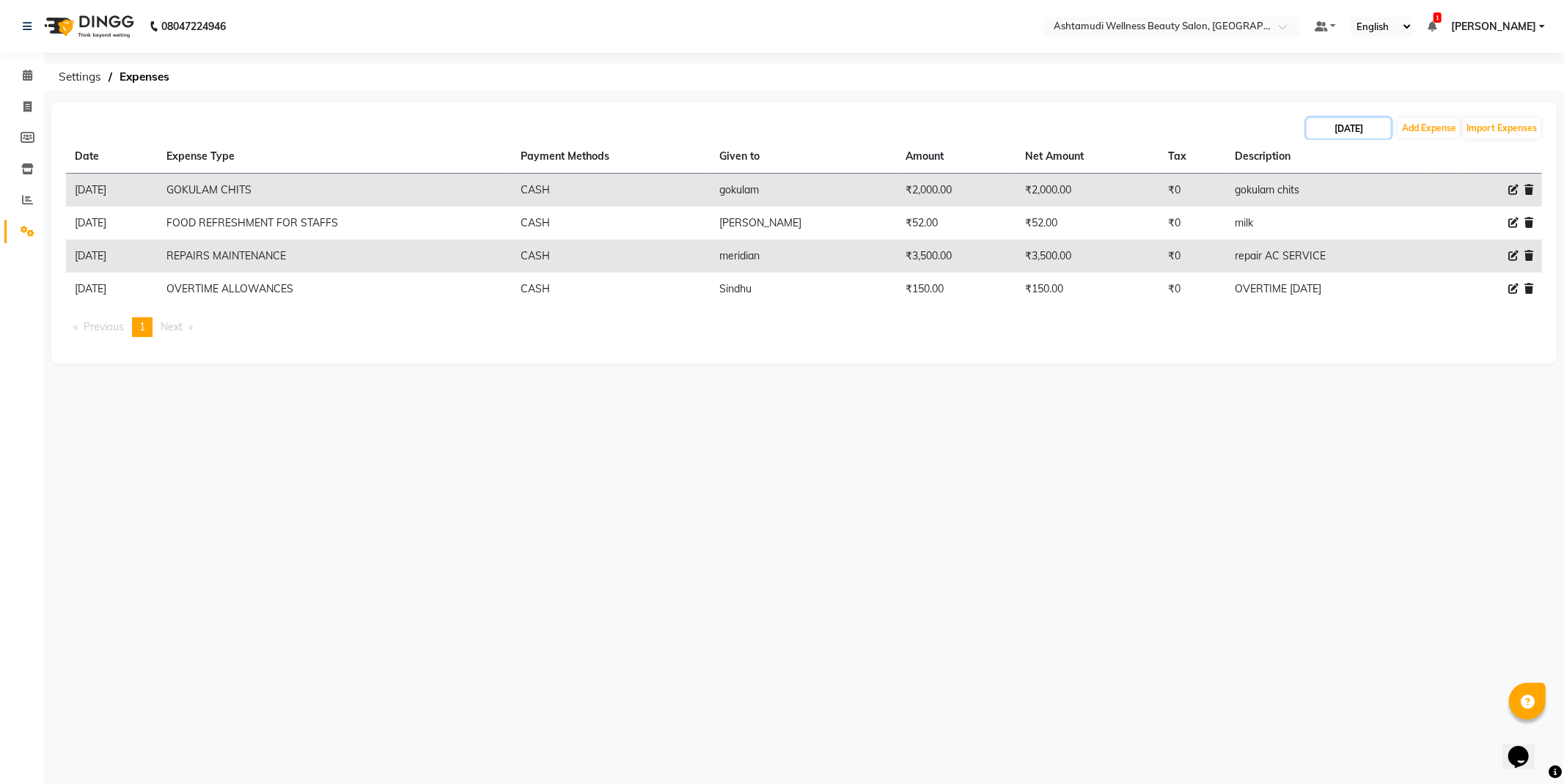
click at [1336, 135] on input "[DATE]" at bounding box center [1349, 127] width 85 height 20
select select "9"
select select "2025"
click at [1352, 291] on div "30" at bounding box center [1346, 297] width 23 height 23
type input "[DATE]"
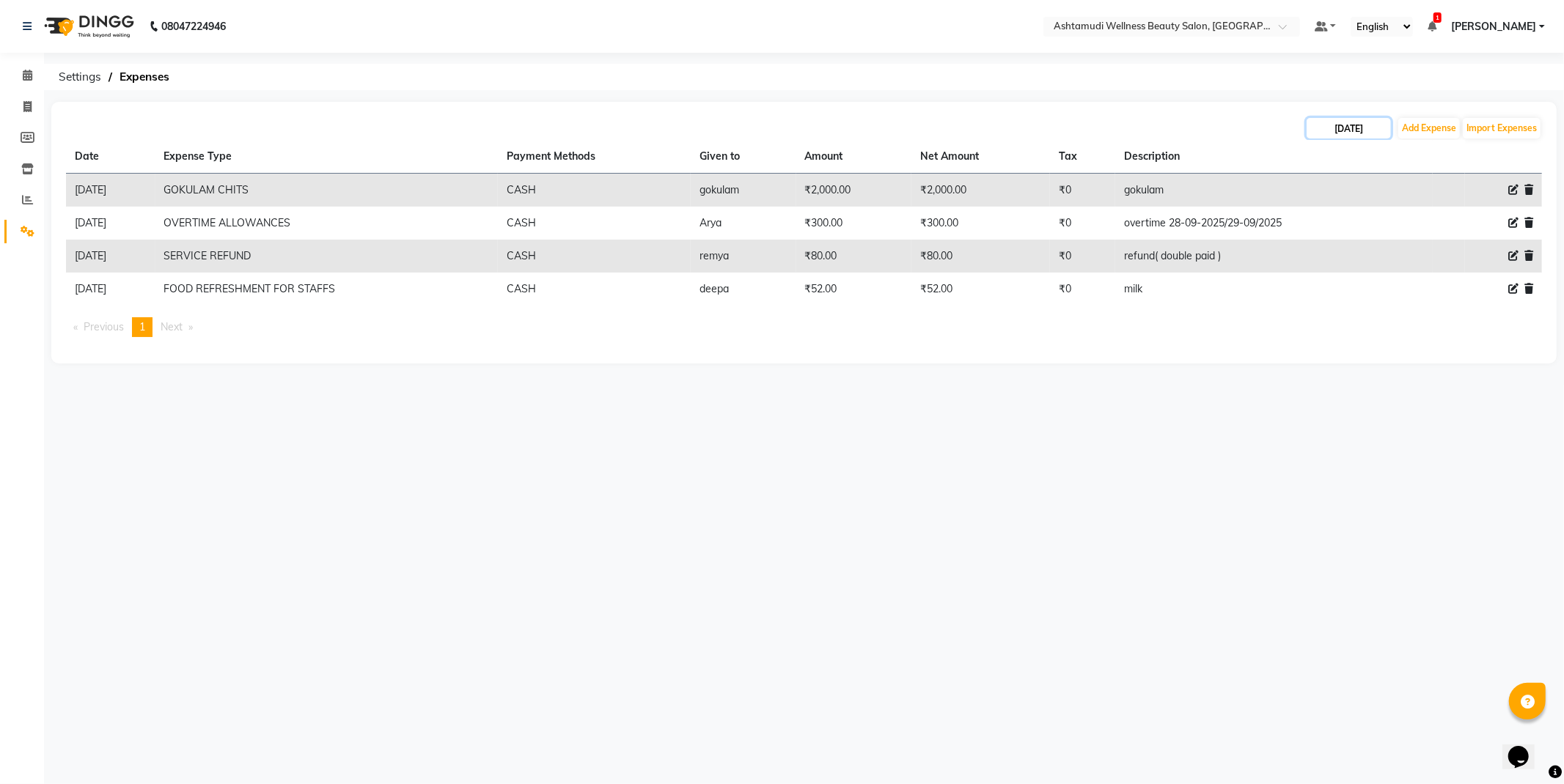
click at [1342, 120] on input "[DATE]" at bounding box center [1349, 127] width 85 height 20
select select "9"
select select "2025"
click at [1477, 163] on div at bounding box center [1463, 155] width 29 height 23
click at [1470, 155] on button "Next month" at bounding box center [1465, 155] width 12 height 23
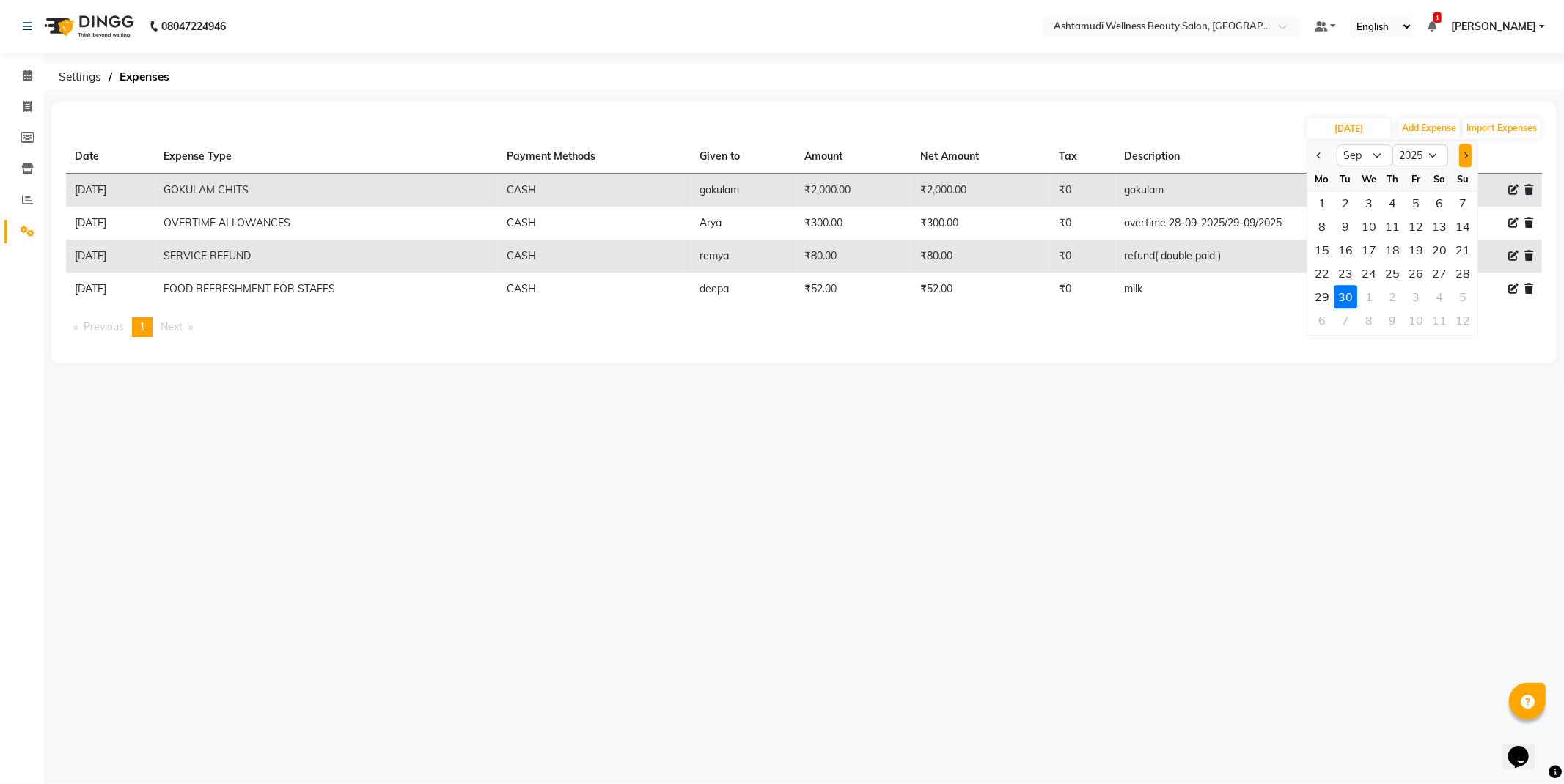
select select "10"
click at [1377, 201] on div "1" at bounding box center [1369, 202] width 23 height 23
type input "01-10-2025"
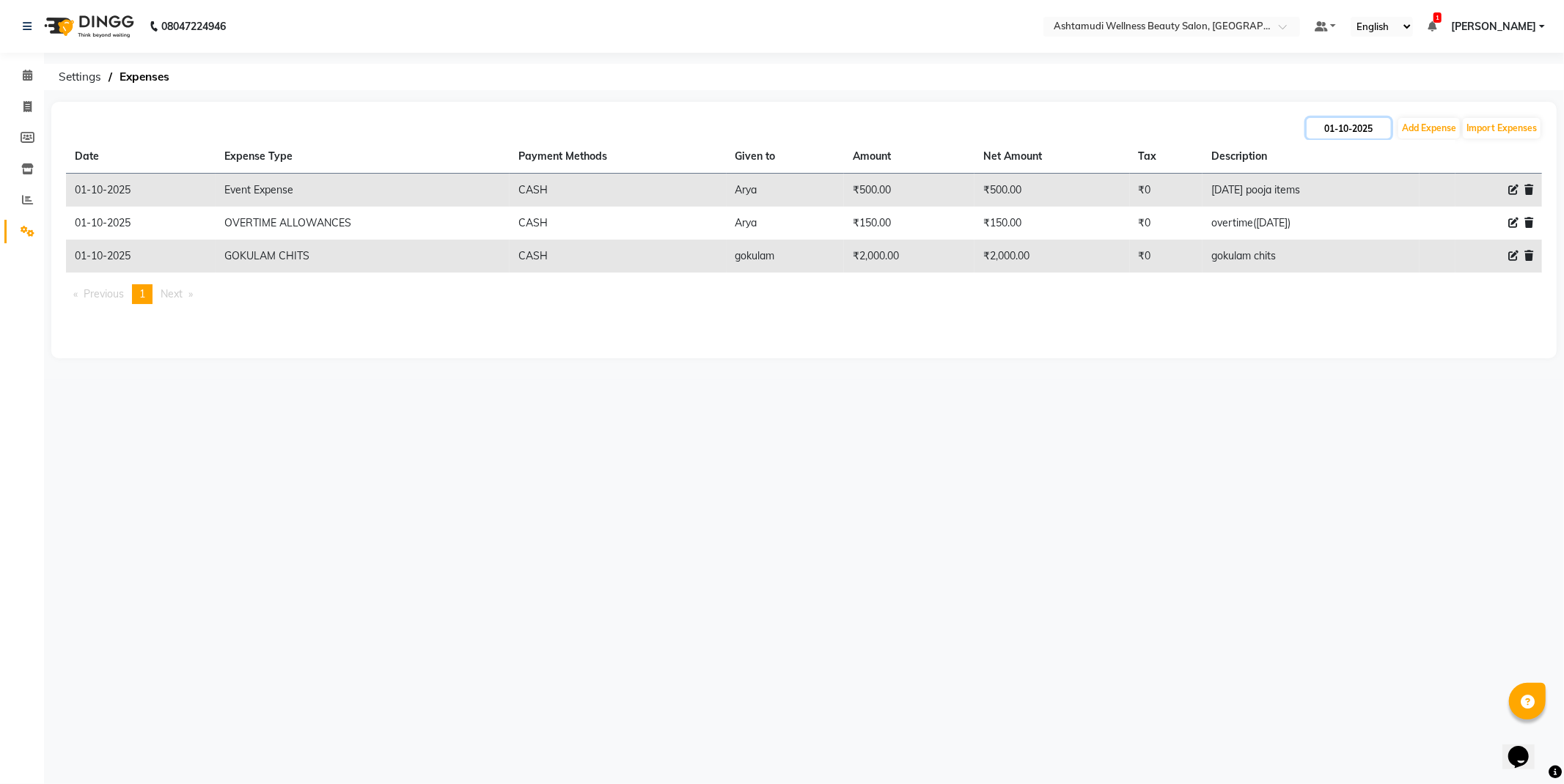
click at [1352, 126] on input "01-10-2025" at bounding box center [1349, 127] width 85 height 20
select select "10"
select select "2025"
click at [1391, 205] on div "2" at bounding box center [1392, 202] width 23 height 23
type input "02-10-2025"
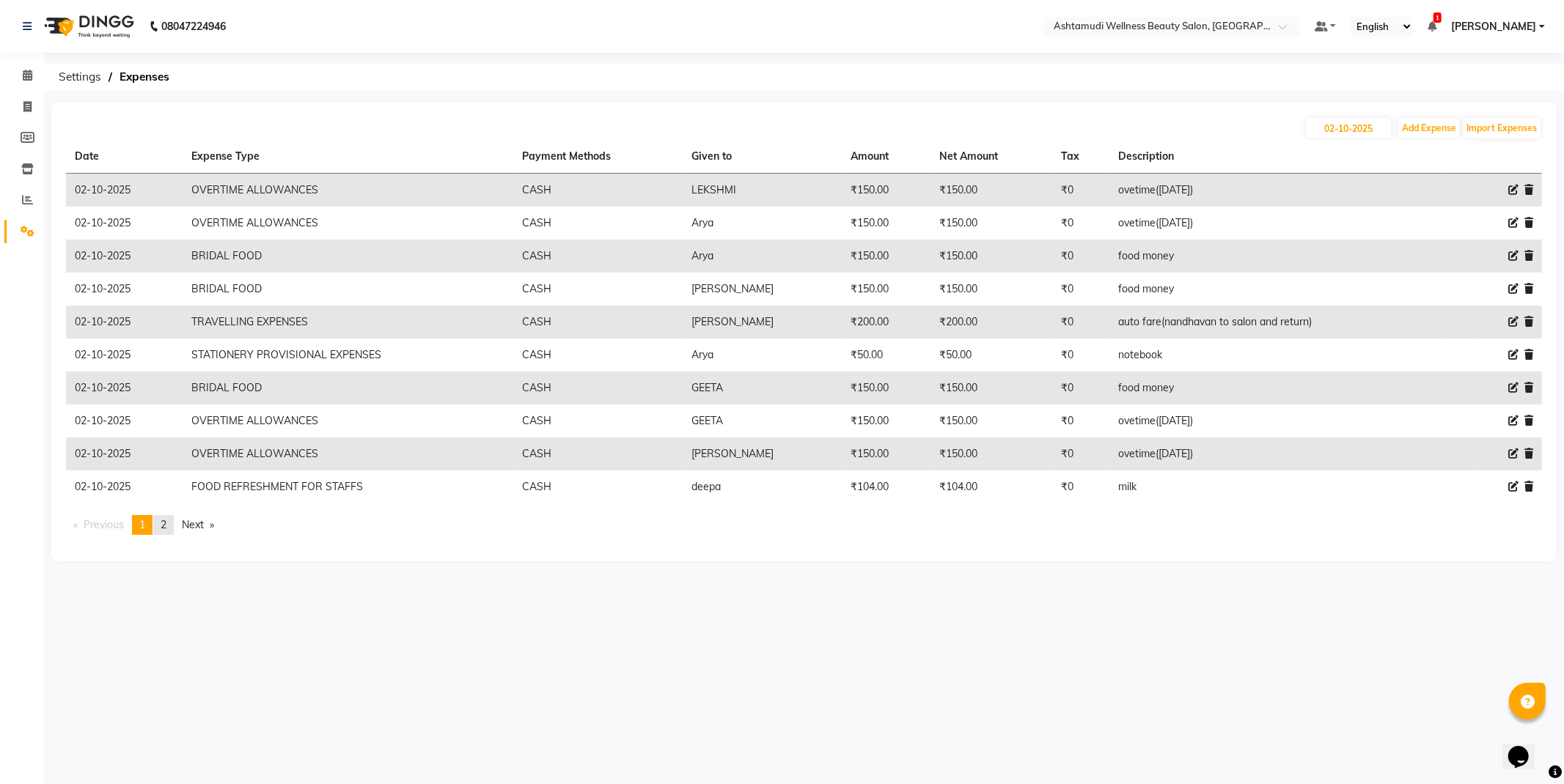
click at [174, 525] on link "page 2" at bounding box center [163, 525] width 20 height 20
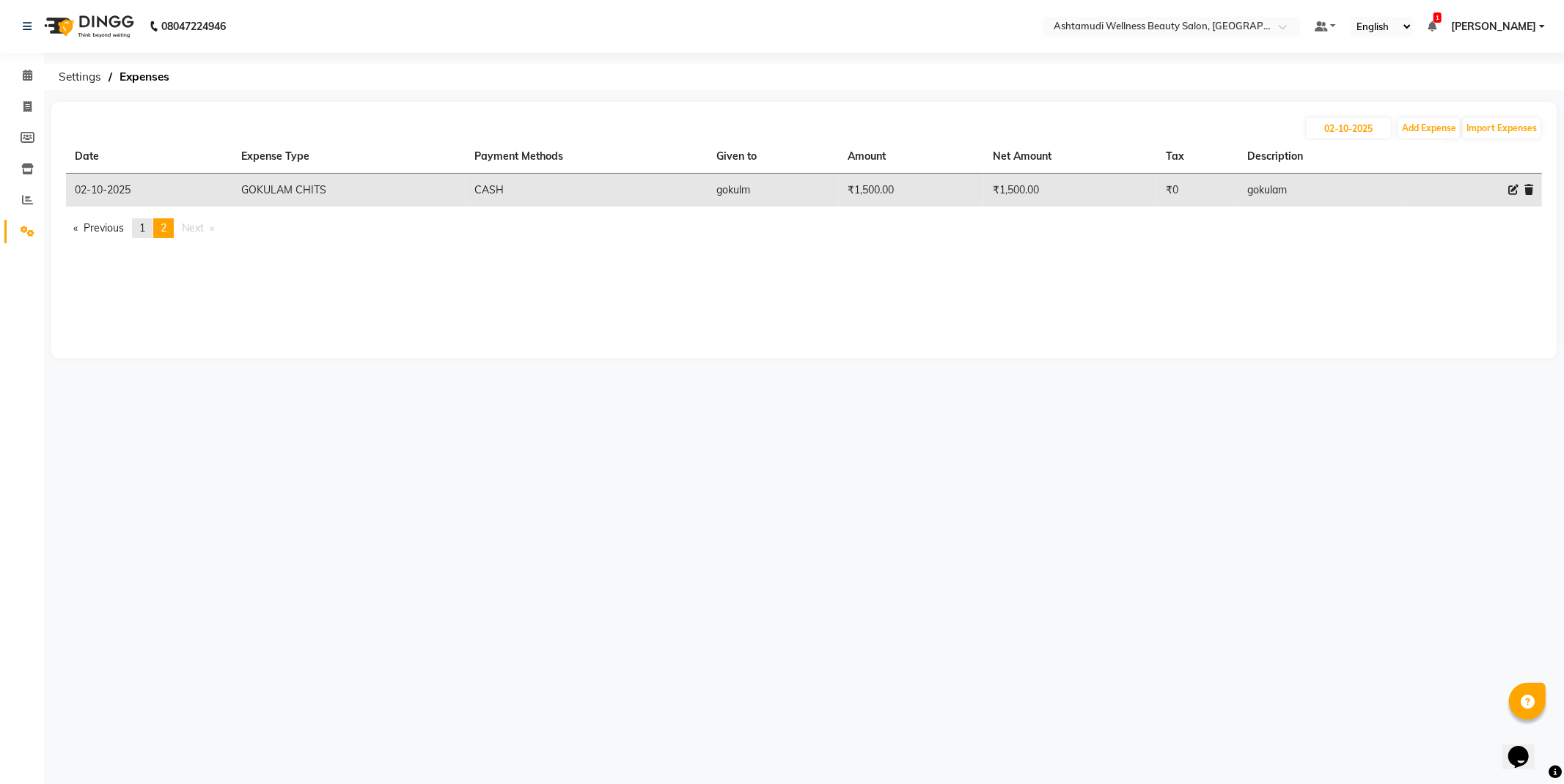
click at [142, 227] on span "1" at bounding box center [142, 228] width 6 height 13
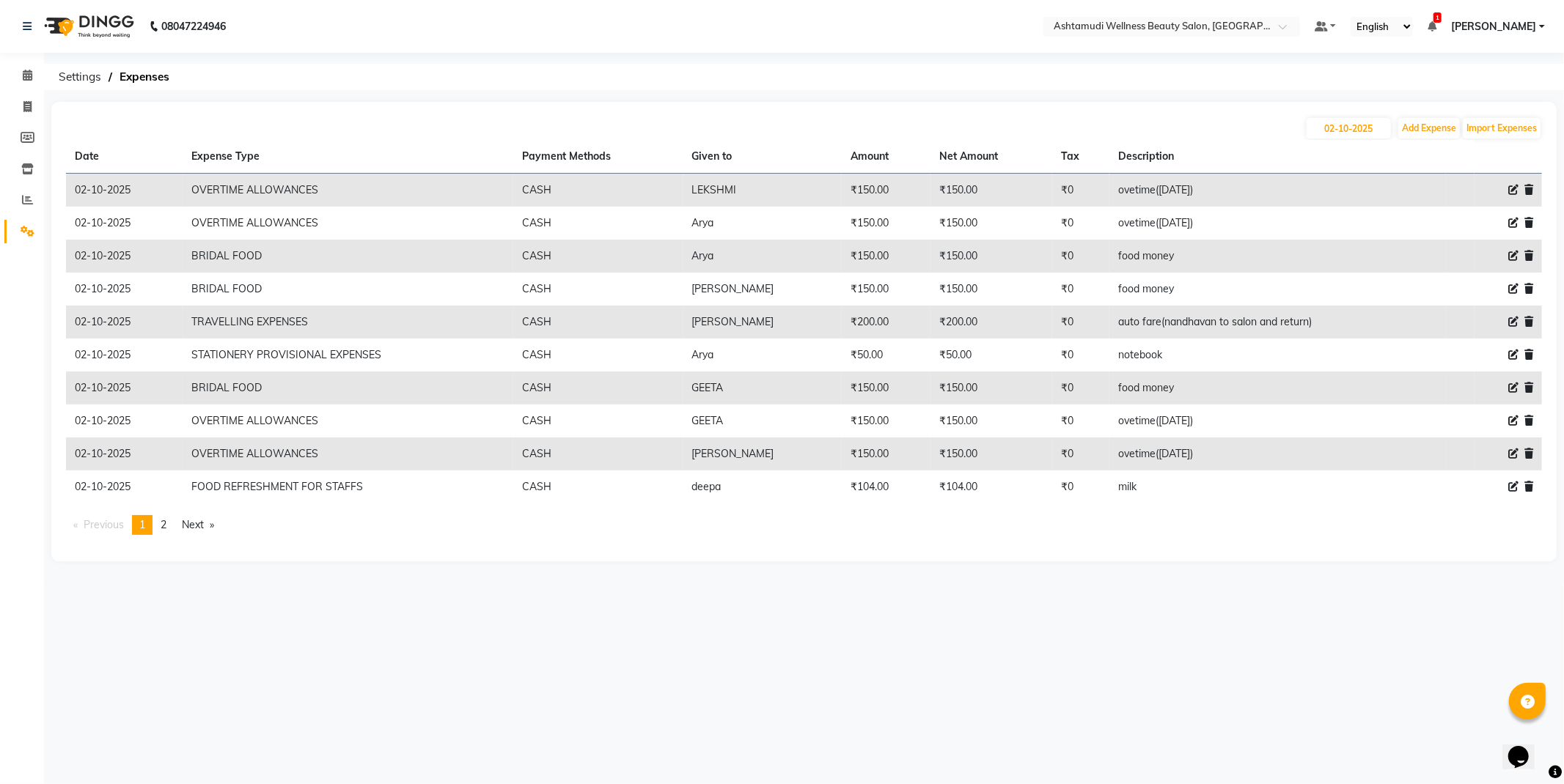
click at [174, 525] on link "page 2" at bounding box center [163, 525] width 20 height 20
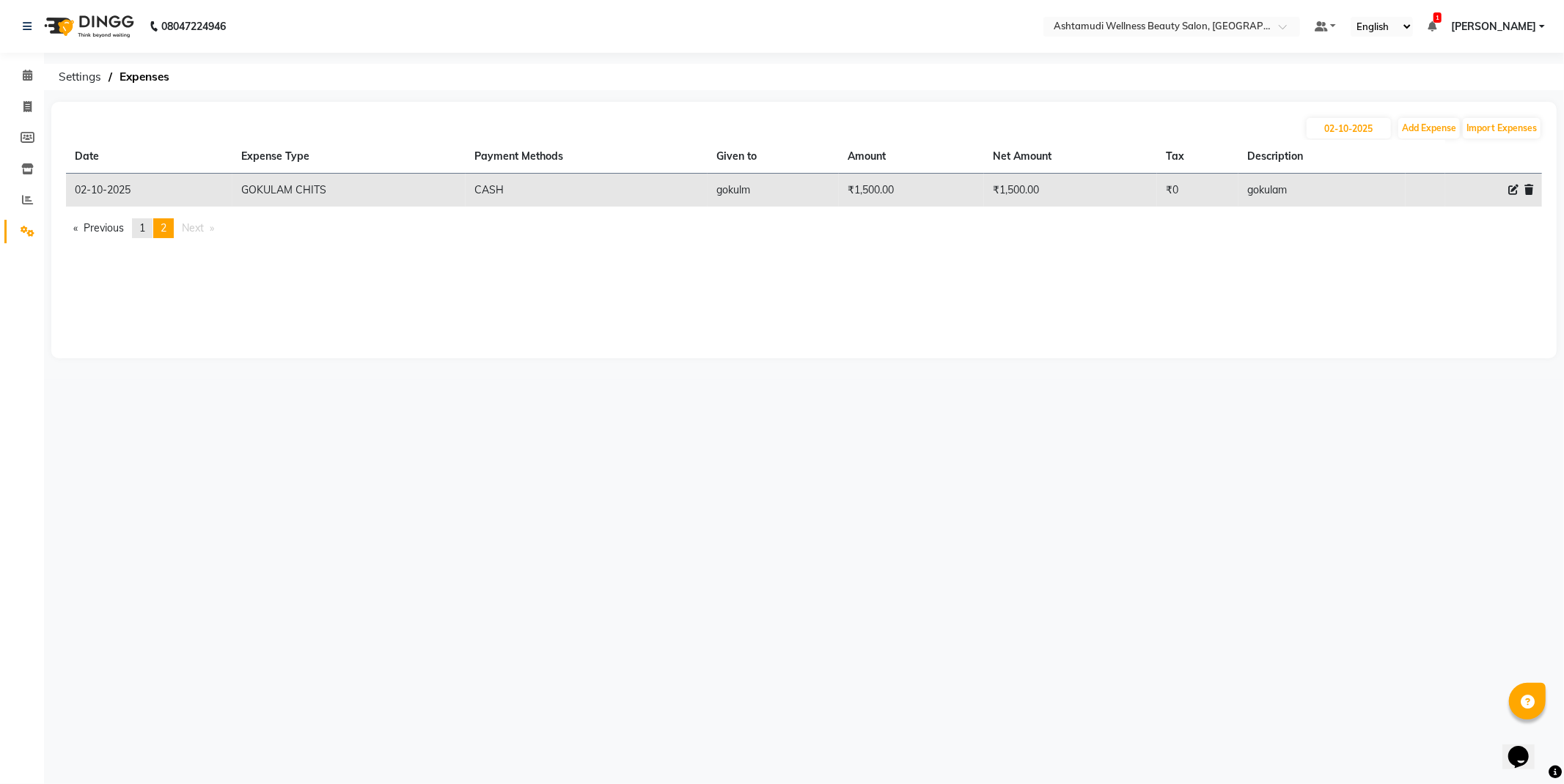
click at [150, 233] on link "page 1" at bounding box center [142, 228] width 20 height 20
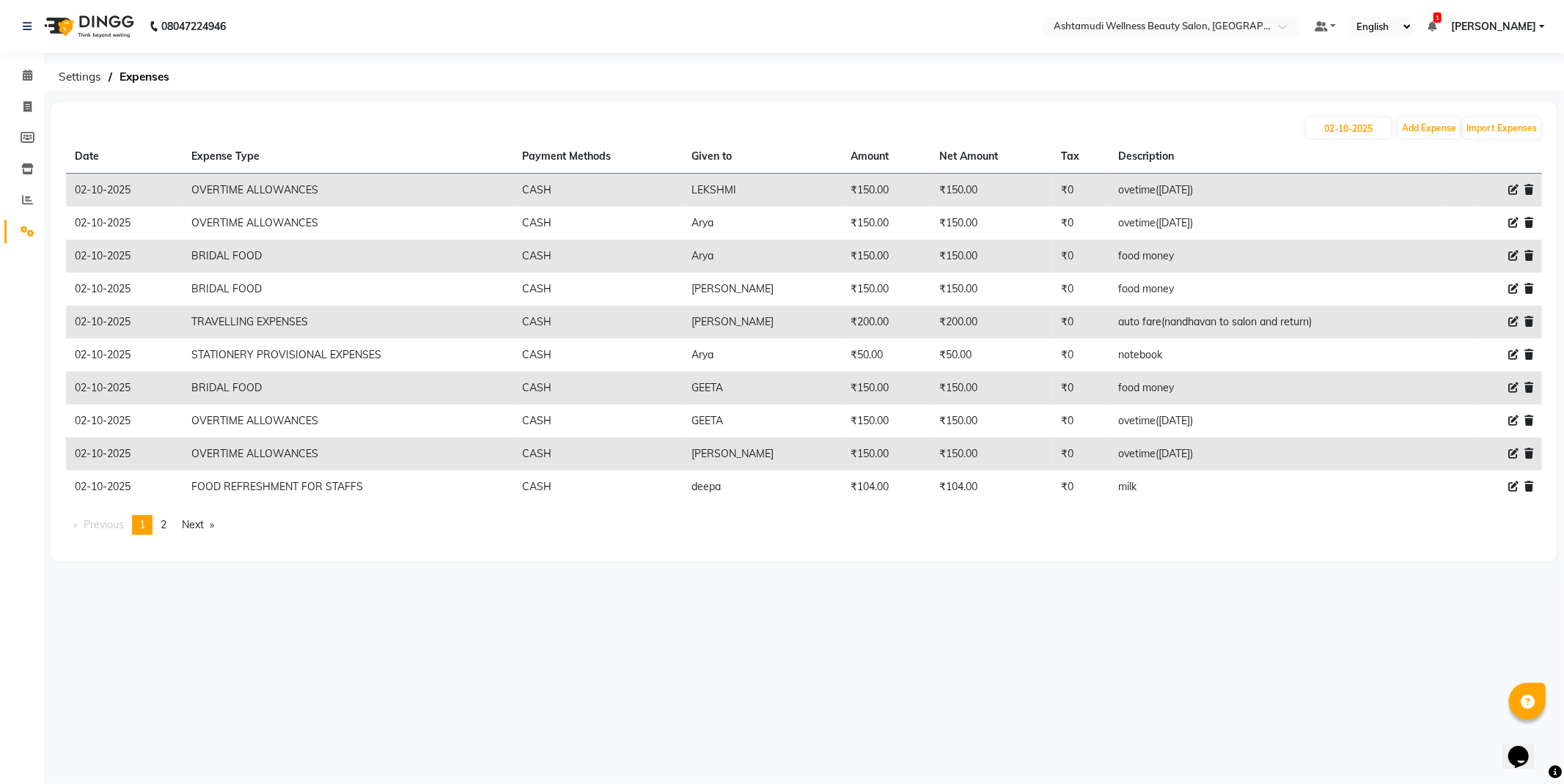
click at [1515, 353] on icon at bounding box center [1513, 355] width 10 height 10
select select "6236"
select select "1"
select select "3494"
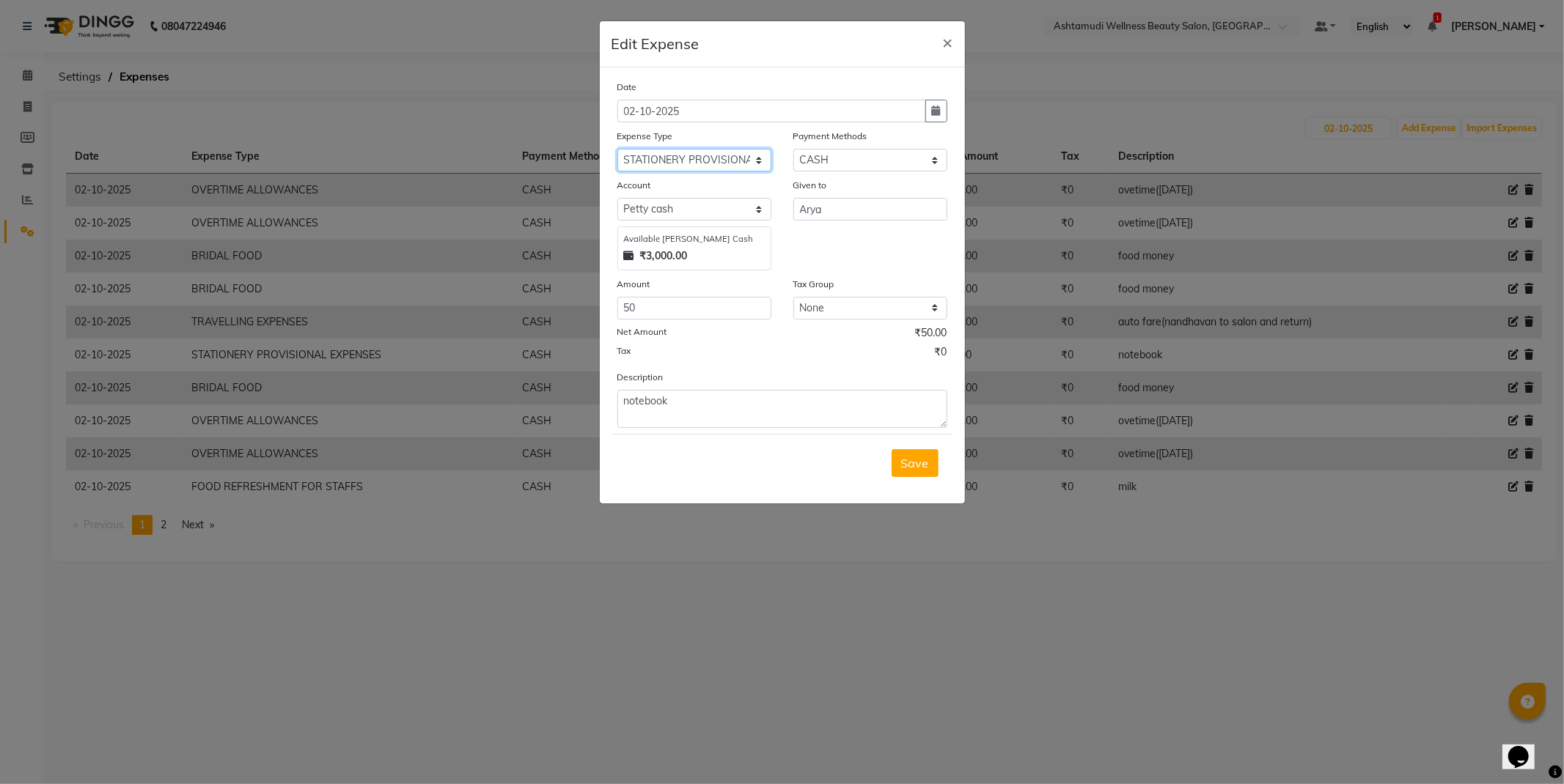
click at [719, 150] on select "Select ACCOMODATION EXPENSES ADVERTISEMENT SALES PROMOTIONAL EXPENSES Bonus BRI…" at bounding box center [694, 160] width 154 height 23
select select "6232"
click at [618, 149] on select "Select ACCOMODATION EXPENSES ADVERTISEMENT SALES PROMOTIONAL EXPENSES Bonus BRI…" at bounding box center [694, 160] width 154 height 23
click at [902, 462] on button "Save" at bounding box center [915, 463] width 47 height 28
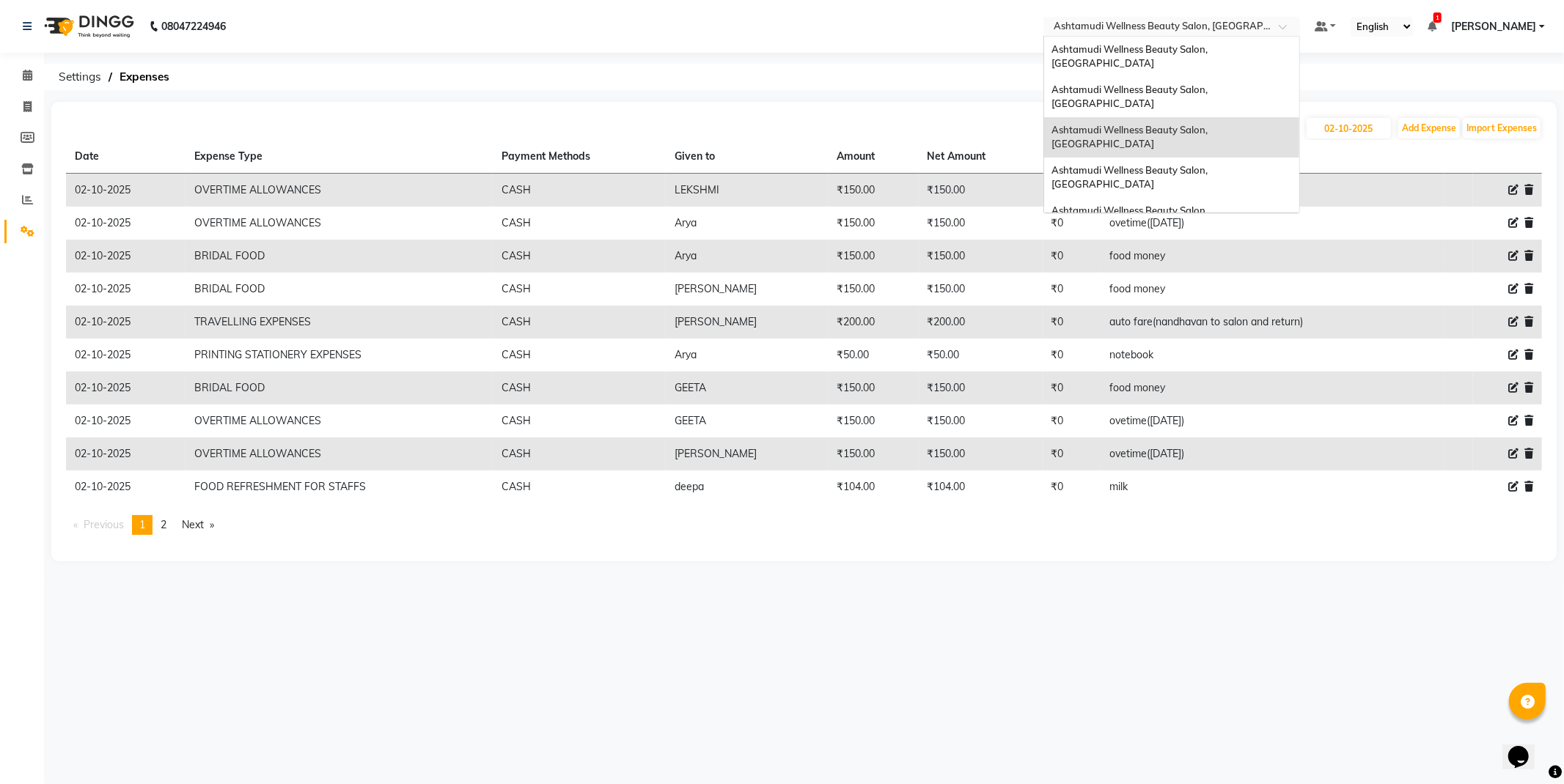
click at [1233, 20] on input "text" at bounding box center [1158, 27] width 213 height 15
click at [1225, 158] on div "Ashtamudi Wellness Beauty Salon, [GEOGRAPHIC_DATA]" at bounding box center [1171, 178] width 256 height 40
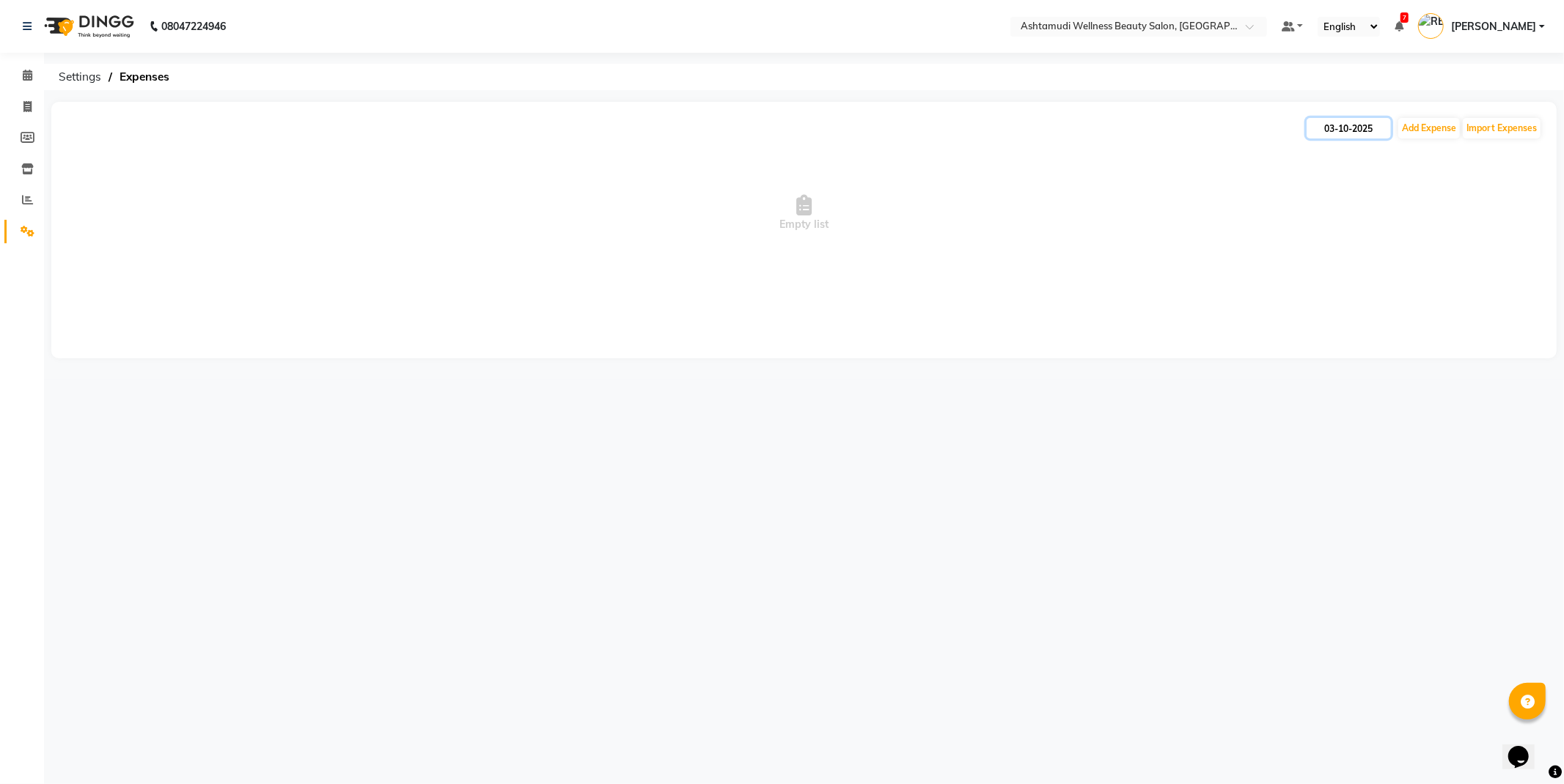
click at [1342, 127] on input "03-10-2025" at bounding box center [1349, 127] width 85 height 20
select select "10"
select select "2025"
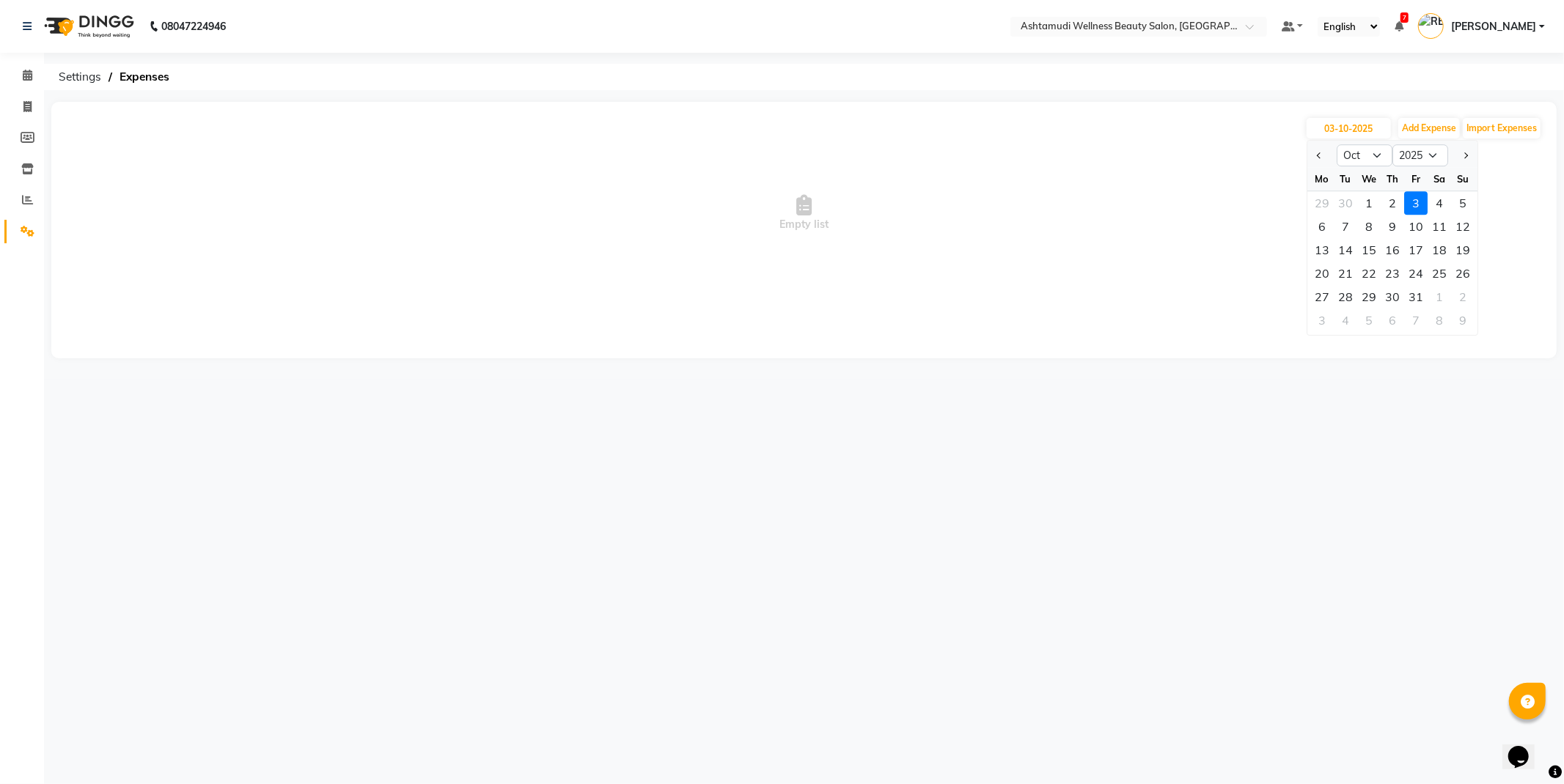
click at [1311, 156] on div at bounding box center [1322, 155] width 29 height 23
click at [1316, 155] on button "Previous month" at bounding box center [1319, 155] width 12 height 23
select select "9"
click at [1435, 273] on div "27" at bounding box center [1439, 273] width 23 height 23
type input "[DATE]"
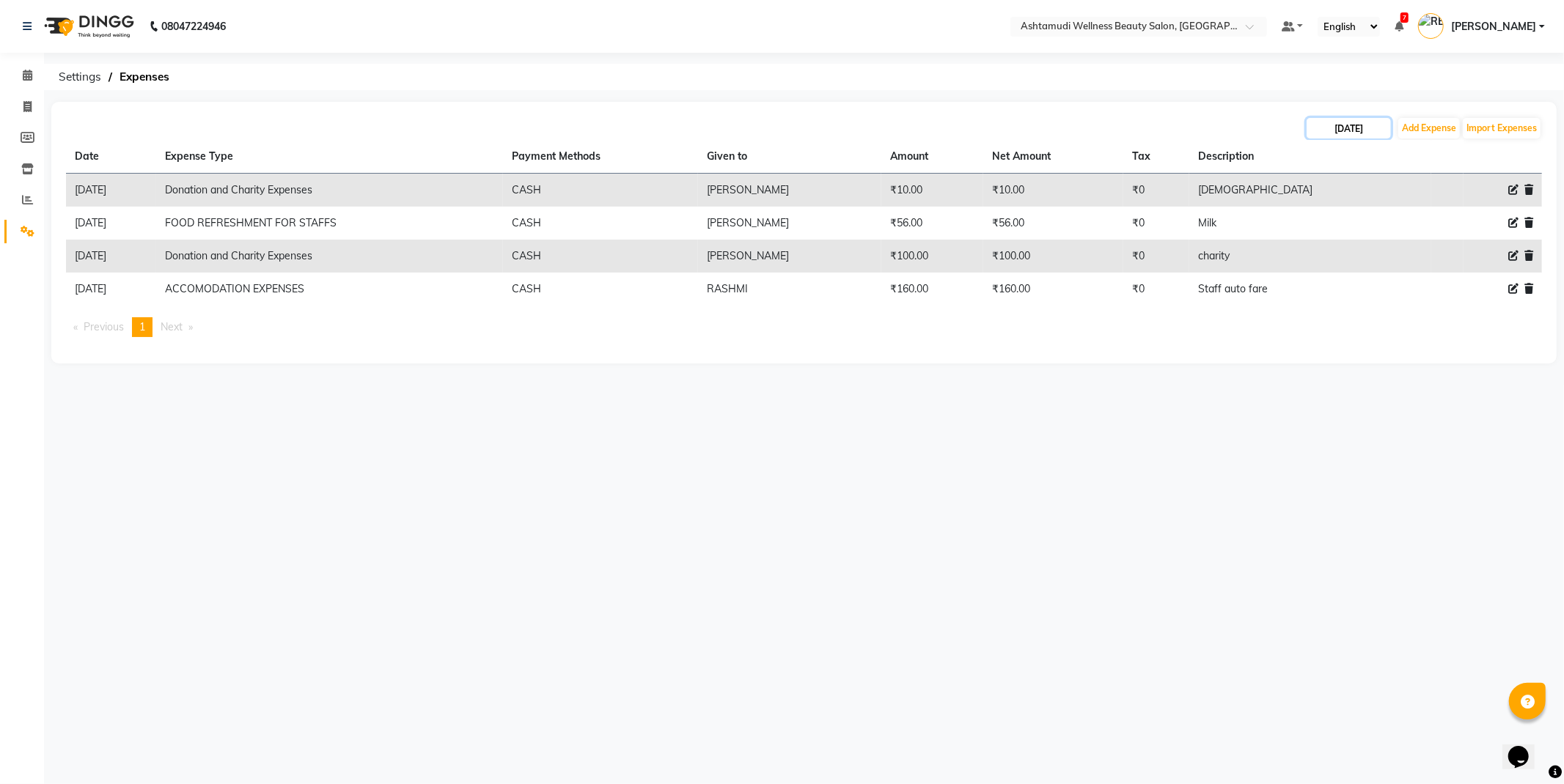
click at [1376, 133] on input "[DATE]" at bounding box center [1349, 127] width 85 height 20
select select "9"
select select "2025"
click at [1462, 272] on div "28" at bounding box center [1462, 273] width 23 height 23
type input "[DATE]"
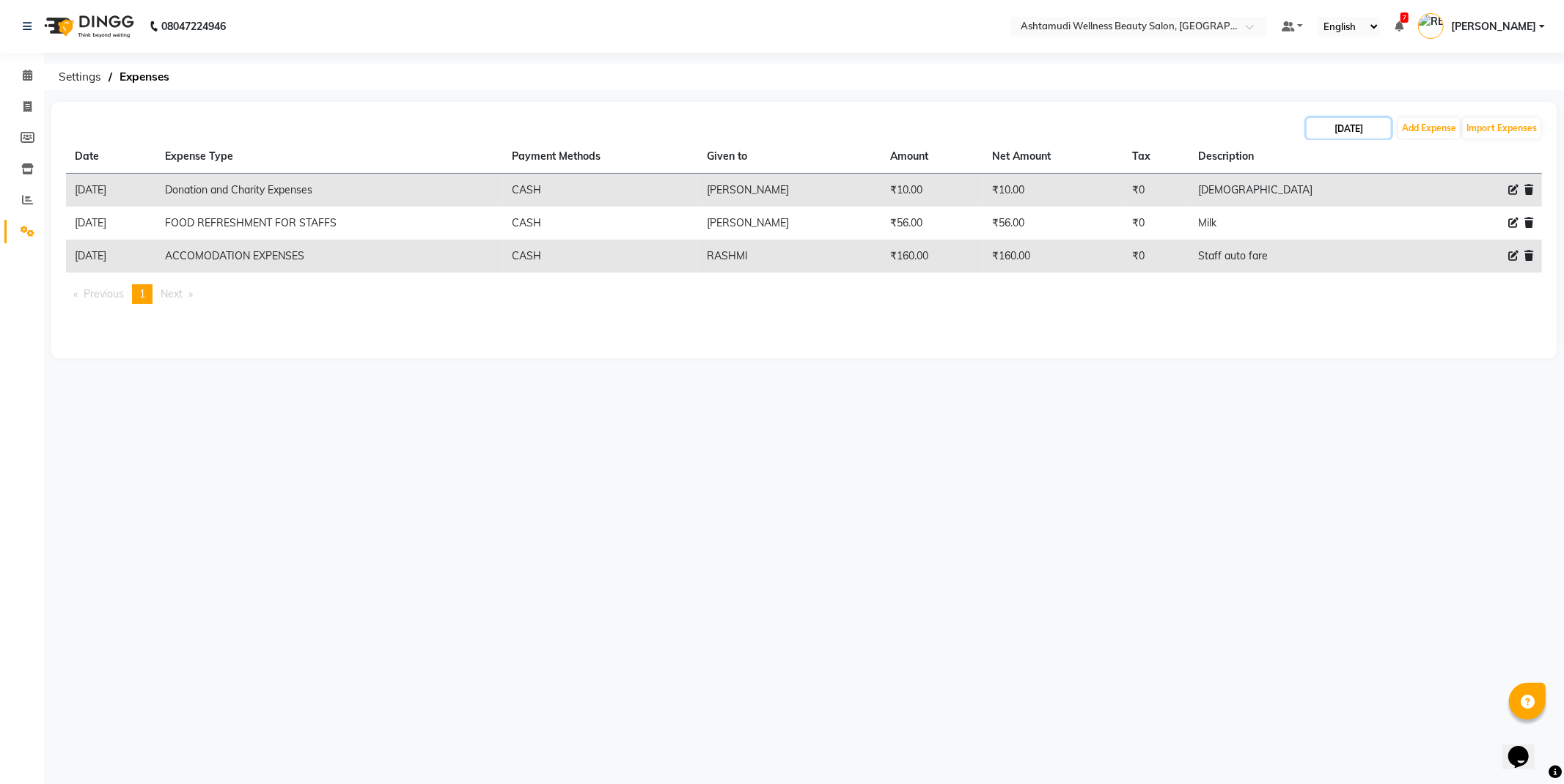
click at [1346, 137] on input "[DATE]" at bounding box center [1349, 127] width 85 height 20
select select "9"
select select "2025"
click at [1323, 293] on div "29" at bounding box center [1322, 297] width 23 height 23
type input "[DATE]"
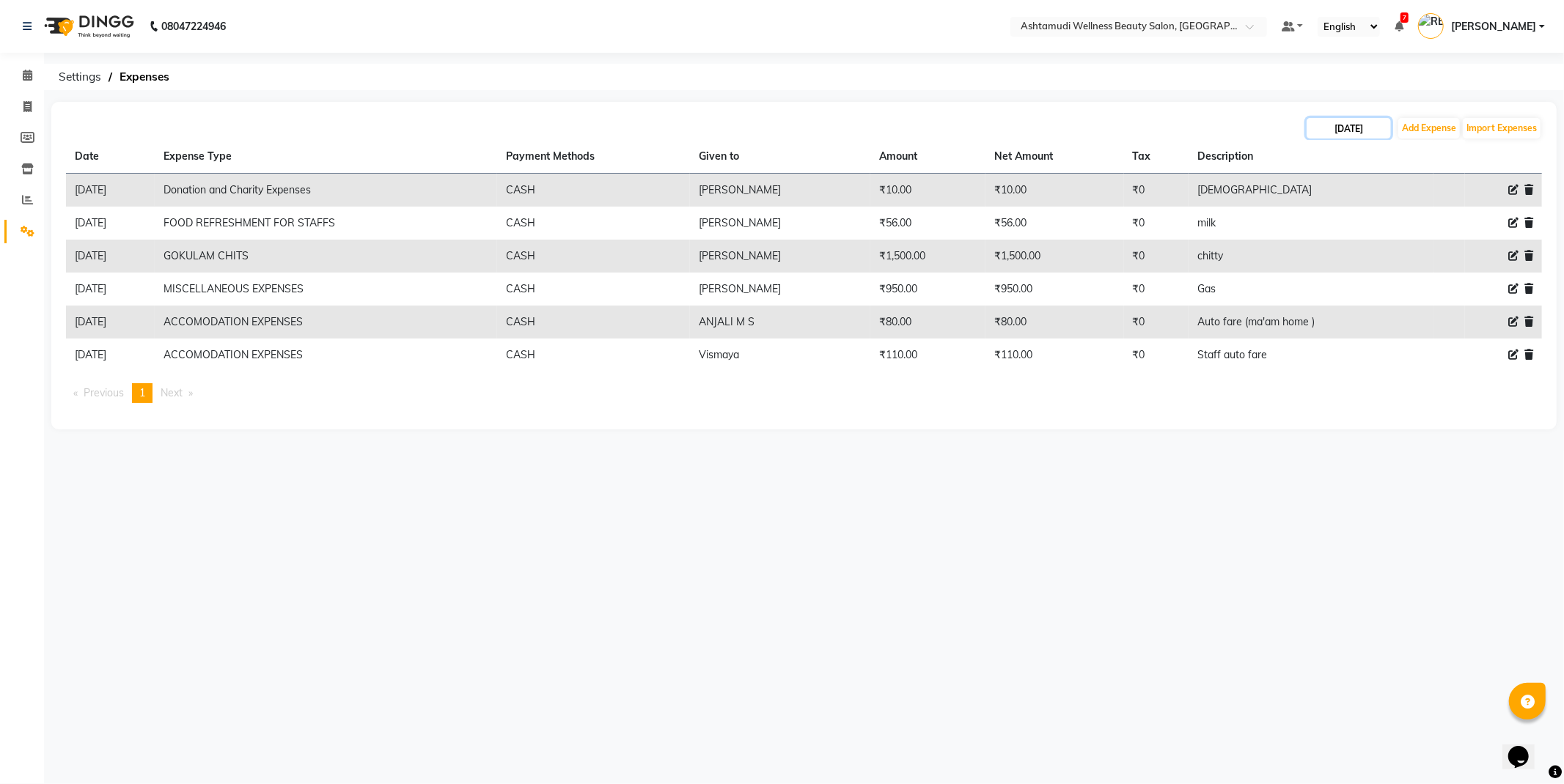
click at [1362, 126] on input "[DATE]" at bounding box center [1349, 127] width 85 height 20
select select "9"
select select "2025"
click at [1341, 301] on div "30" at bounding box center [1346, 297] width 23 height 23
type input "[DATE]"
